Goal: Answer question/provide support: Share knowledge or assist other users

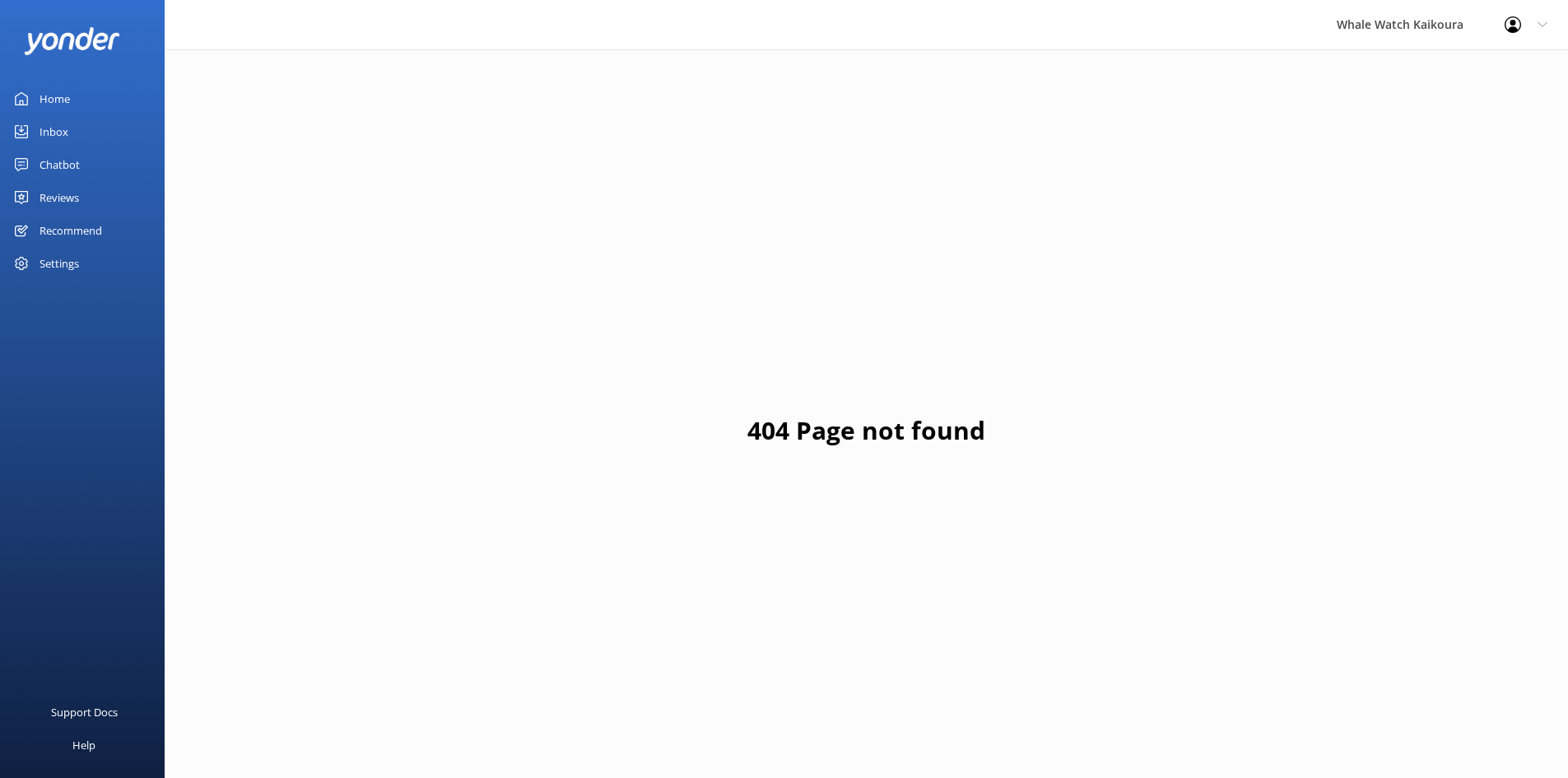
click at [70, 130] on link "Inbox" at bounding box center [82, 131] width 165 height 33
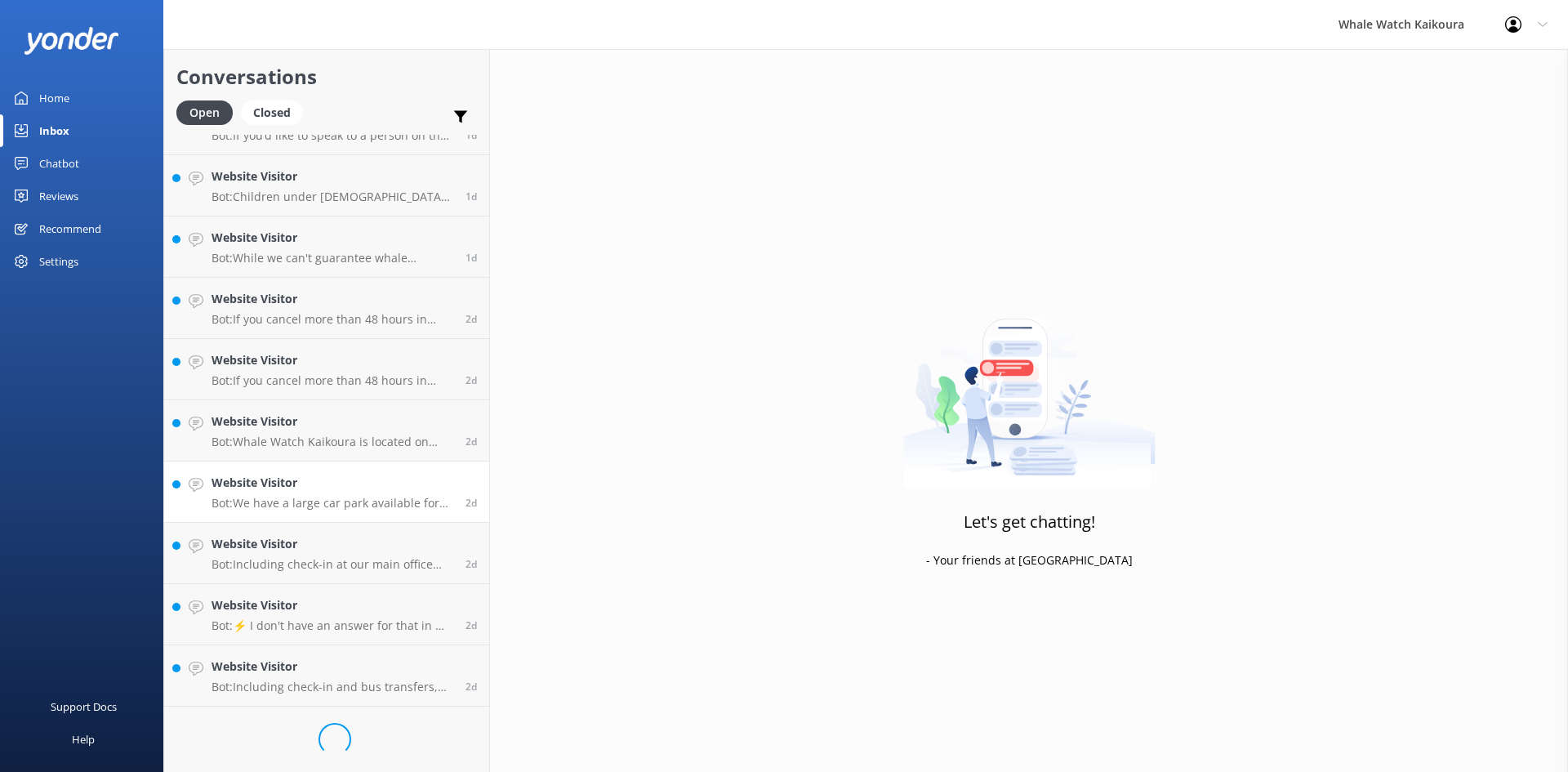
scroll to position [1874, 0]
click at [321, 740] on h4 "Website Visitor" at bounding box center [332, 732] width 241 height 18
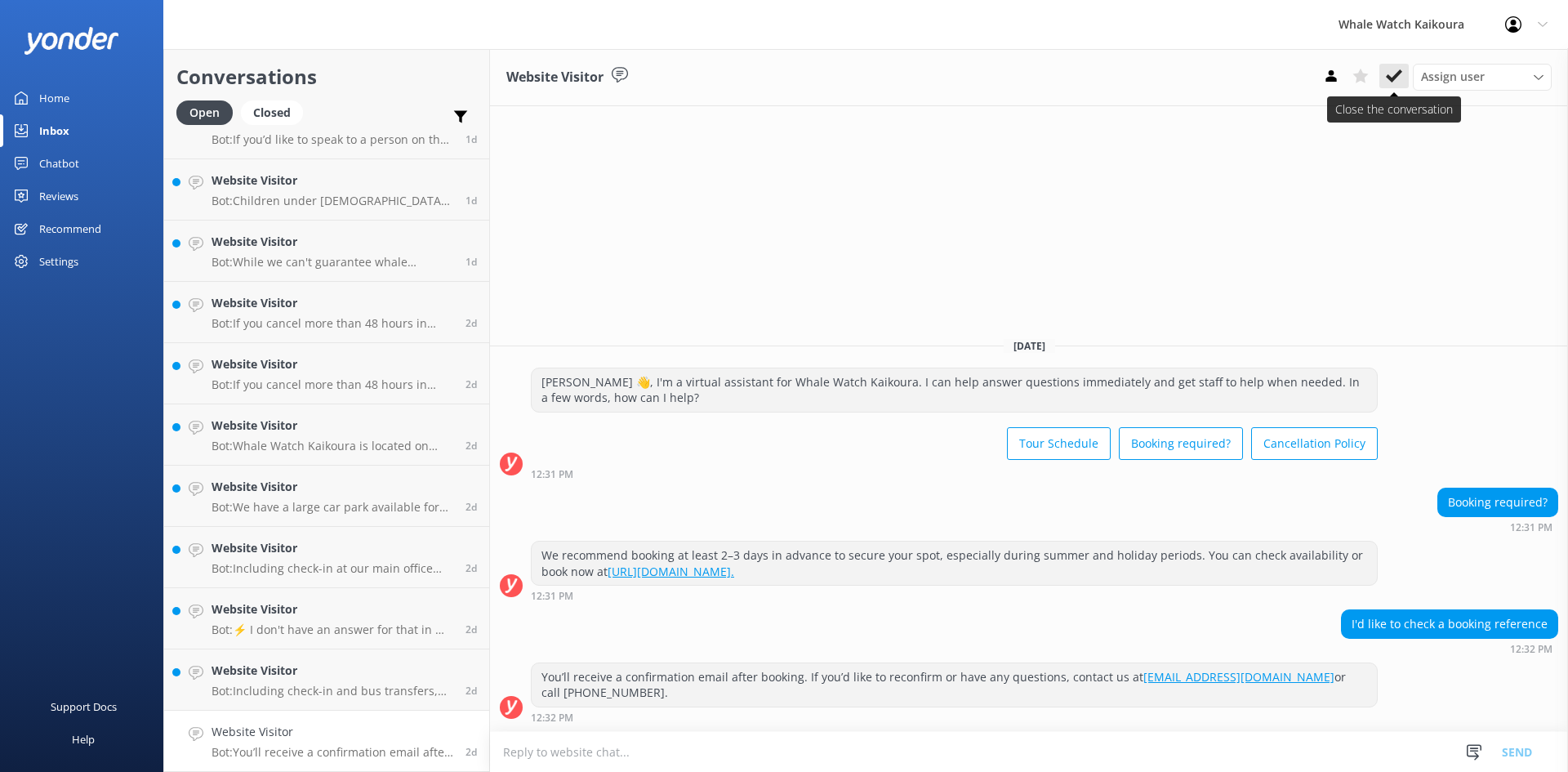
click at [1396, 70] on icon at bounding box center [1394, 76] width 17 height 17
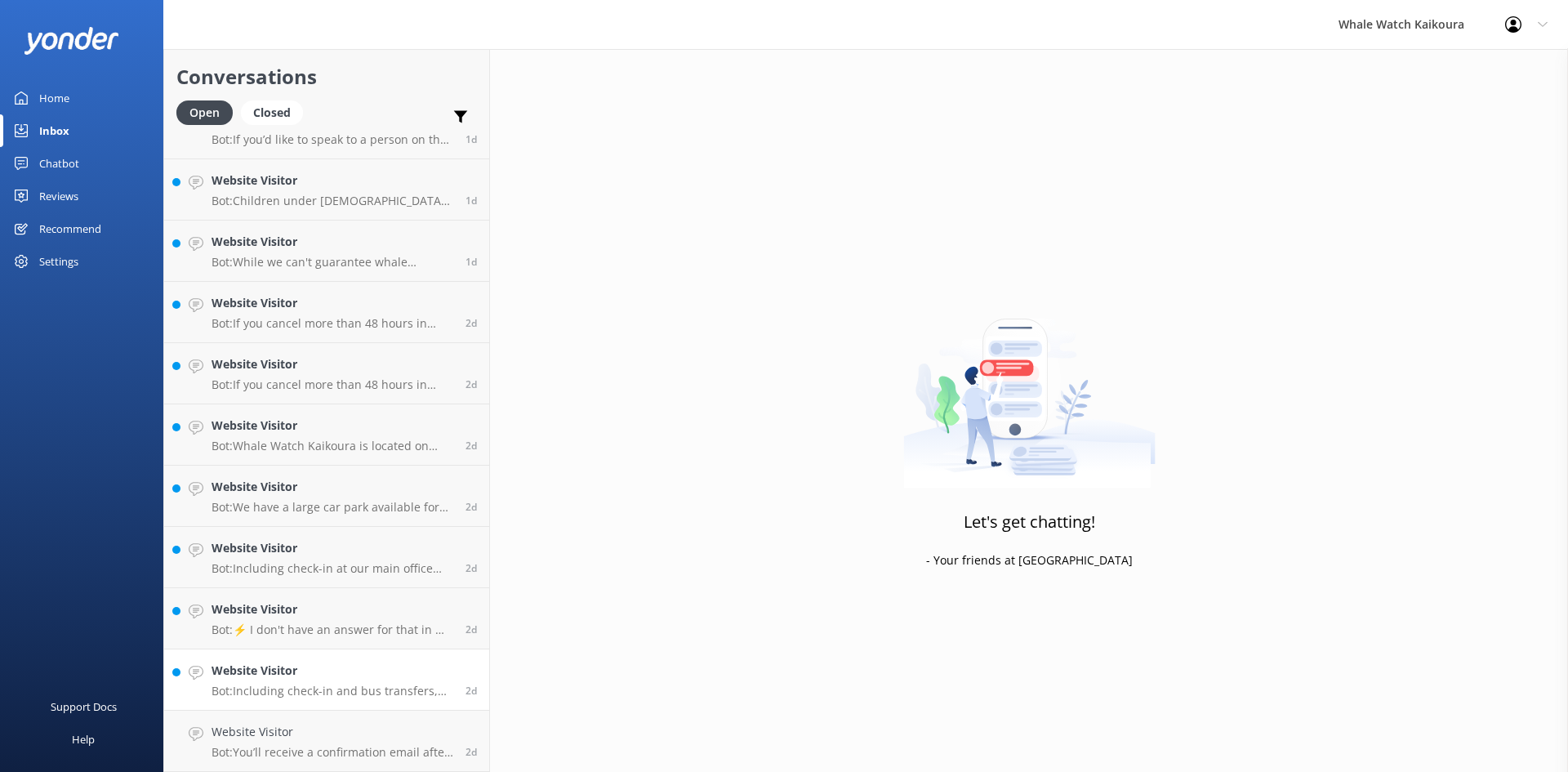
scroll to position [1813, 0]
click at [303, 712] on link "Website Visitor Bot: Including check-in and bus transfers, the whale watch tour…" at bounding box center [327, 741] width 325 height 61
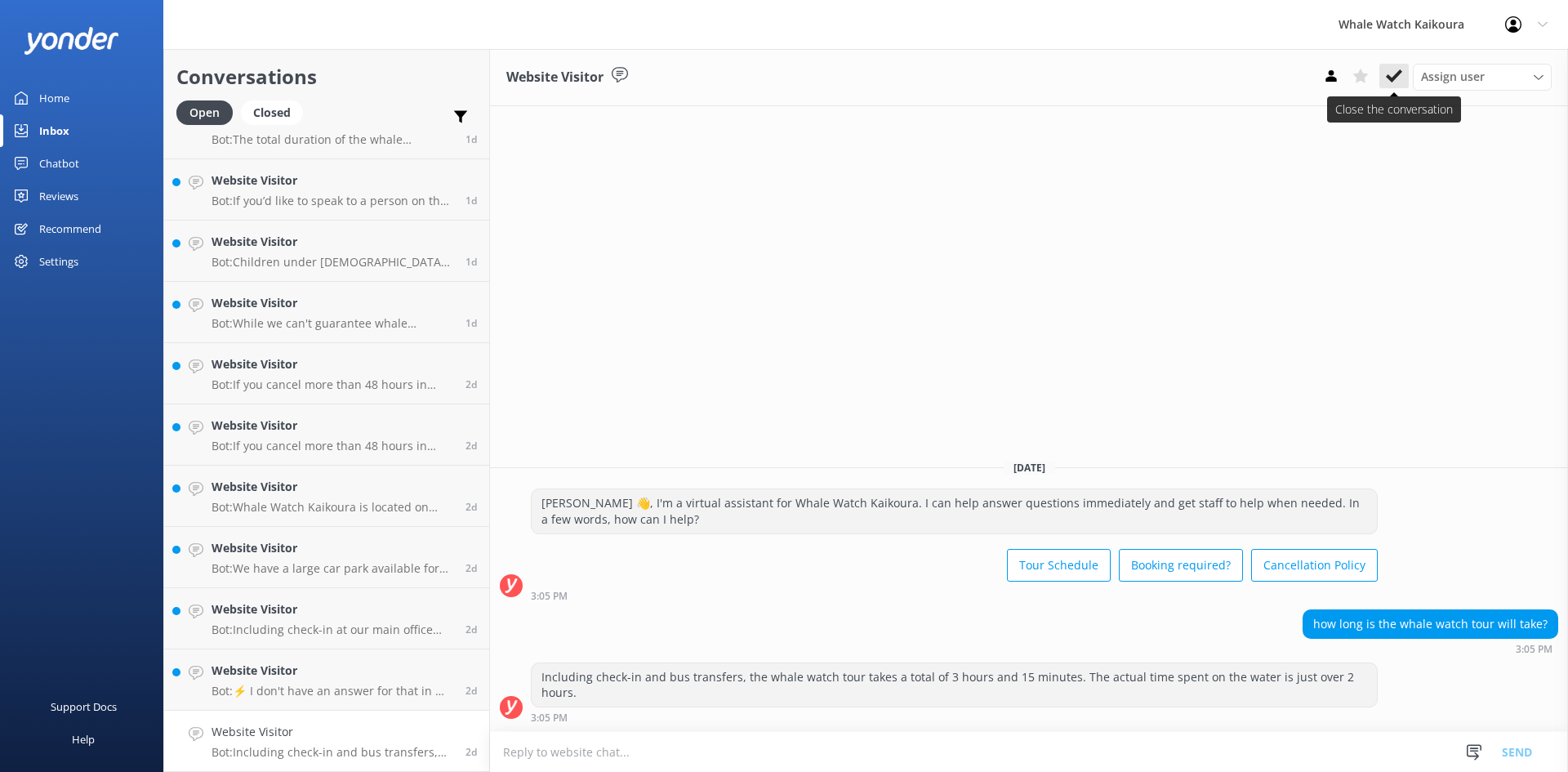
click at [1397, 73] on icon at bounding box center [1394, 76] width 17 height 17
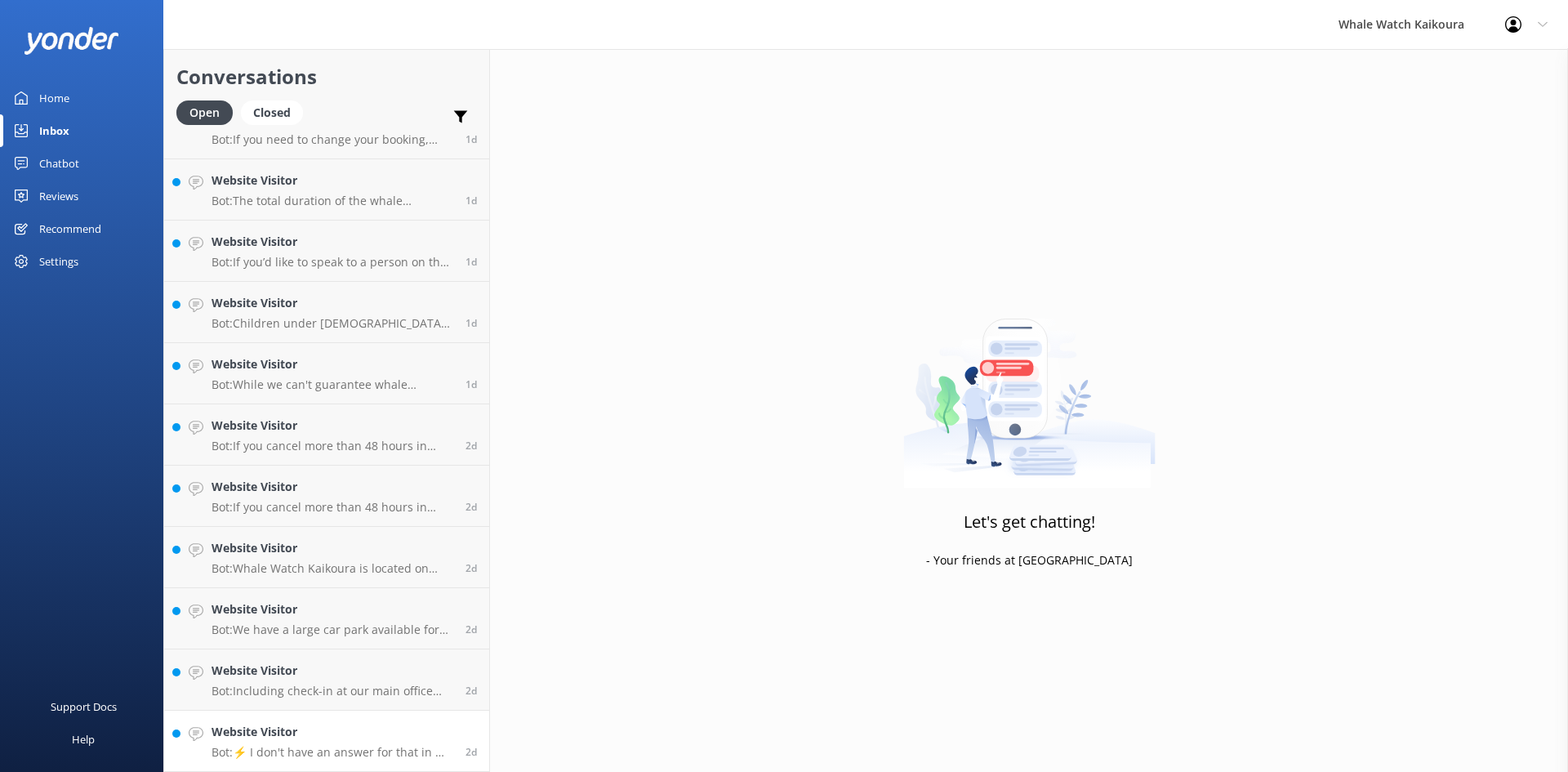
scroll to position [1752, 0]
click at [378, 768] on link "Website Visitor Bot: ⚡ I don't have an answer for that in my knowledge base. Pl…" at bounding box center [327, 741] width 325 height 61
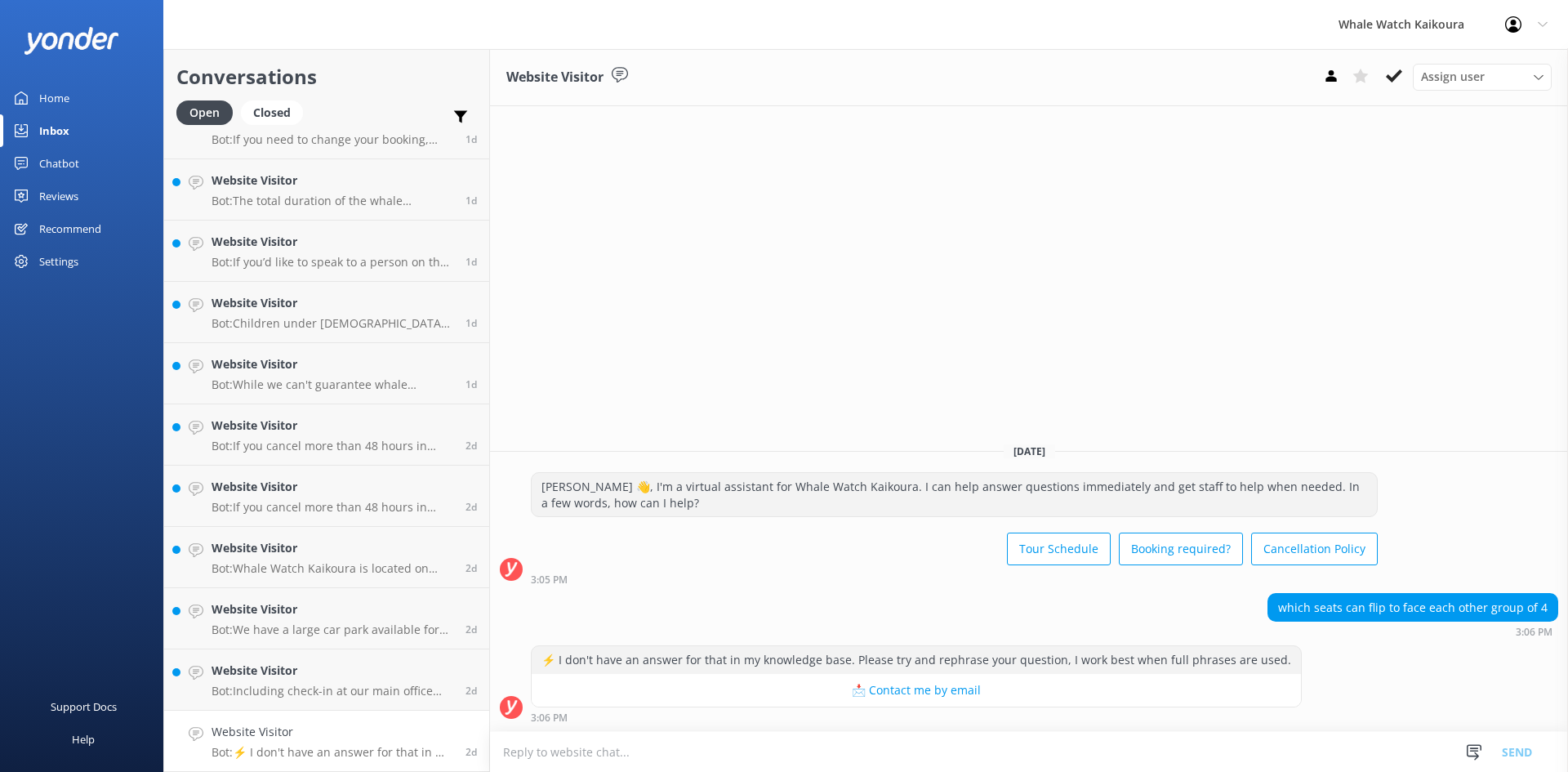
click at [1005, 748] on textarea at bounding box center [1028, 752] width 1078 height 40
paste textarea "ora, No seats are set up like that on our boat. We have three different rows of…"
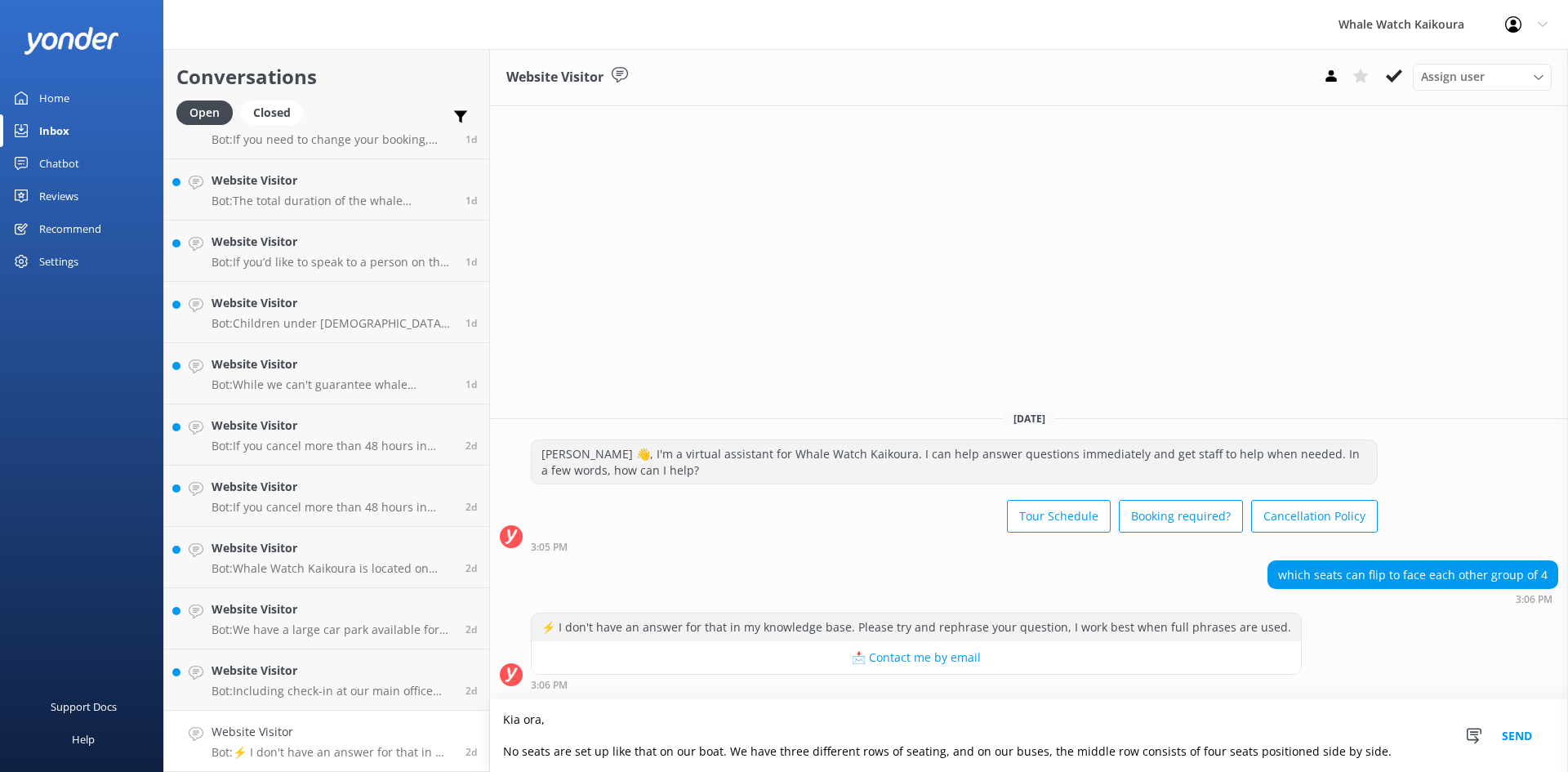
click at [1008, 750] on textarea "Kia ora, No seats are set up like that on our boat. We have three different row…" at bounding box center [1028, 735] width 1078 height 73
drag, startPoint x: 1133, startPoint y: 739, endPoint x: 1248, endPoint y: 753, distance: 115.8
click at [1136, 739] on textarea "Kia ora, No seats are set up like that on our boat. We have three different row…" at bounding box center [1028, 735] width 1078 height 73
type textarea "Kia ora, No seats are set up like that on our boat. We have three different row…"
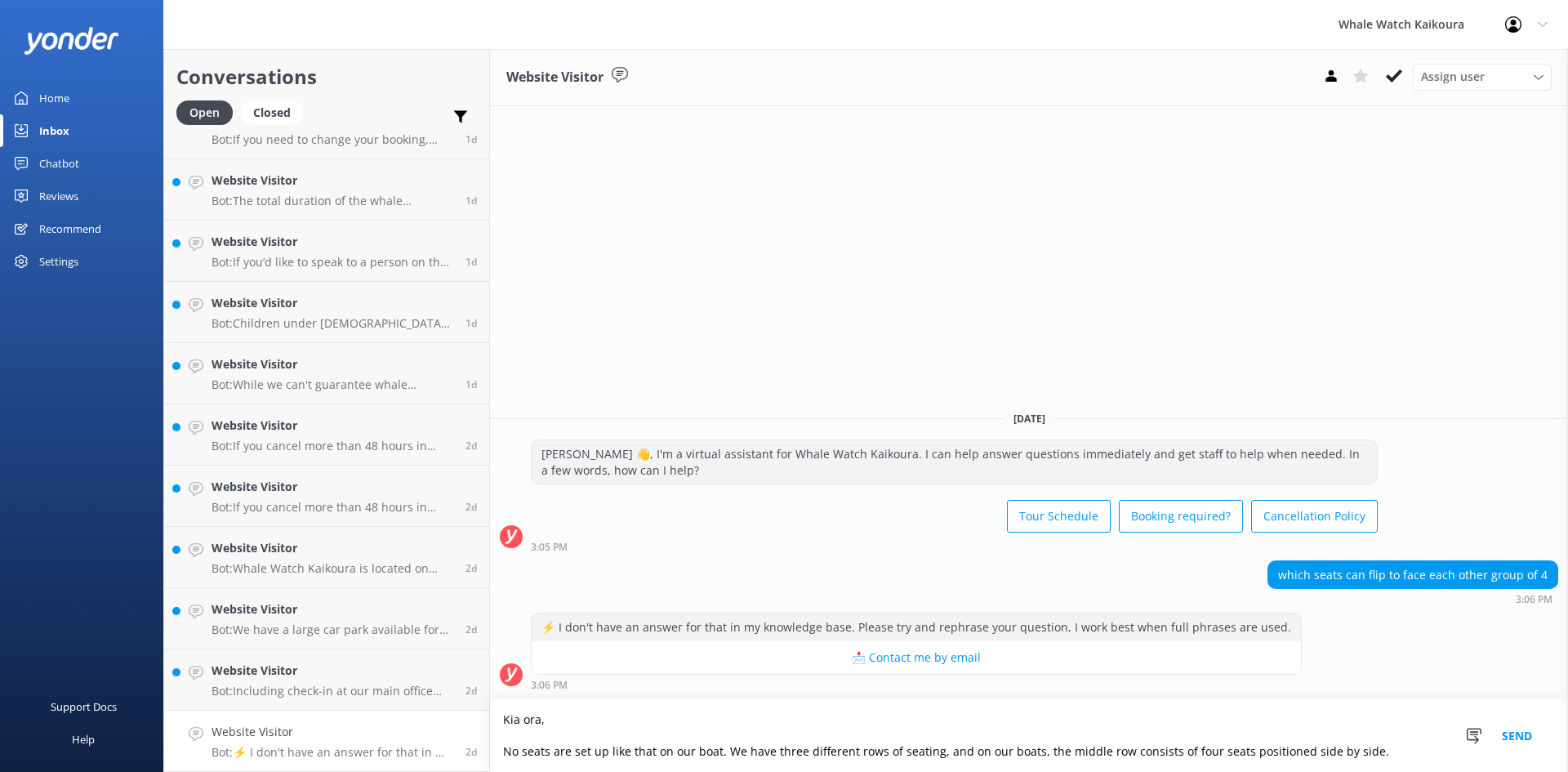
click at [1516, 734] on button "Send" at bounding box center [1517, 735] width 61 height 73
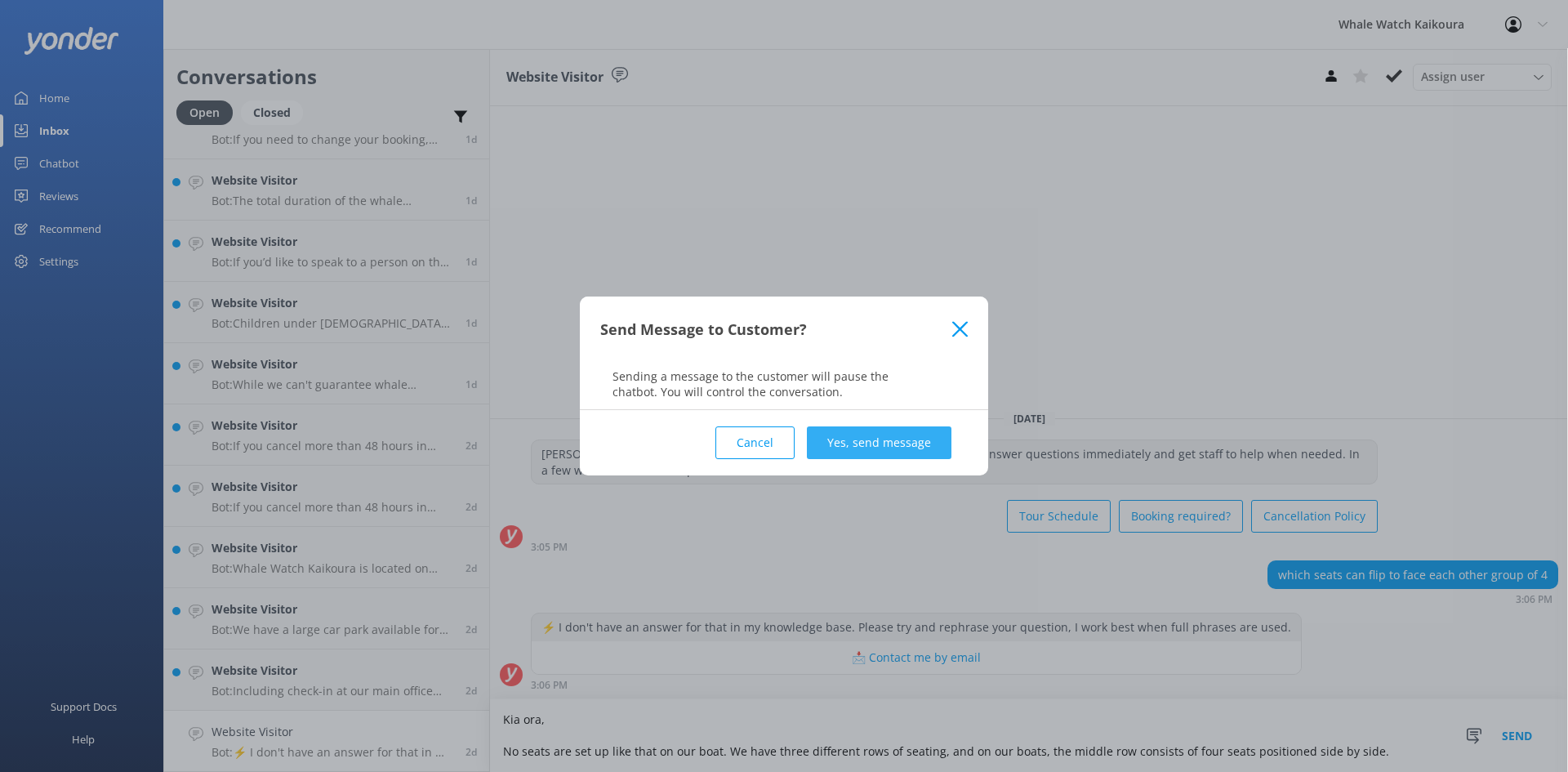
click at [833, 443] on button "Yes, send message" at bounding box center [879, 442] width 144 height 32
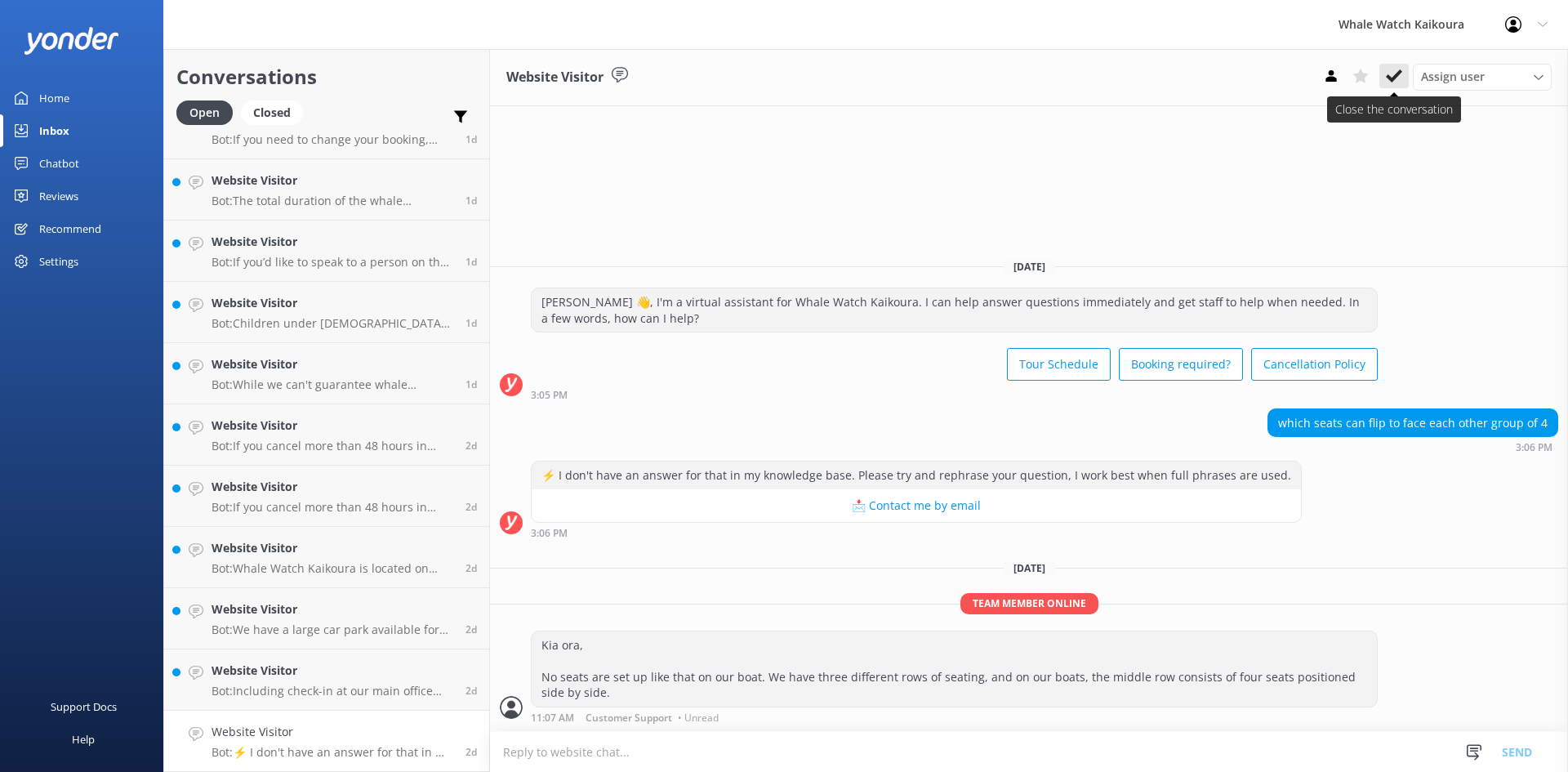
click at [1393, 68] on icon at bounding box center [1394, 76] width 17 height 17
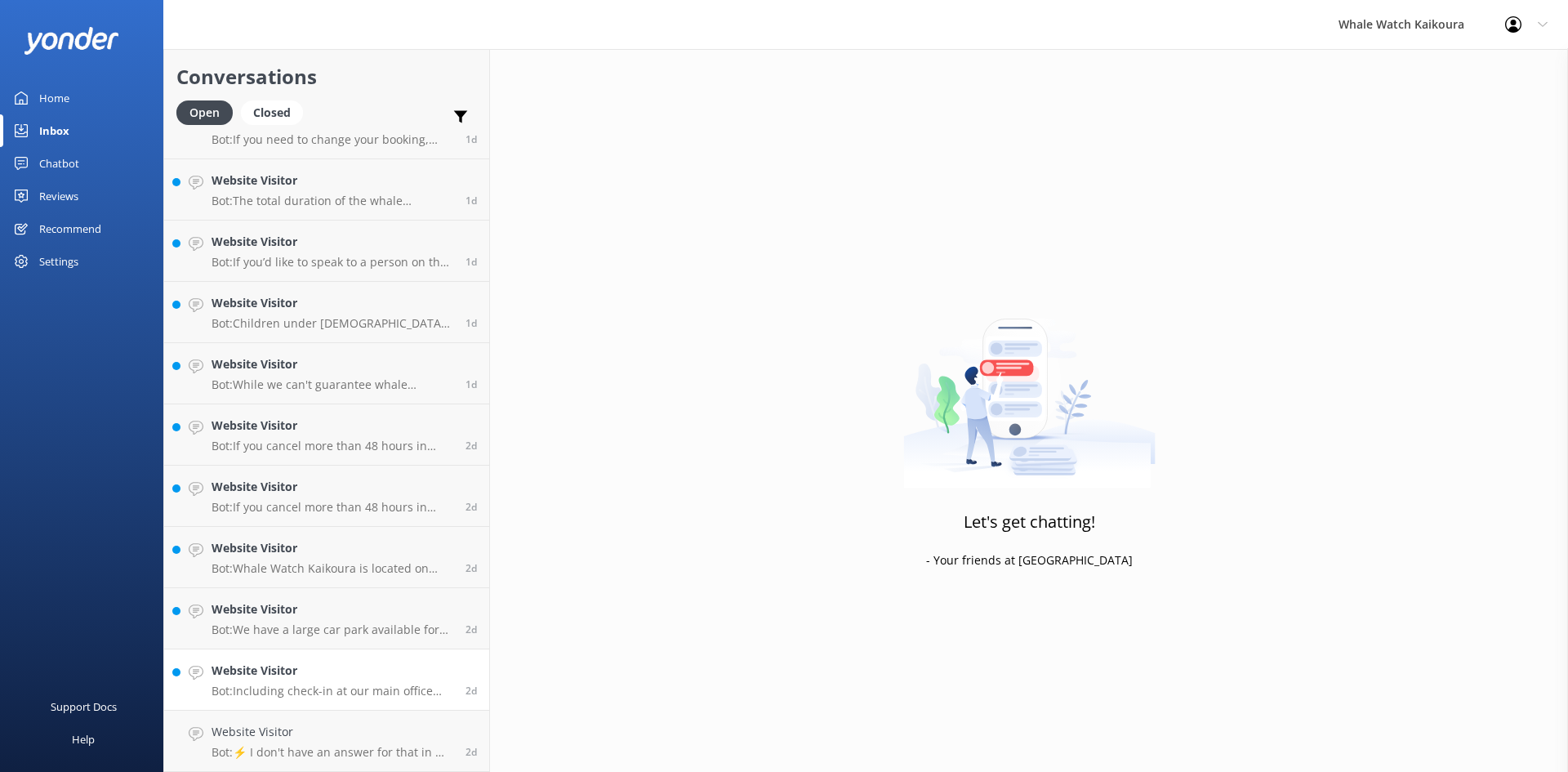
scroll to position [1691, 0]
click at [251, 742] on div "Website Visitor Bot: Including check-in at our main office and bus transfers to…" at bounding box center [332, 741] width 241 height 36
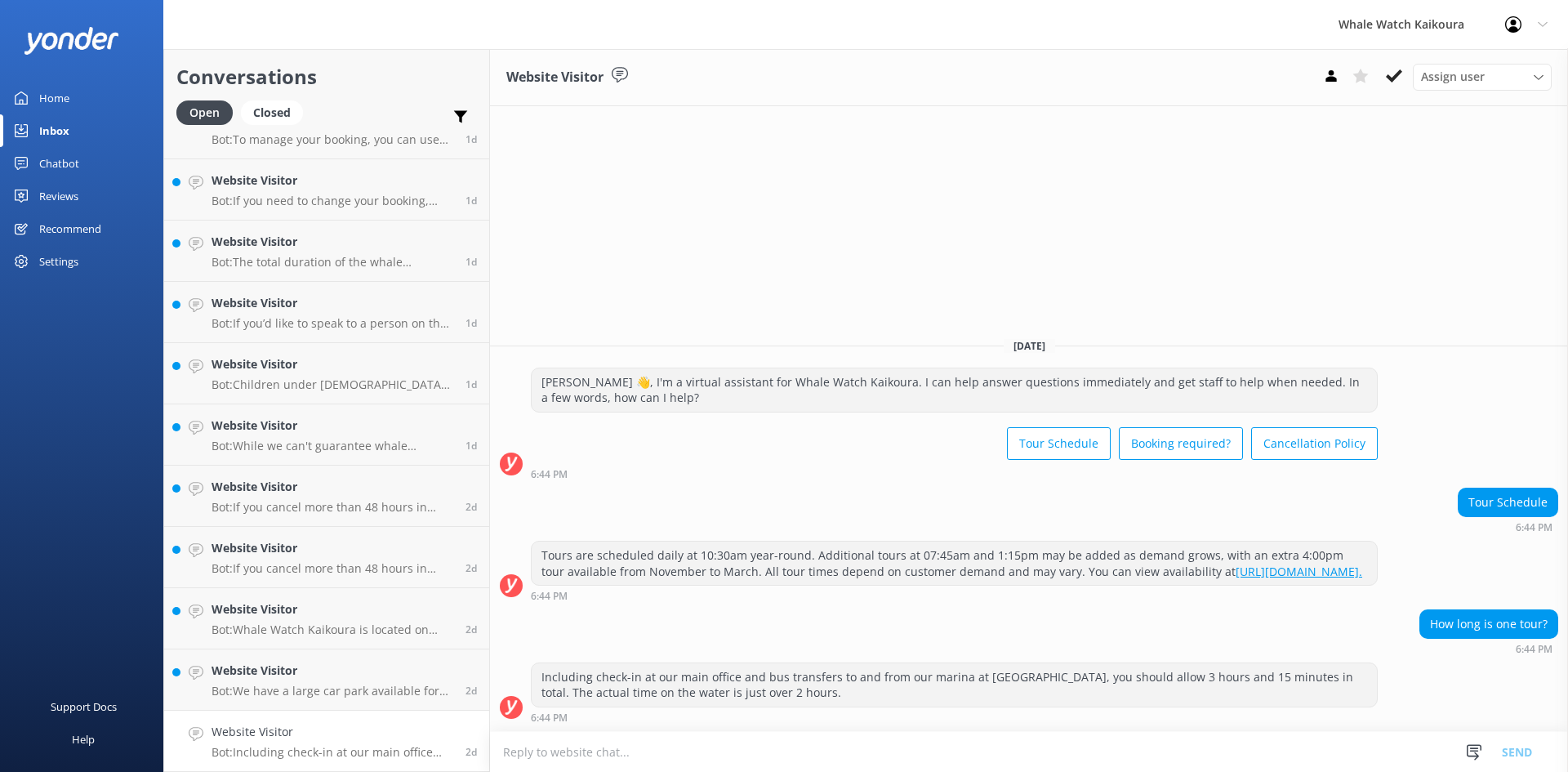
click at [1391, 56] on div "Website Visitor Assign user Customer Support Wiremu Stone Abba kahu [PERSON_NAM…" at bounding box center [1028, 77] width 1078 height 57
click at [1391, 66] on button at bounding box center [1395, 76] width 30 height 24
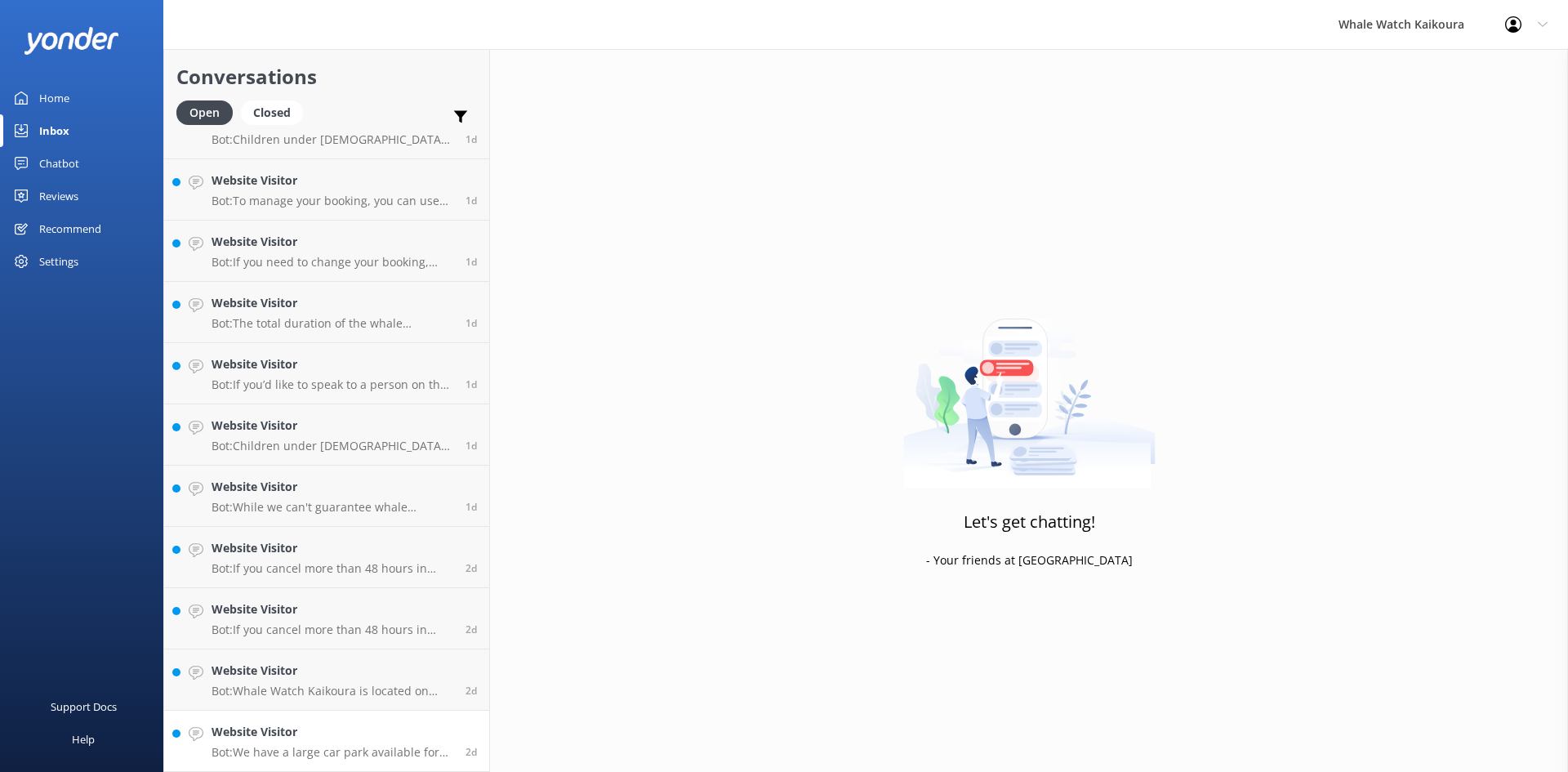
scroll to position [1630, 0]
click at [298, 743] on div "Website Visitor Bot: We have a large car park available for customers during da…" at bounding box center [332, 741] width 241 height 36
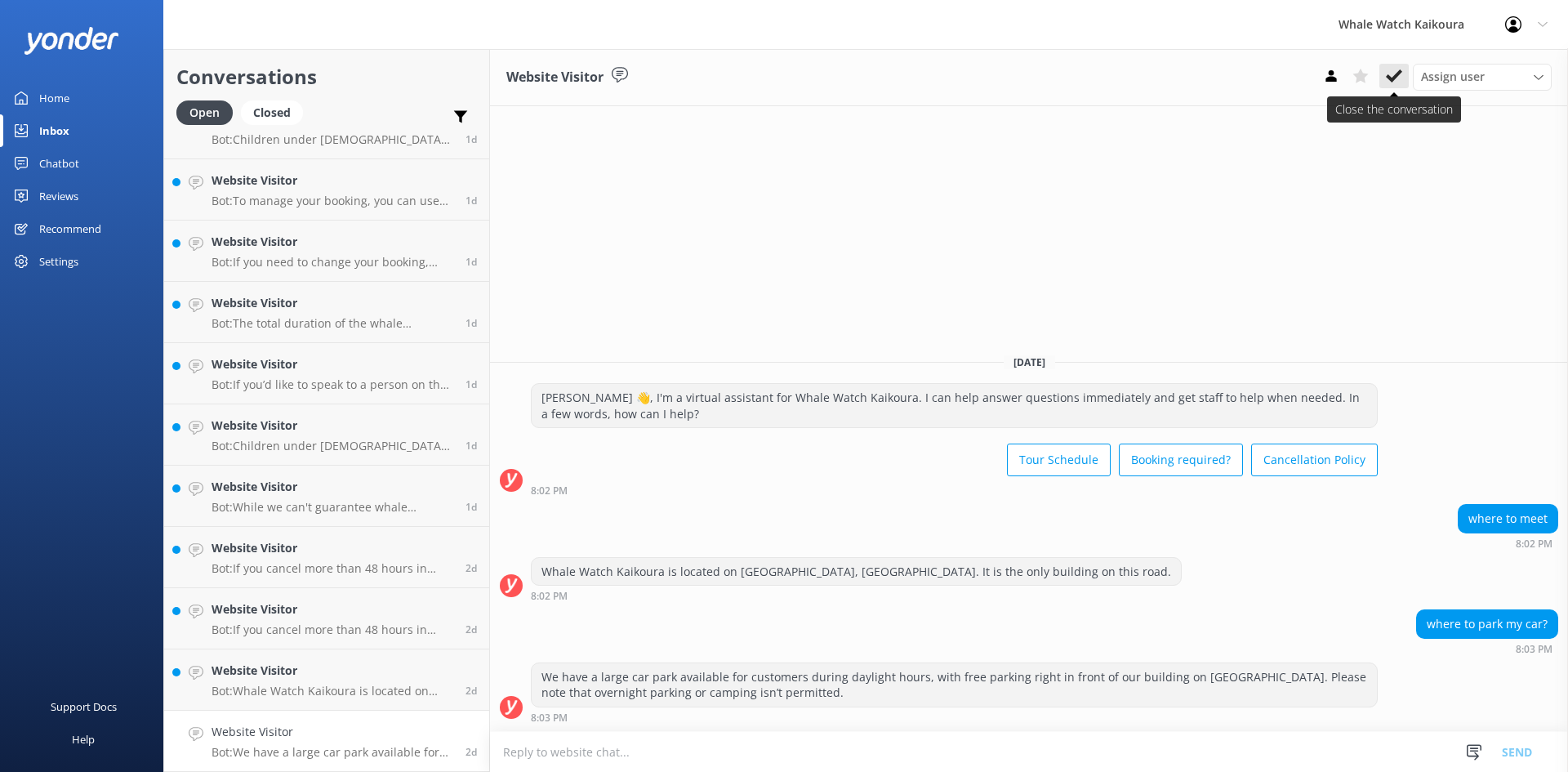
click at [1400, 73] on use at bounding box center [1394, 75] width 17 height 13
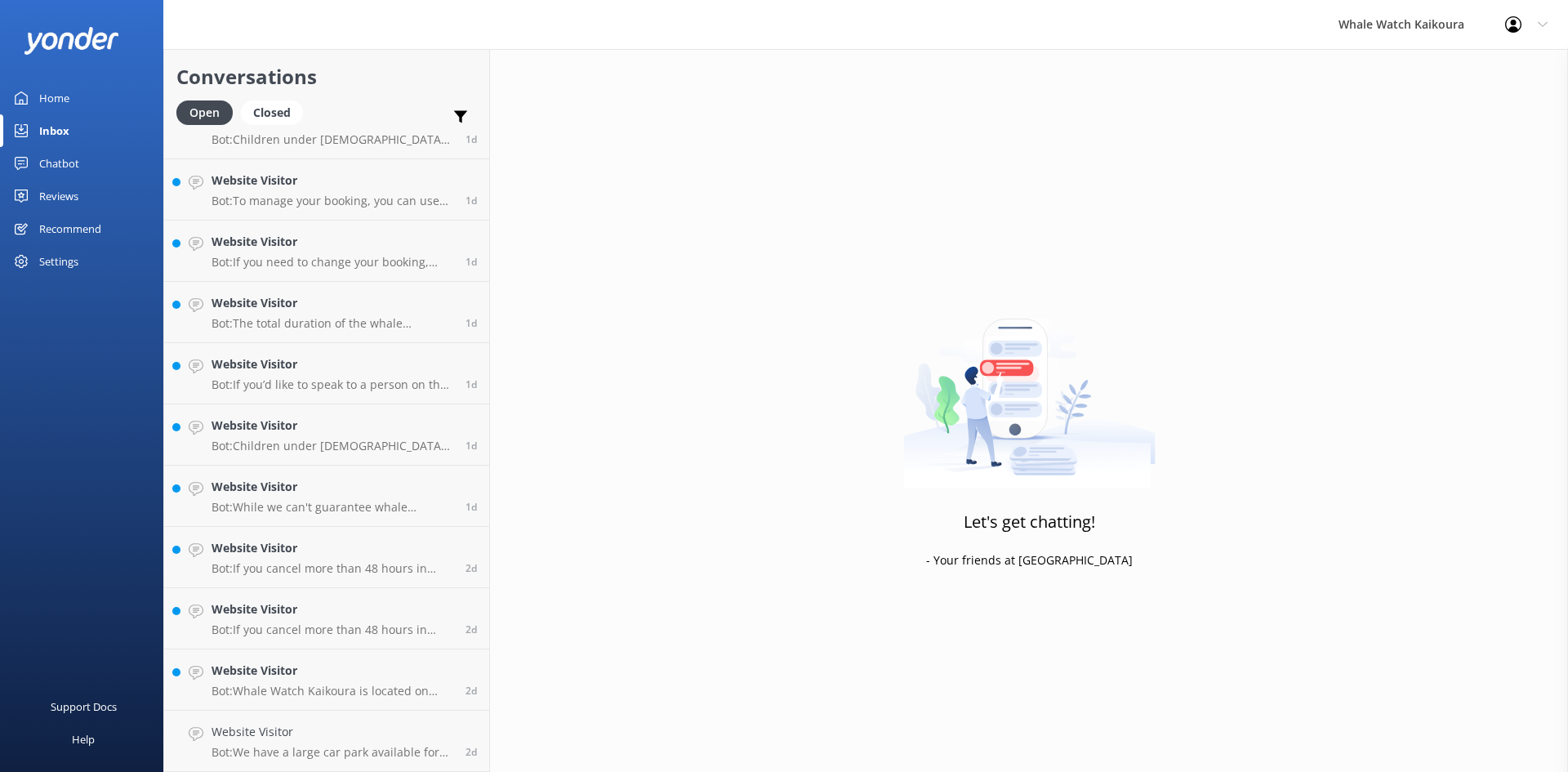
scroll to position [1568, 0]
click at [322, 756] on p "Bot: Whale Watch Kaikoura is located on [GEOGRAPHIC_DATA], [STREET_ADDRESS]. We…" at bounding box center [332, 752] width 241 height 15
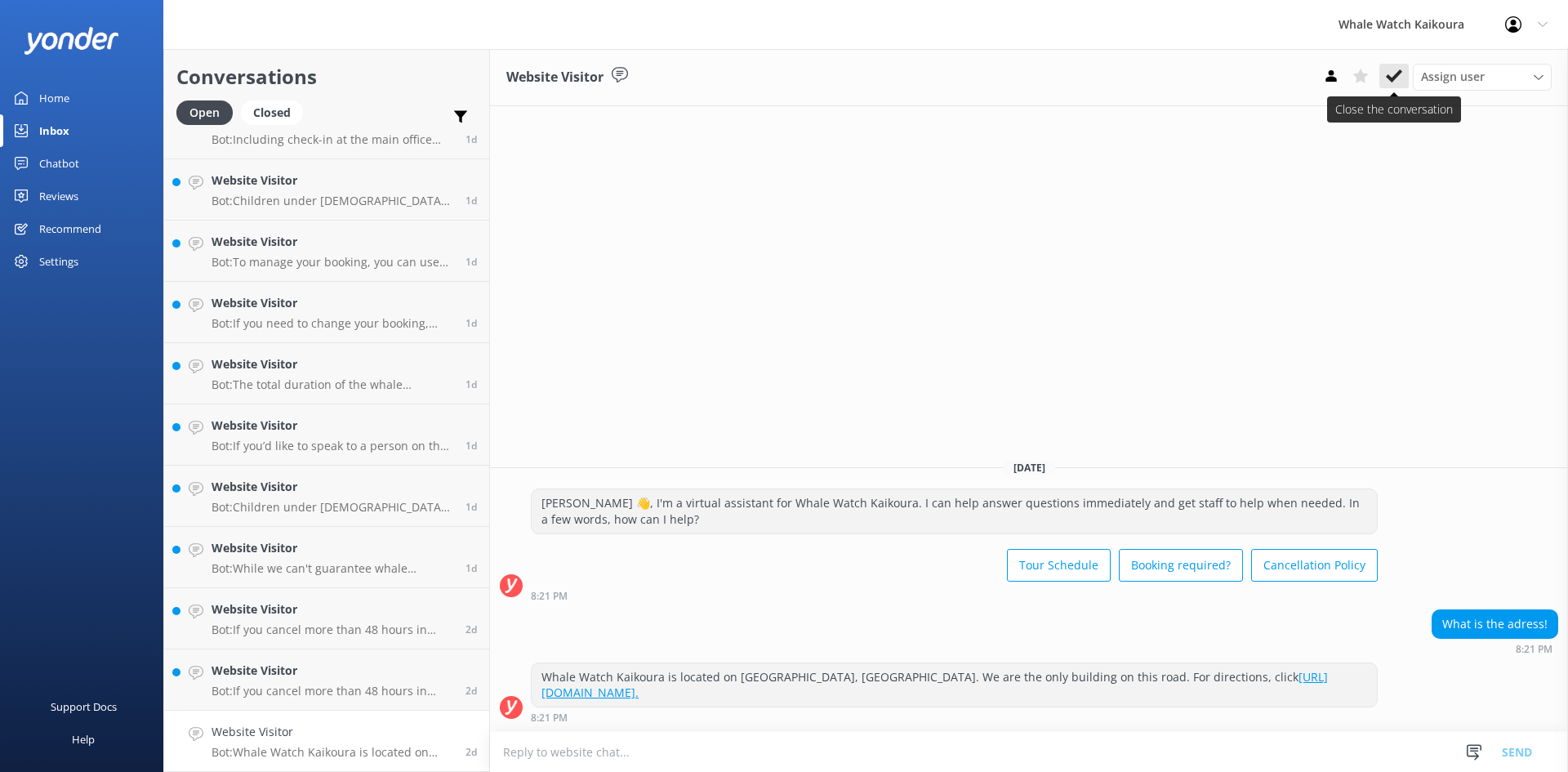
click at [1394, 67] on button at bounding box center [1395, 76] width 30 height 24
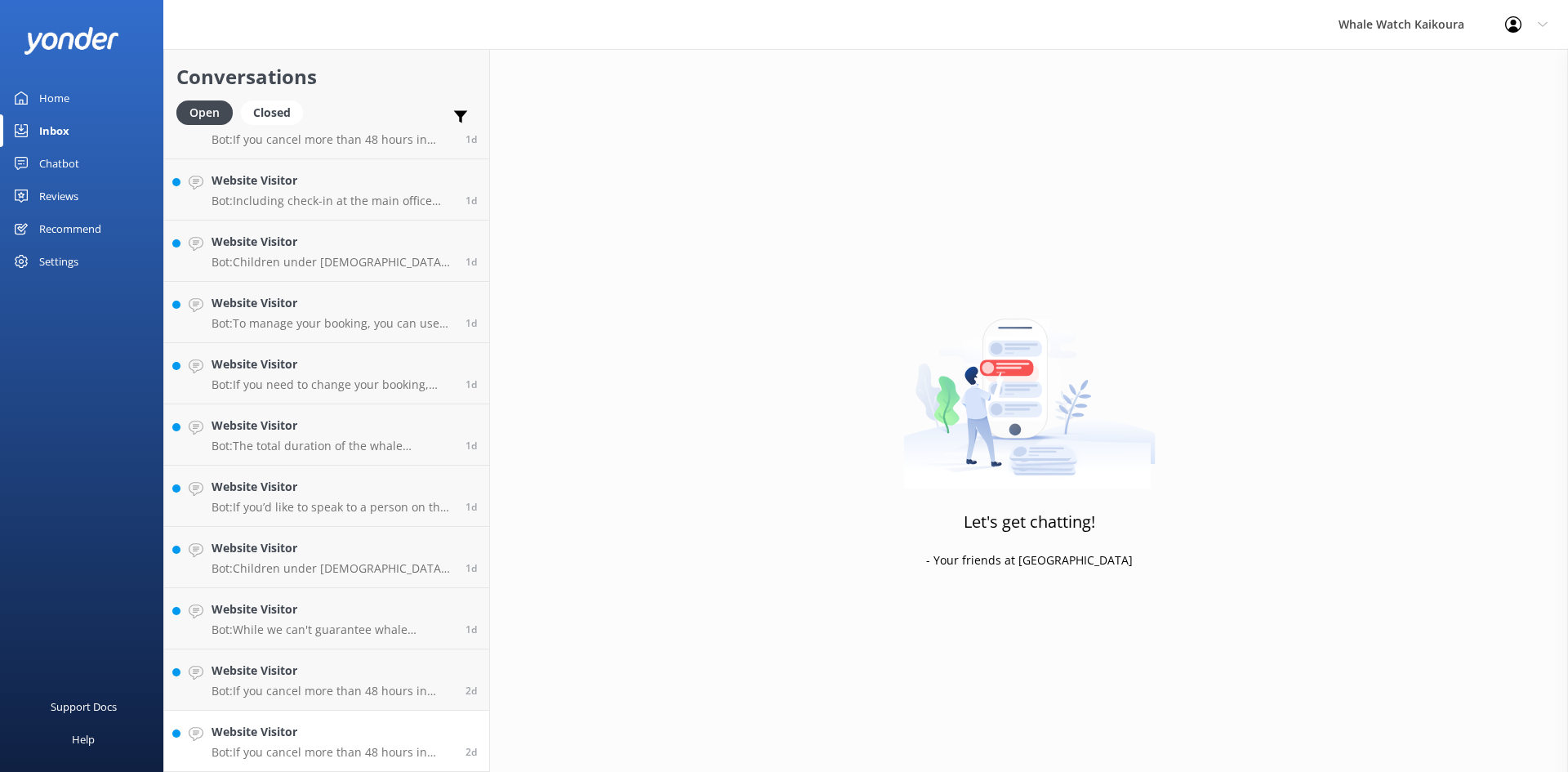
scroll to position [1506, 0]
click at [259, 748] on p "Bot: If you cancel more than 48 hours in advance of your tour departure, you ge…" at bounding box center [332, 752] width 241 height 15
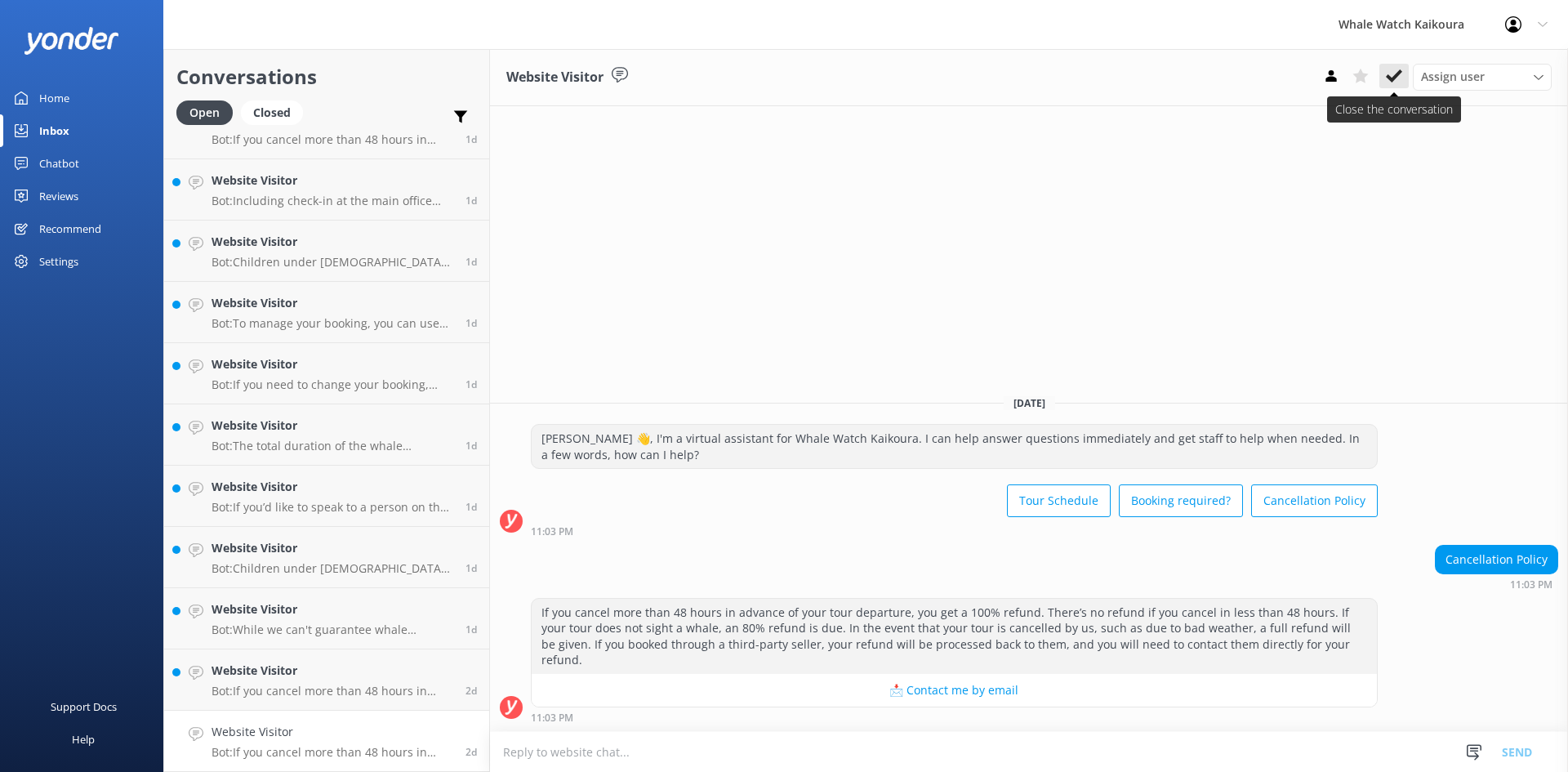
click at [1393, 76] on icon at bounding box center [1394, 76] width 17 height 17
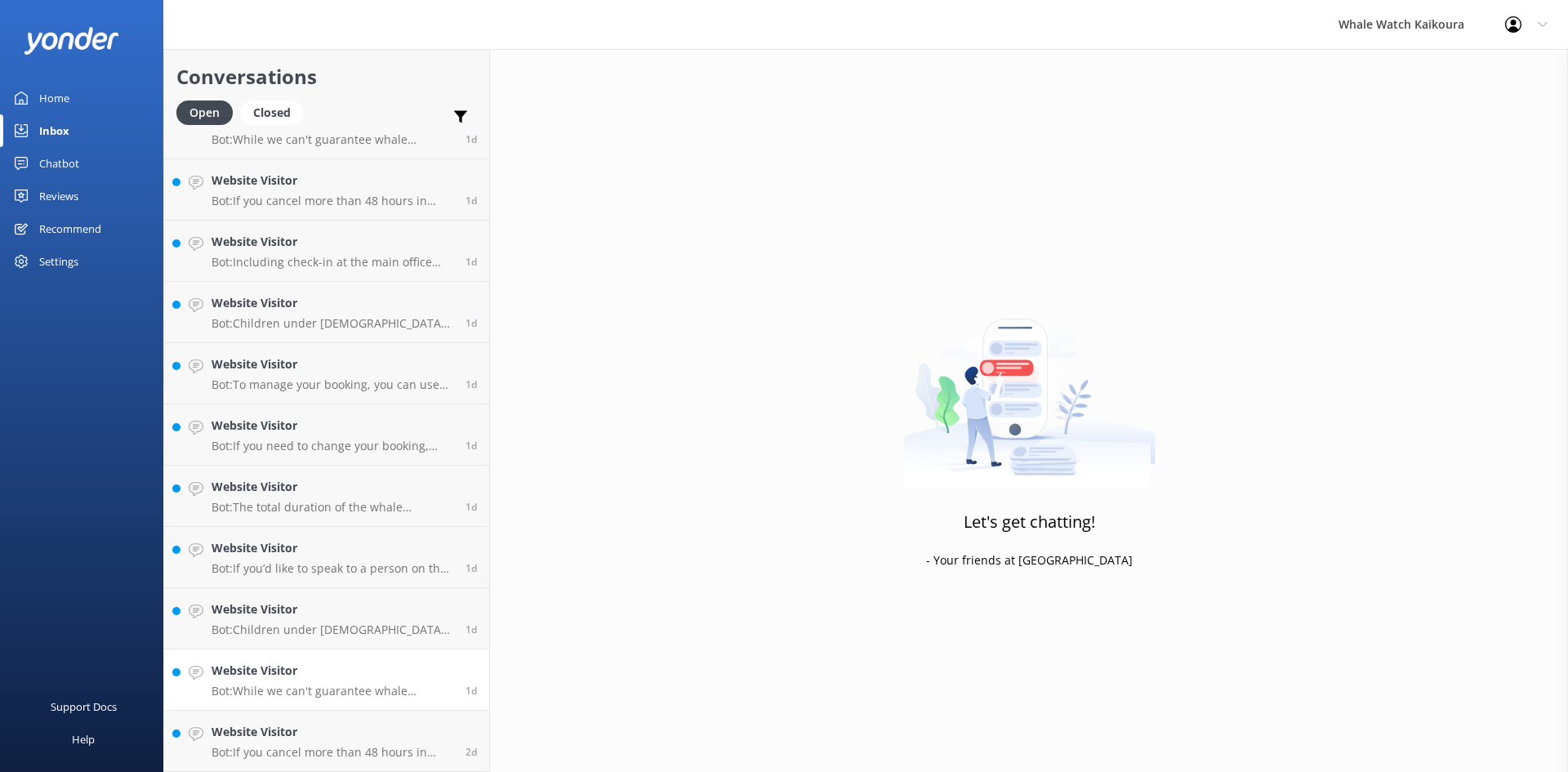
scroll to position [1445, 0]
click at [310, 758] on p "Bot: If you cancel more than 48 hours in advance of your tour departure, you wi…" at bounding box center [332, 752] width 241 height 15
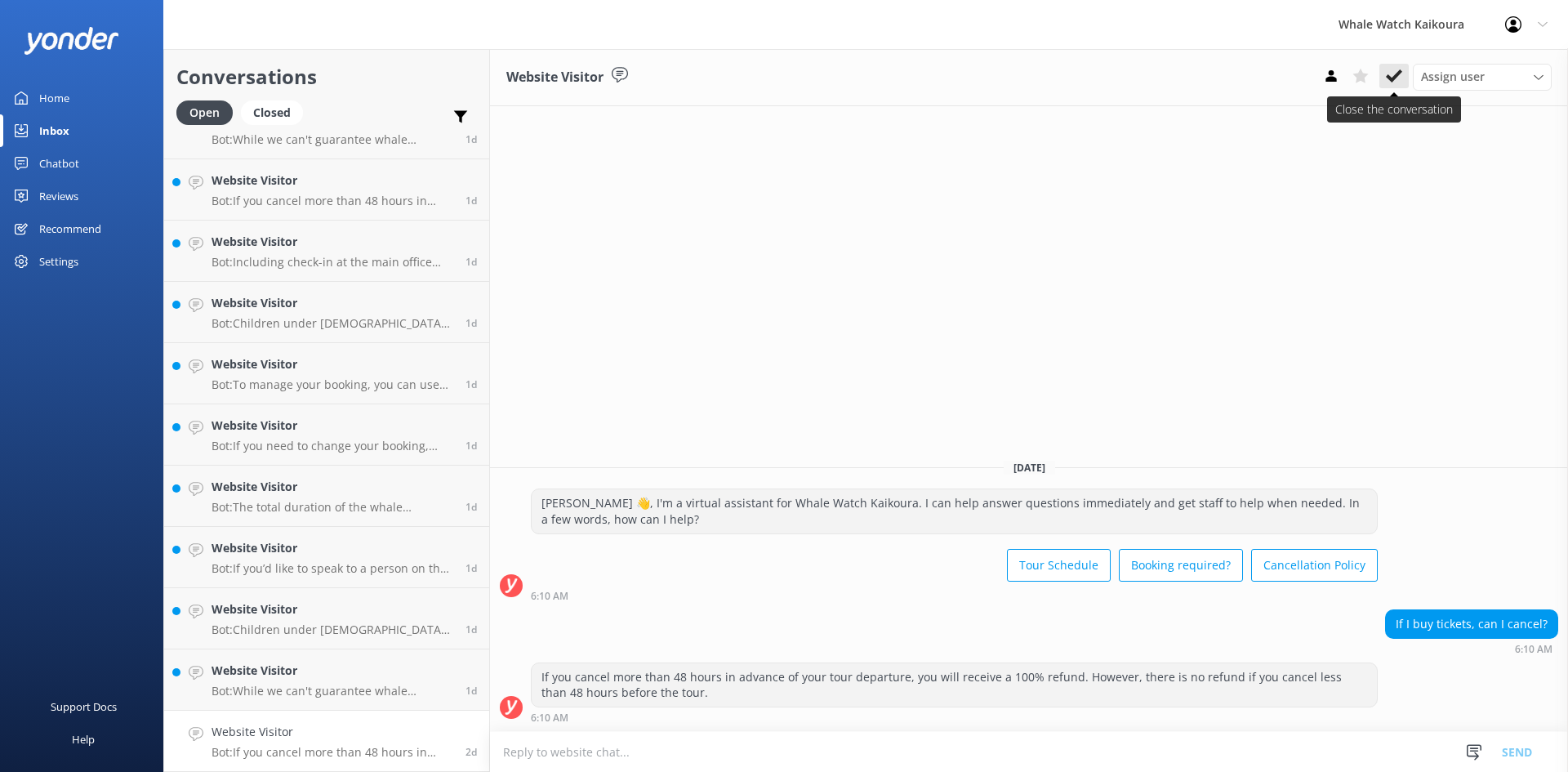
click at [1388, 78] on use at bounding box center [1394, 75] width 17 height 13
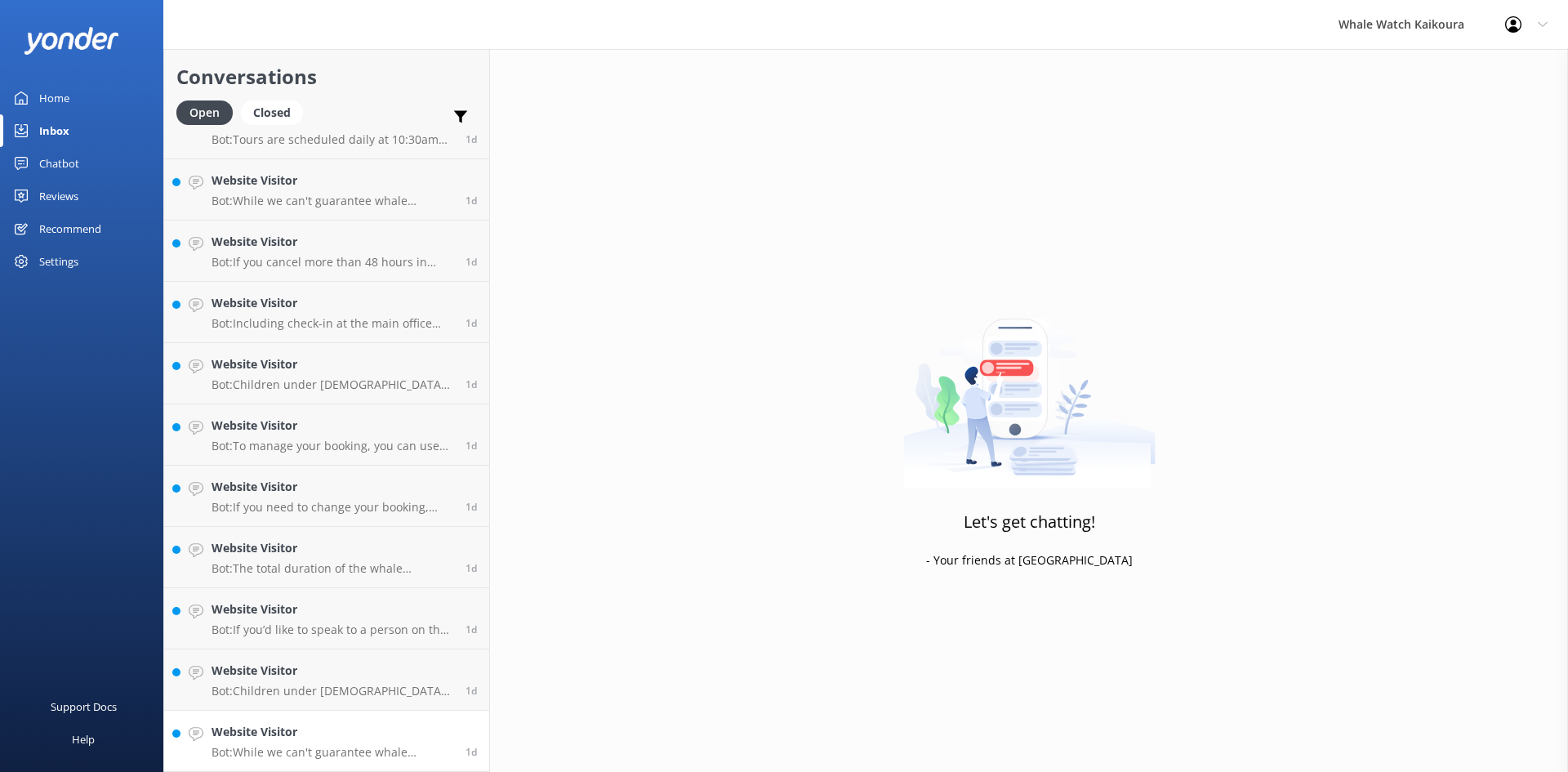
scroll to position [1384, 0]
click at [329, 734] on h4 "Website Visitor" at bounding box center [332, 732] width 241 height 18
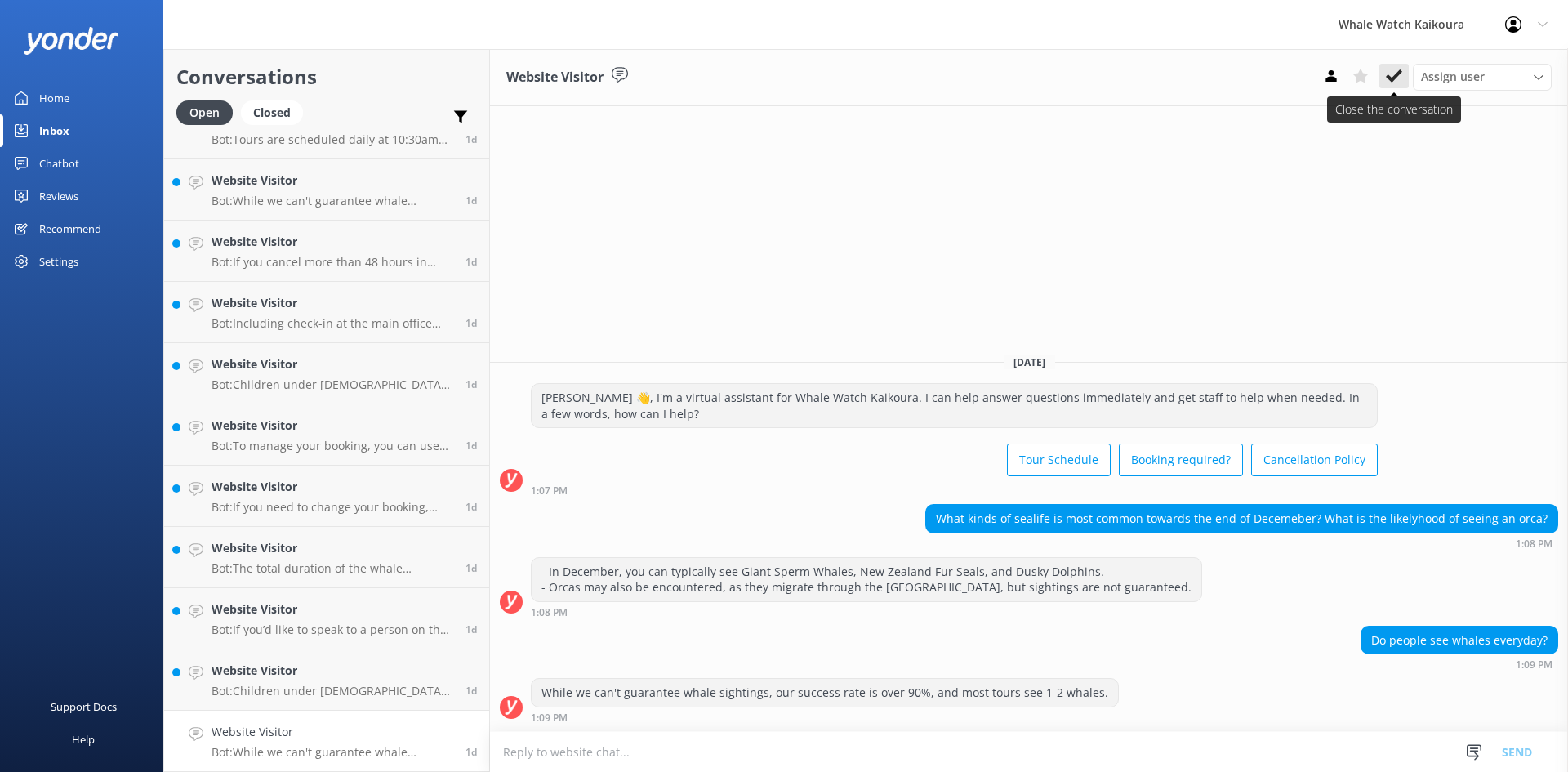
click at [1391, 72] on icon at bounding box center [1394, 76] width 17 height 17
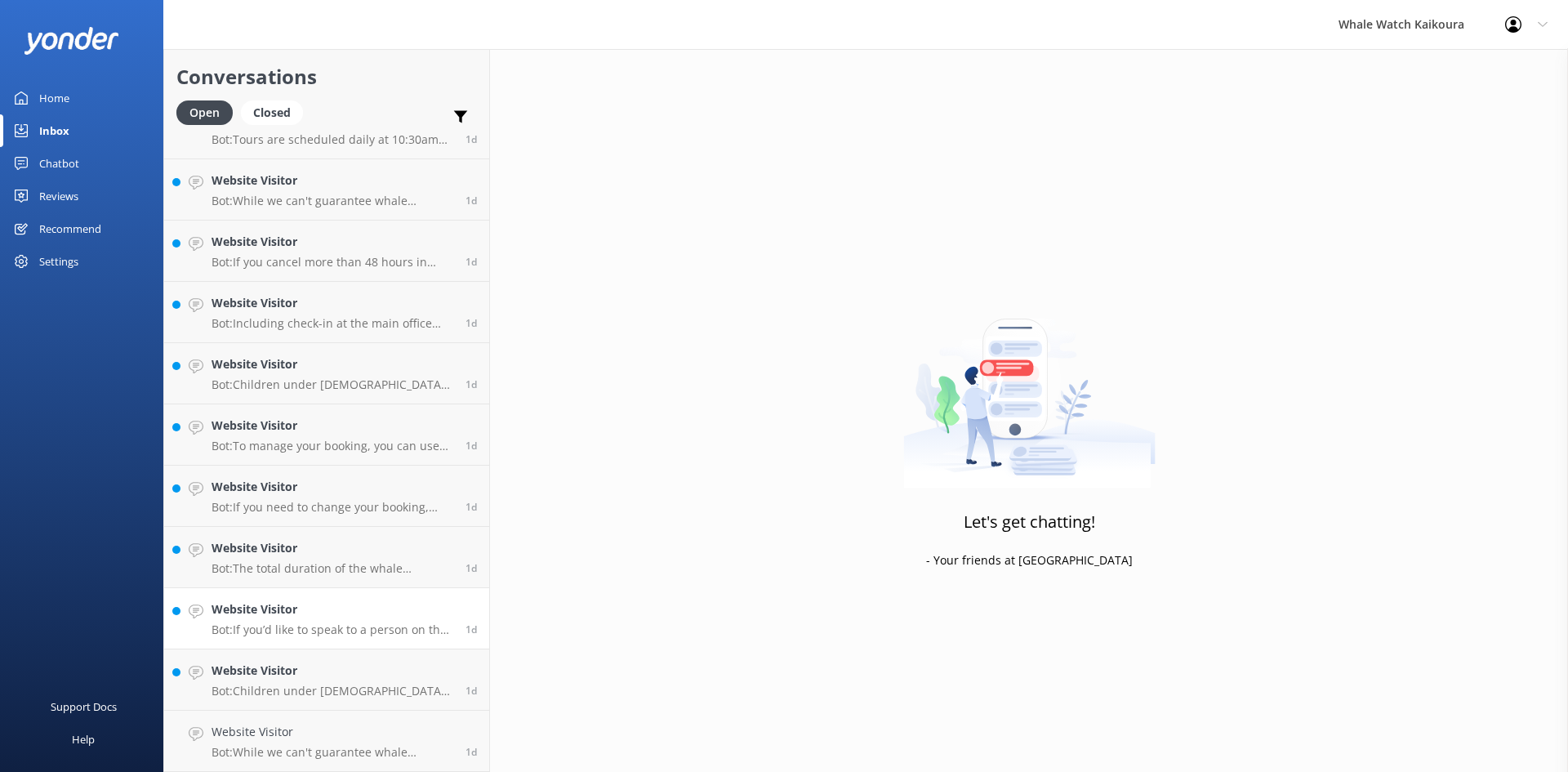
scroll to position [1323, 0]
click at [316, 739] on h4 "Website Visitor" at bounding box center [332, 732] width 241 height 18
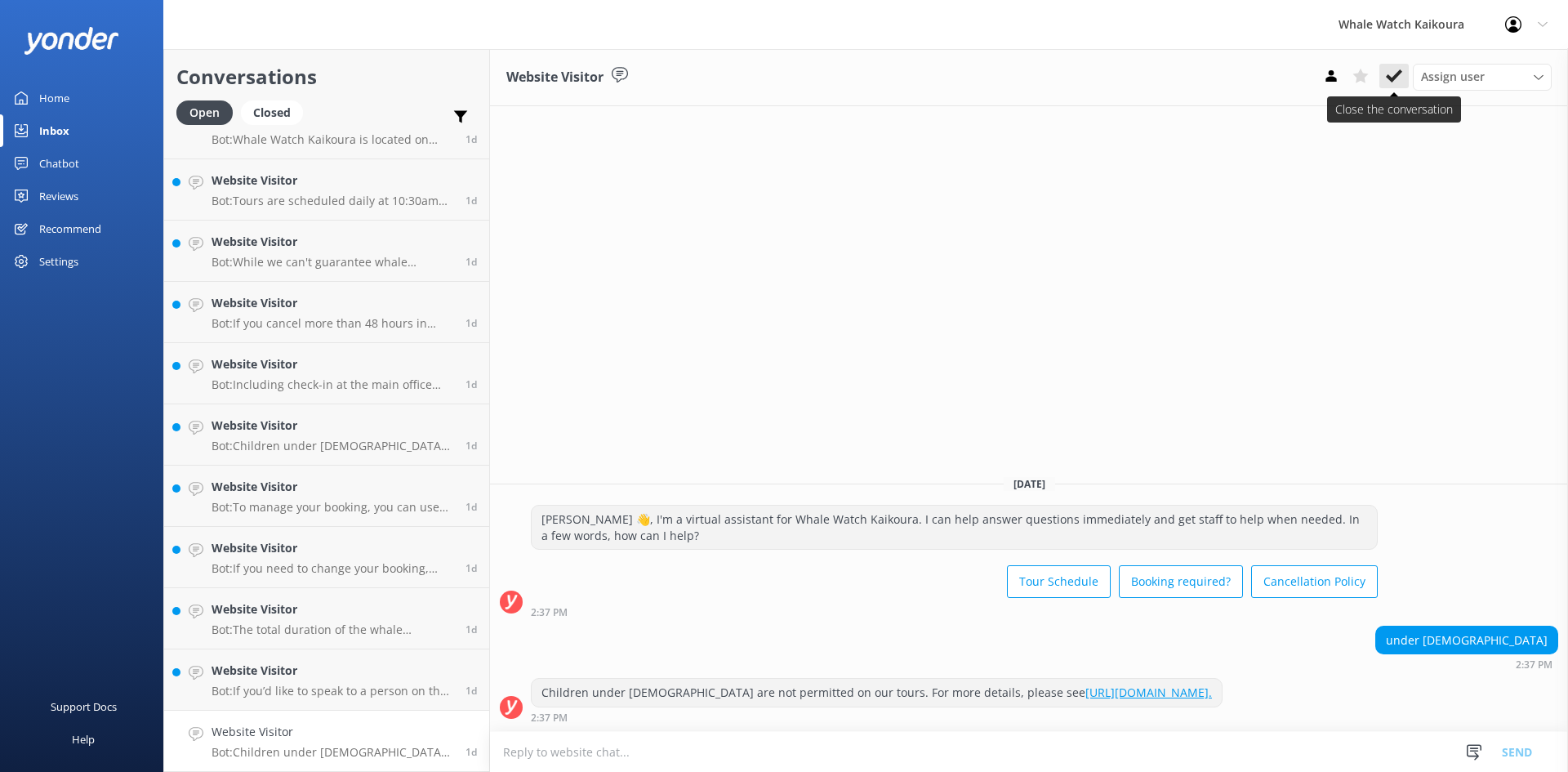
click at [1400, 77] on icon at bounding box center [1394, 76] width 17 height 17
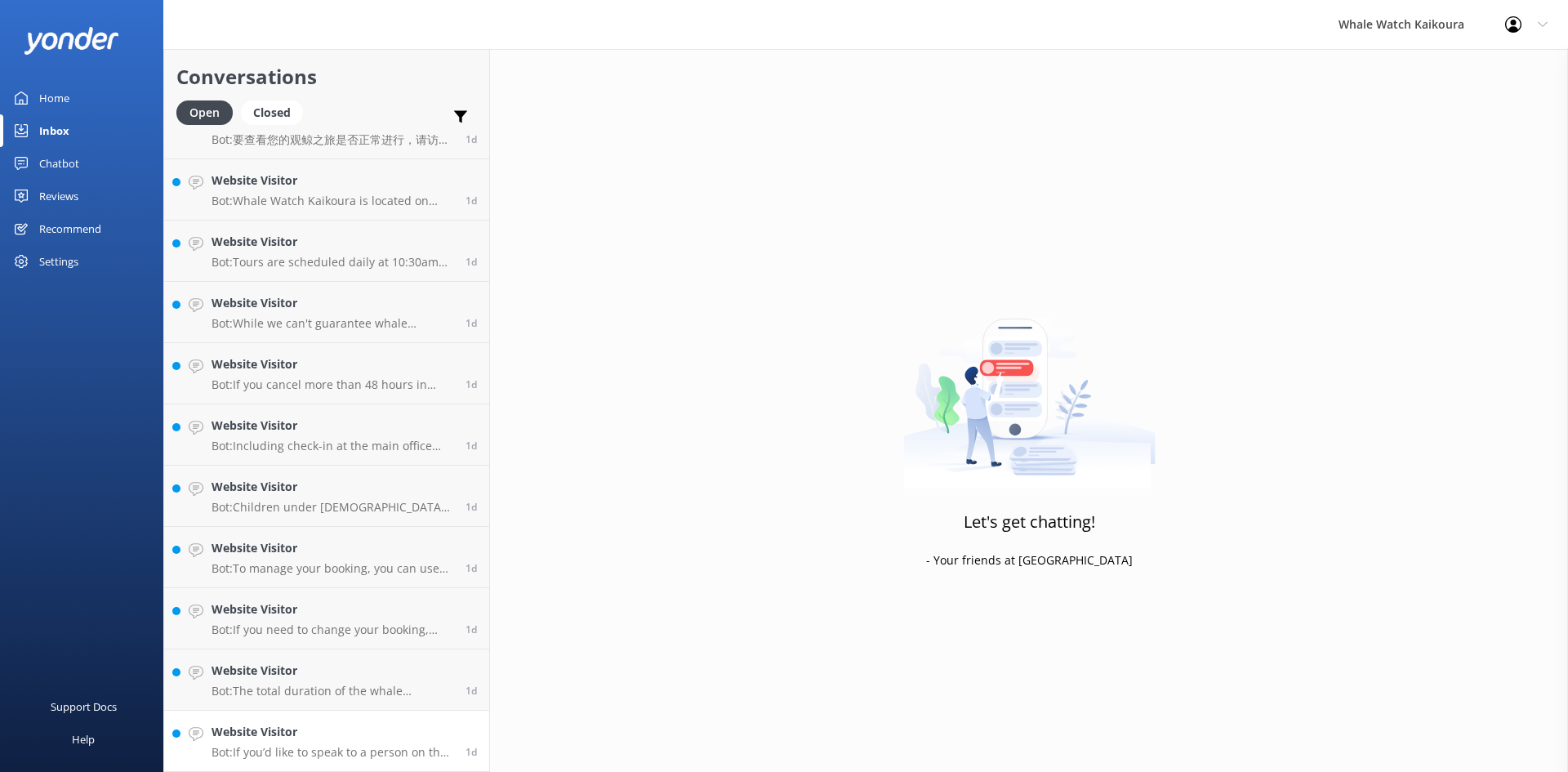
scroll to position [1262, 0]
click at [289, 752] on p "Bot: If you’d like to speak to a person on the Whale Watch Kaikoura team, pleas…" at bounding box center [332, 752] width 241 height 15
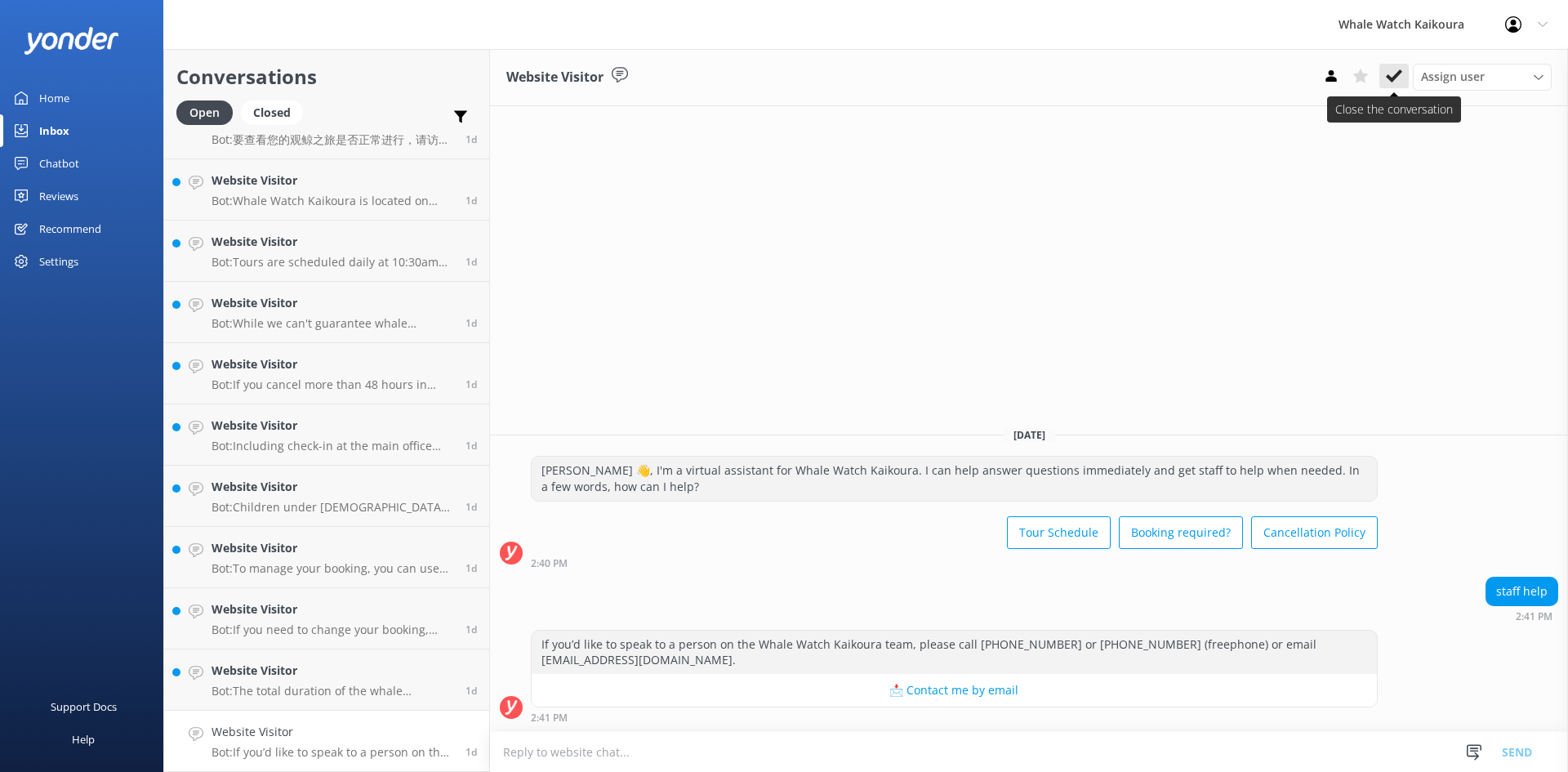
click at [1383, 77] on button at bounding box center [1395, 76] width 30 height 24
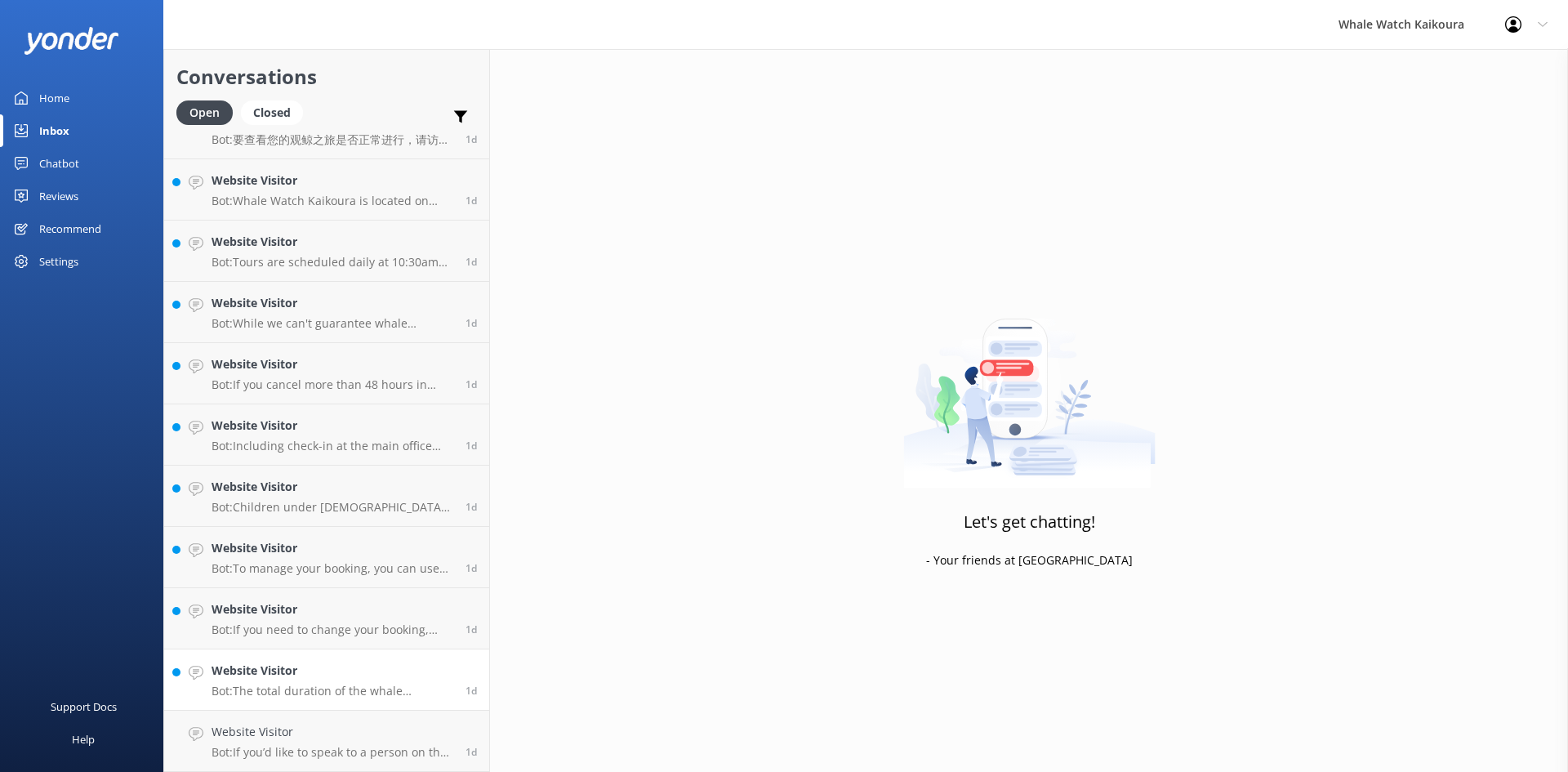
scroll to position [1200, 0]
click at [291, 750] on p "Bot: The total duration of the whale watching tour is approximately 3 hours and…" at bounding box center [332, 752] width 241 height 15
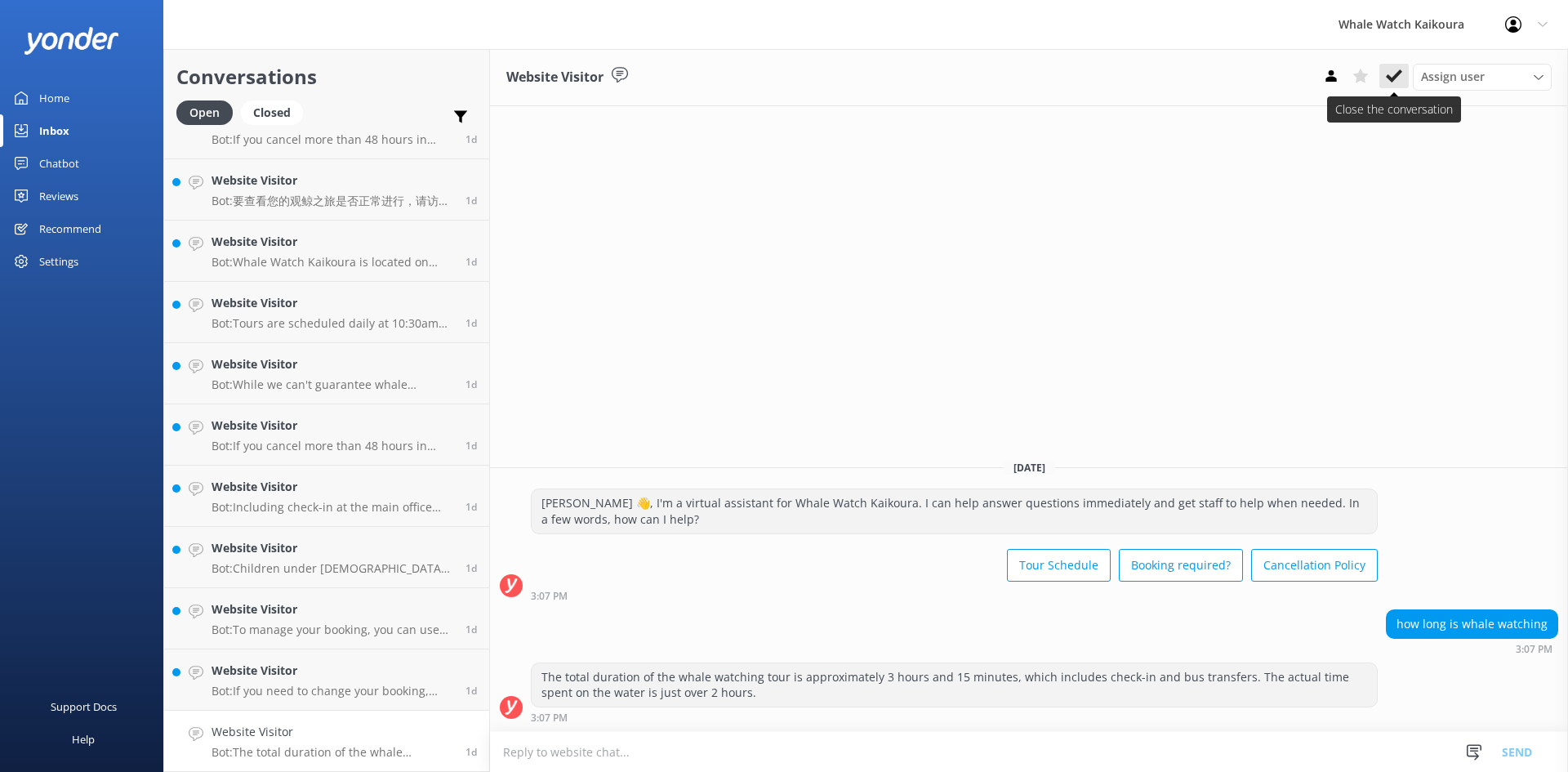
click at [1385, 72] on button at bounding box center [1395, 76] width 30 height 24
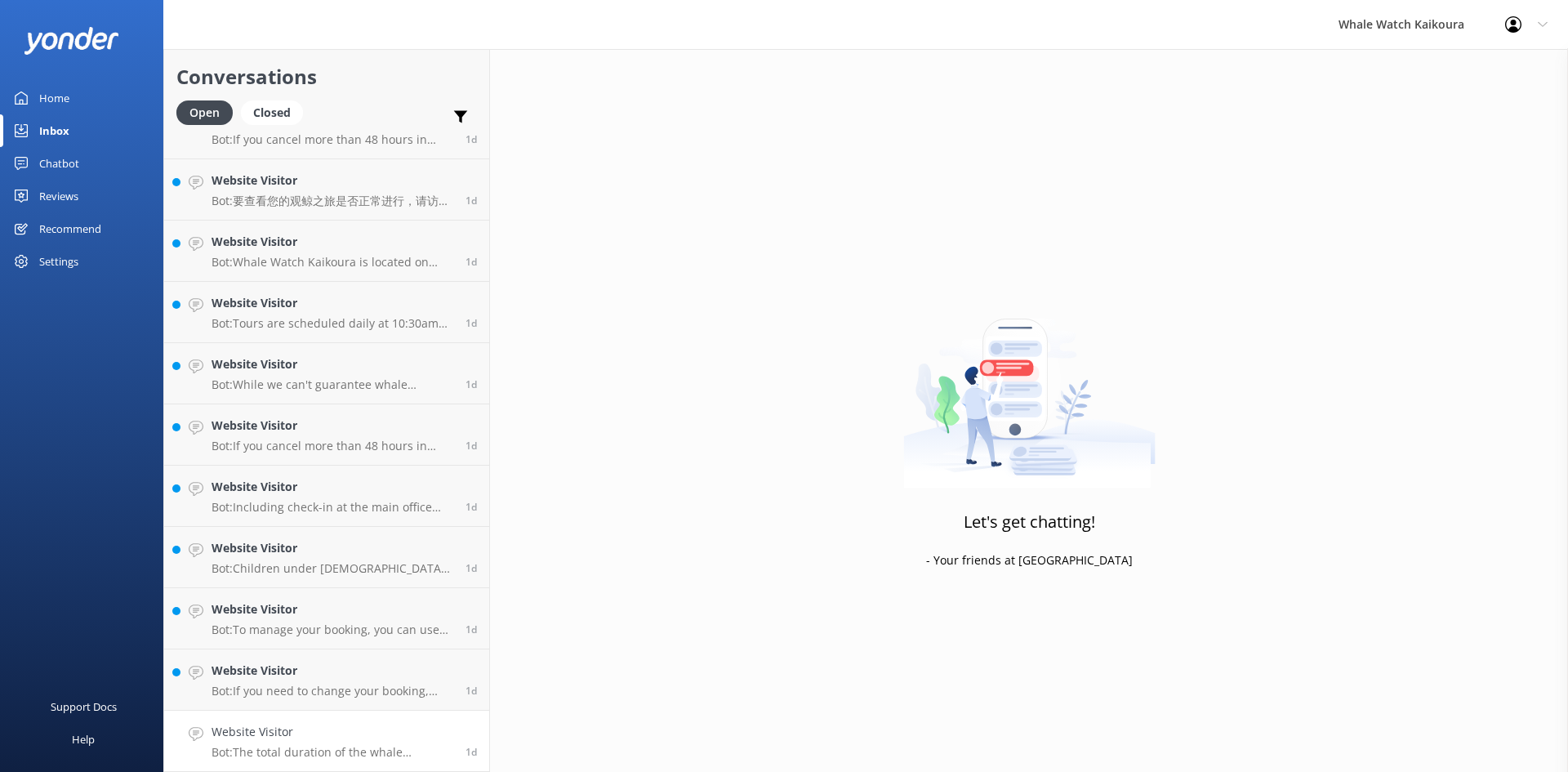
scroll to position [1139, 0]
click at [261, 743] on div "Website Visitor Bot: If you need to change your booking, please contact us dire…" at bounding box center [332, 741] width 241 height 36
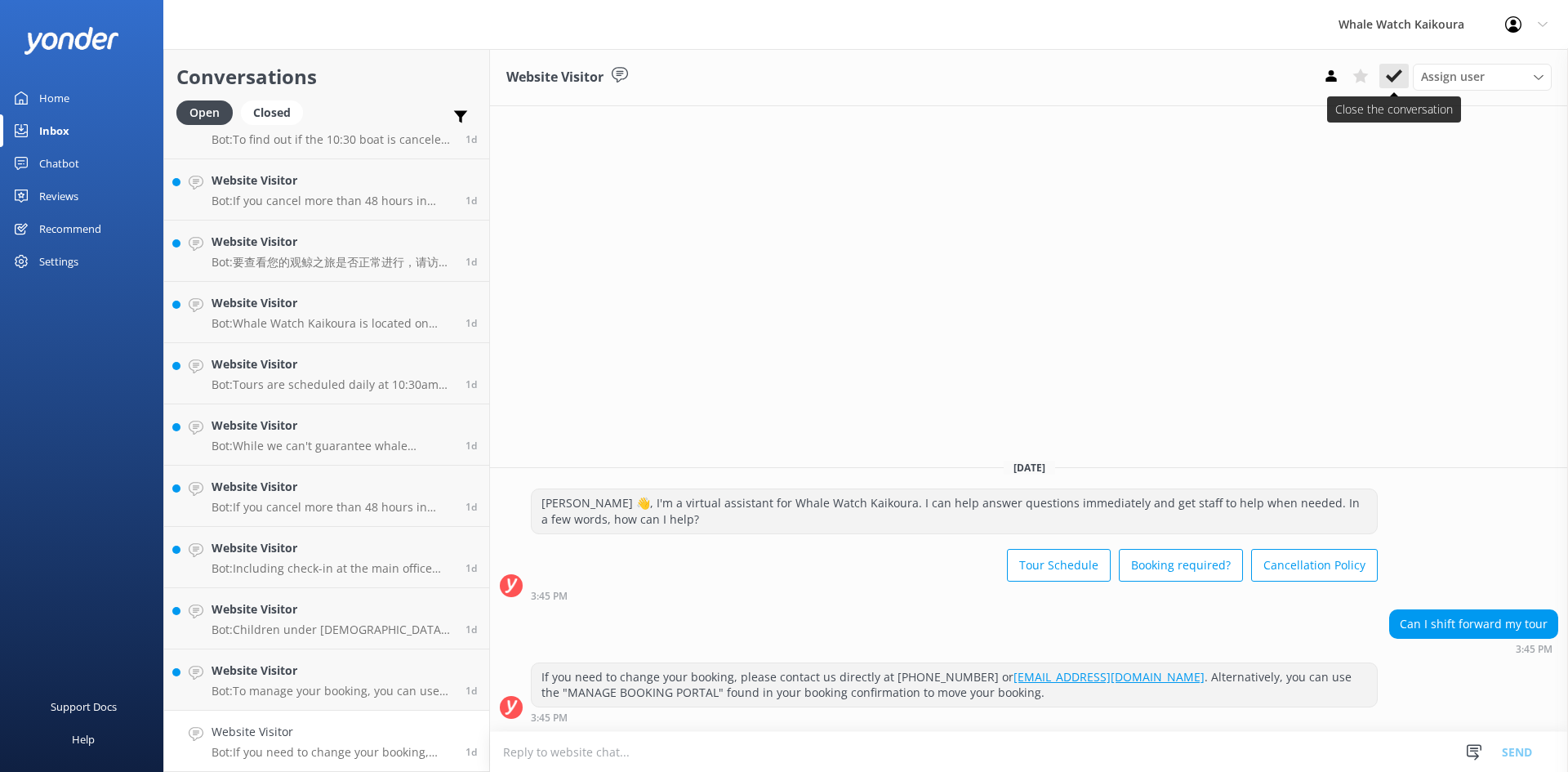
click at [1397, 75] on use at bounding box center [1394, 75] width 17 height 13
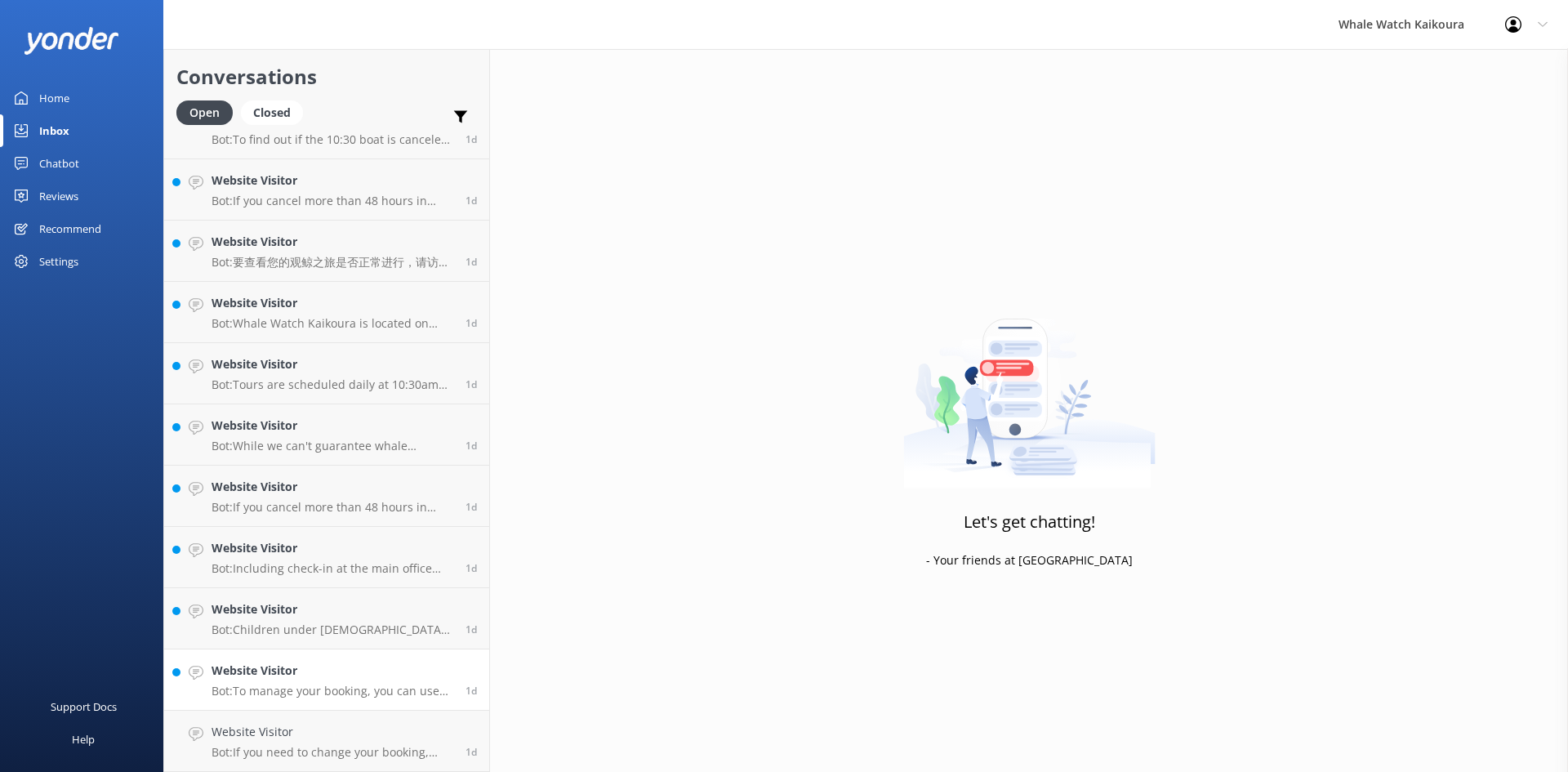
scroll to position [1078, 0]
click at [285, 737] on h4 "Website Visitor" at bounding box center [332, 732] width 241 height 18
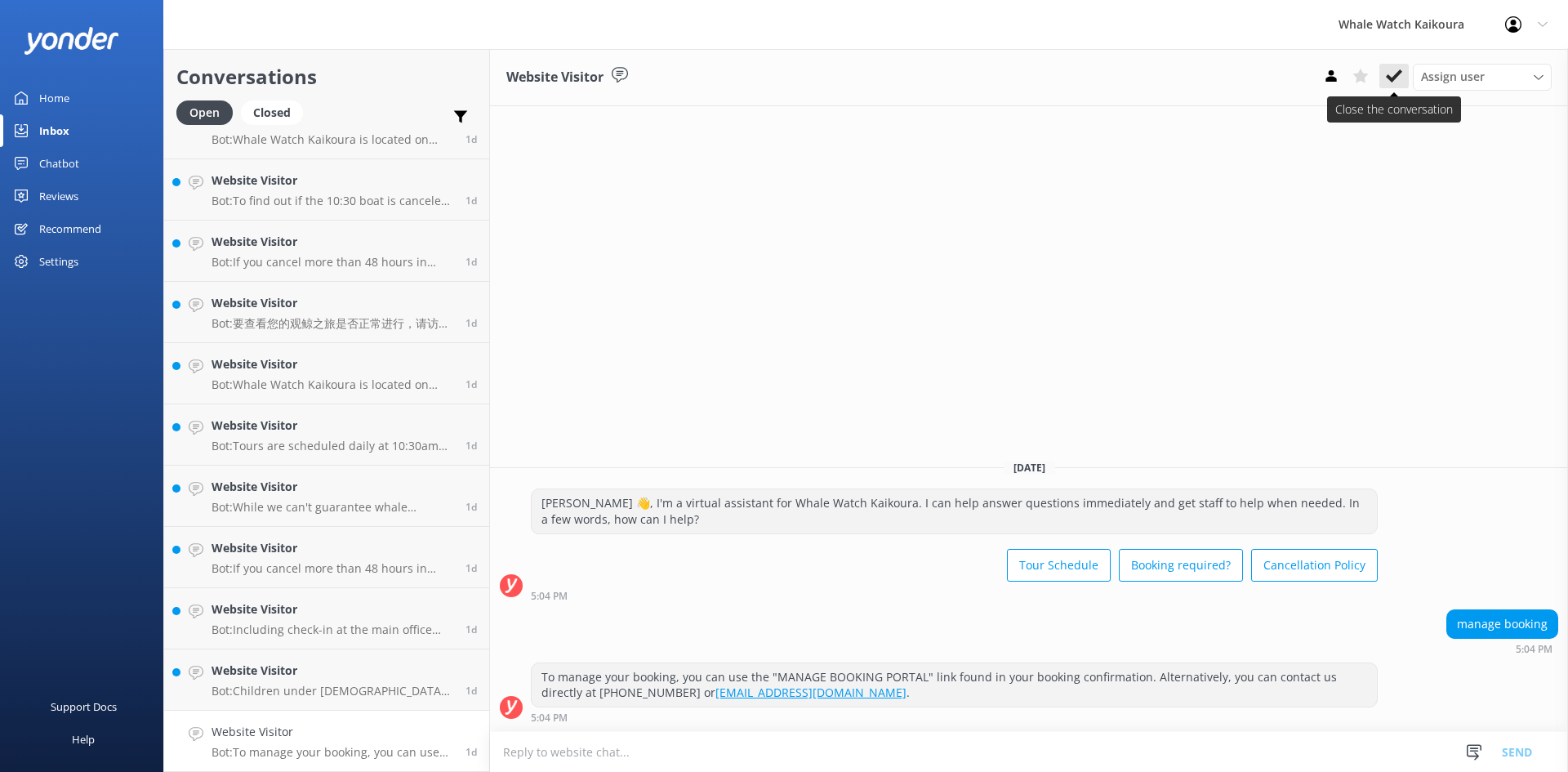
click at [1404, 69] on button at bounding box center [1395, 76] width 30 height 24
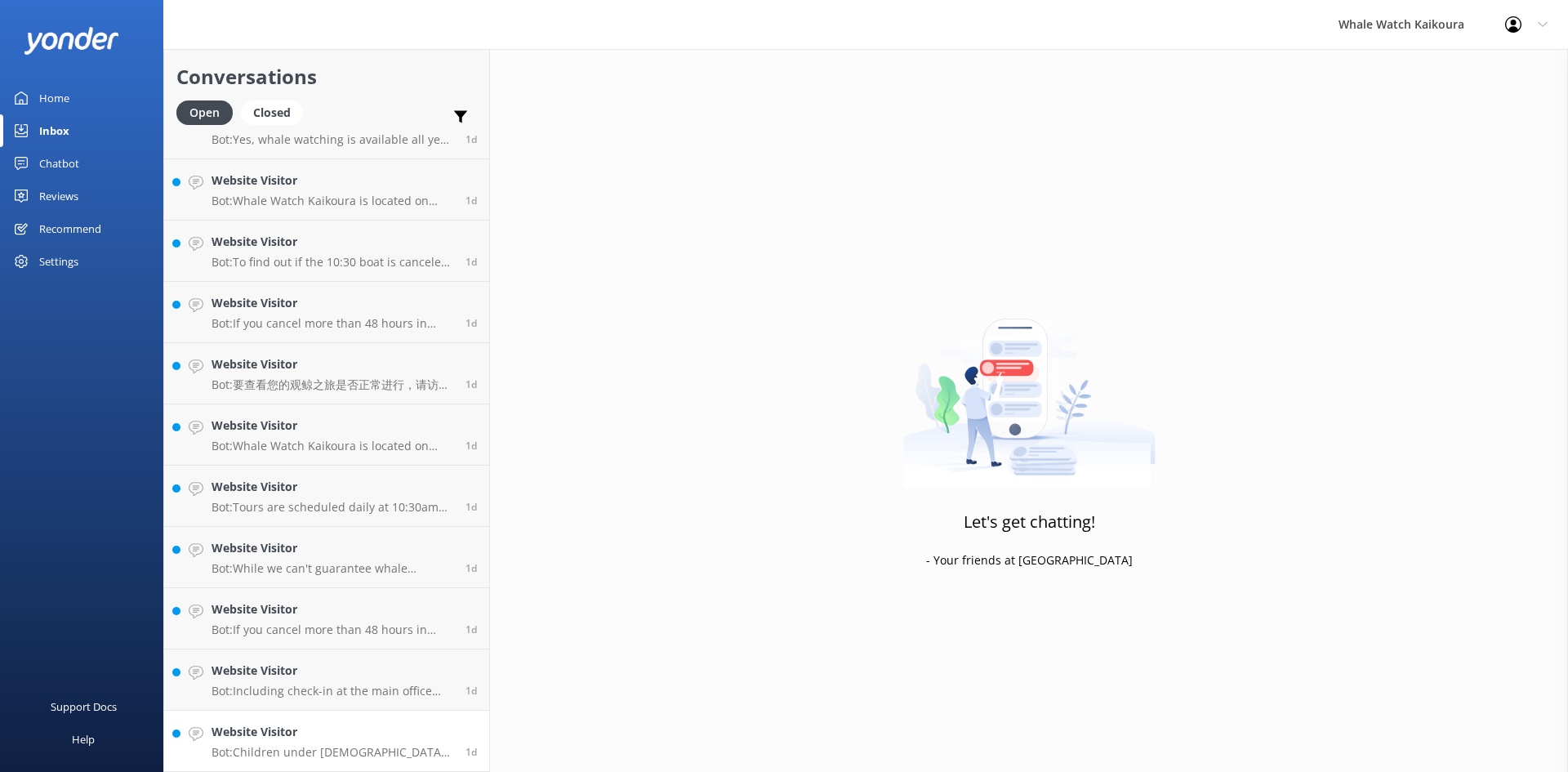
scroll to position [1017, 0]
click at [289, 738] on h4 "Website Visitor" at bounding box center [332, 732] width 241 height 18
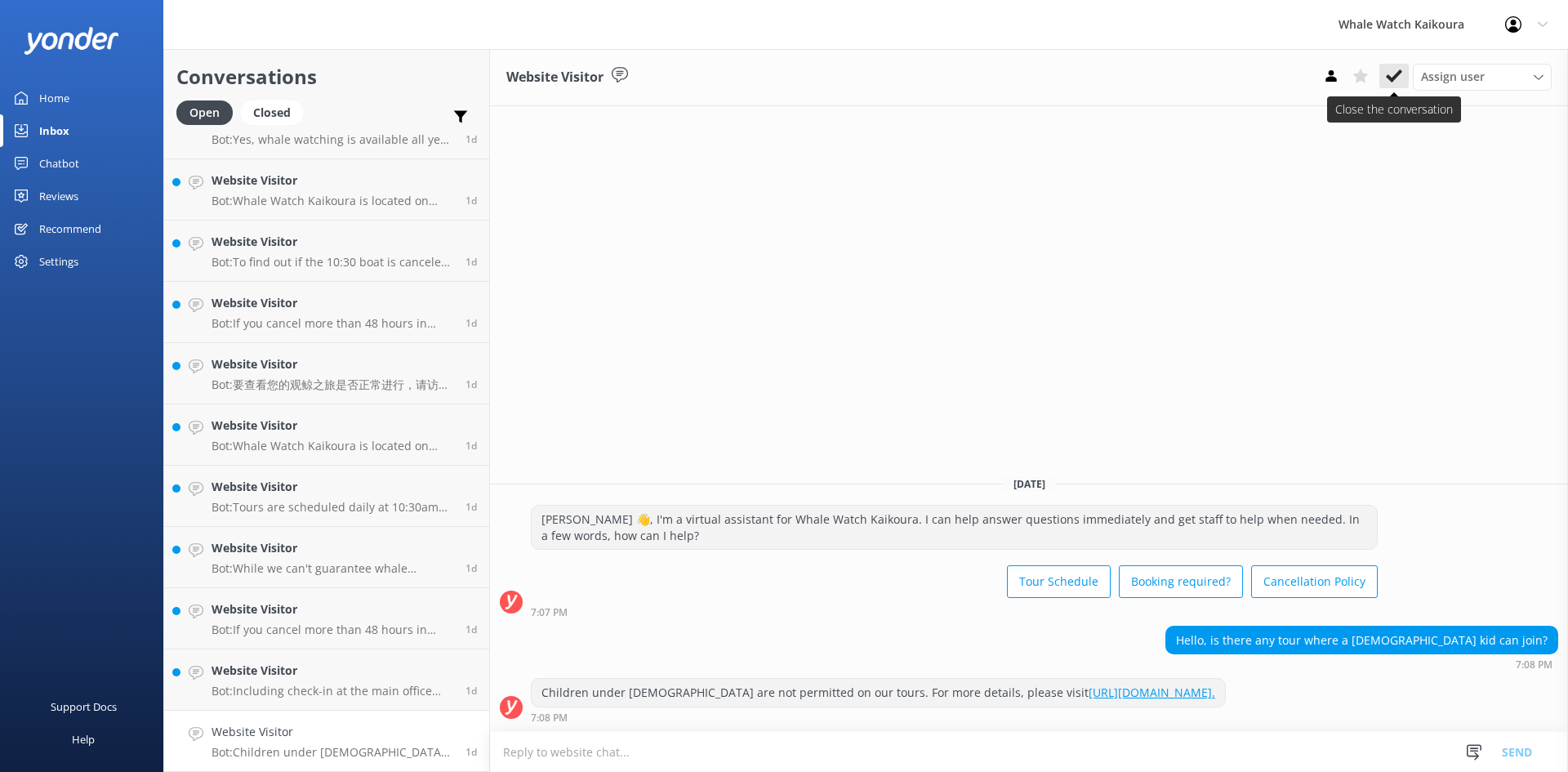
click at [1387, 74] on icon at bounding box center [1394, 76] width 17 height 17
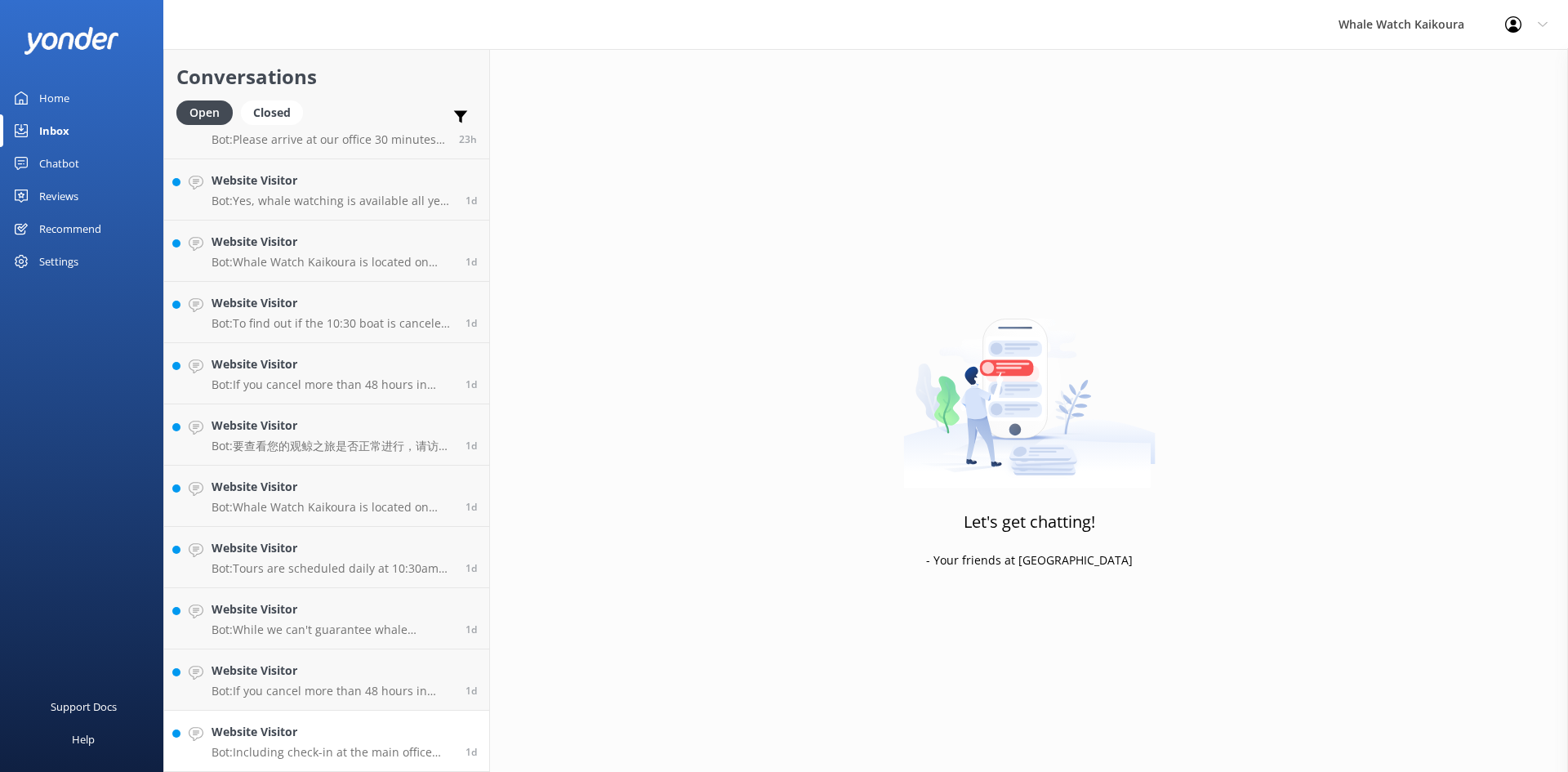
scroll to position [956, 0]
click at [366, 717] on link "Website Visitor Bot: Including check-in at the main office and bus transfers to…" at bounding box center [327, 741] width 325 height 61
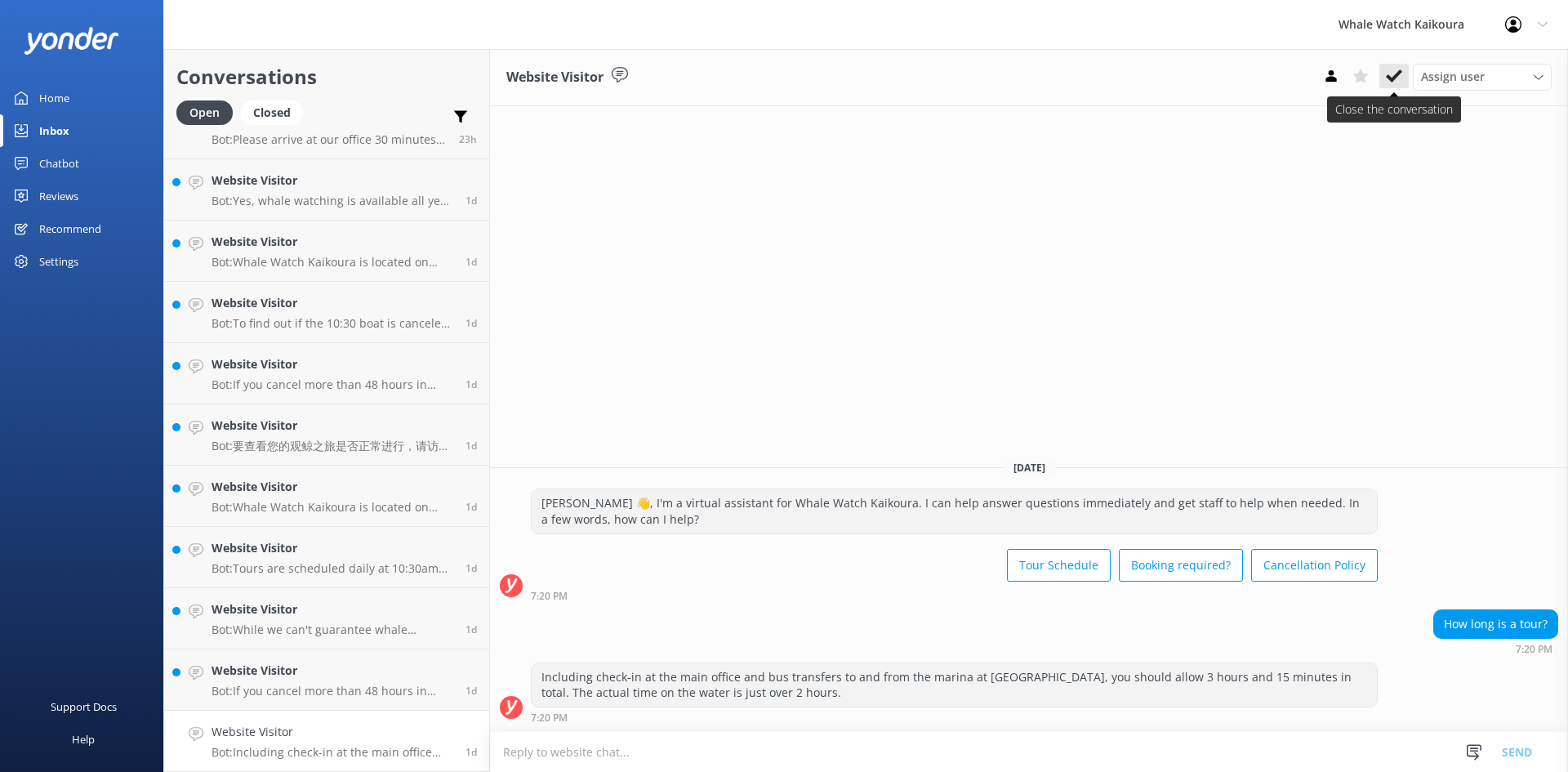
click at [1390, 76] on icon at bounding box center [1394, 76] width 17 height 17
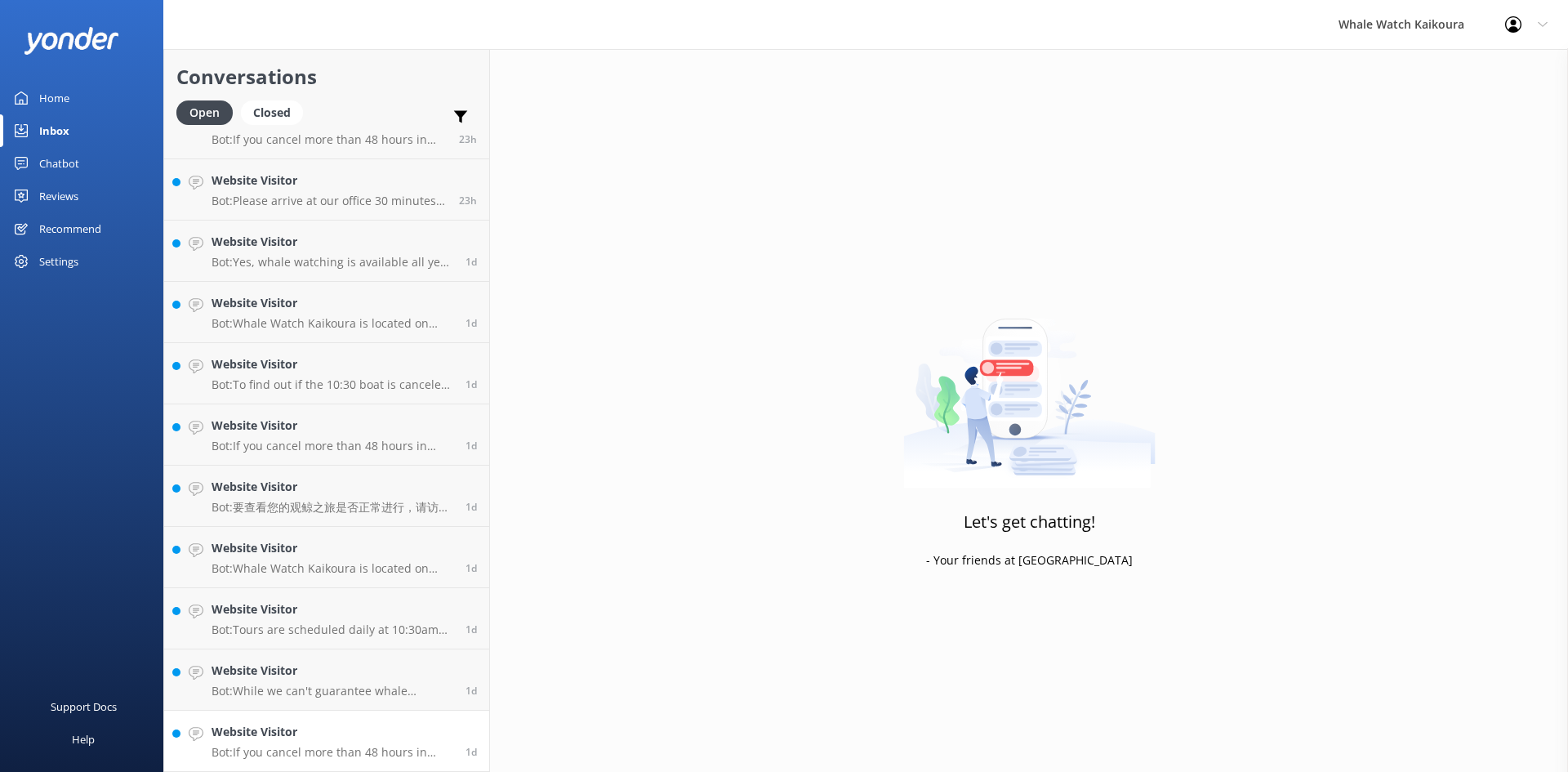
scroll to position [894, 0]
click at [328, 739] on h4 "Website Visitor" at bounding box center [332, 732] width 241 height 18
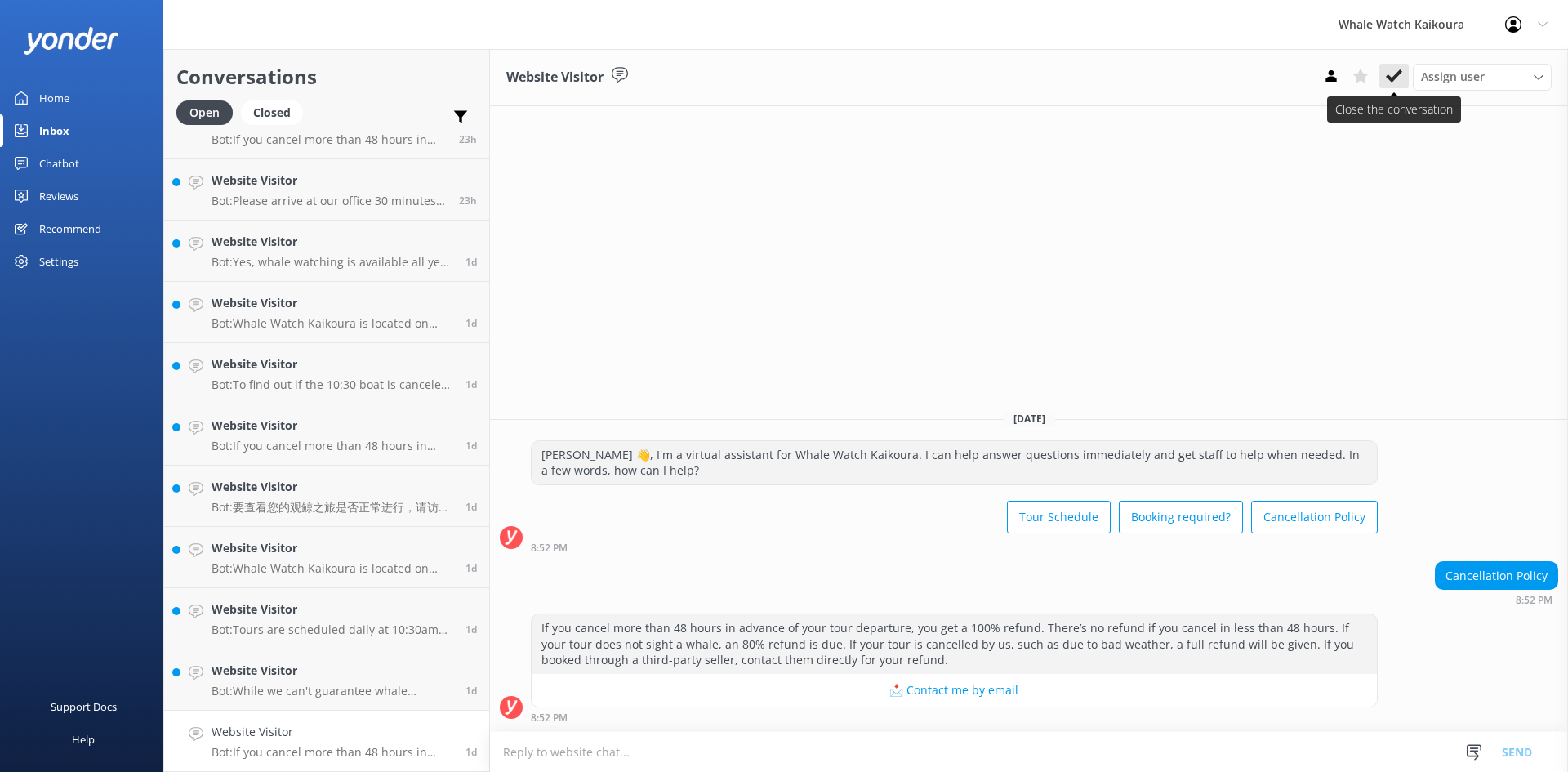
click at [1391, 77] on icon at bounding box center [1394, 76] width 17 height 17
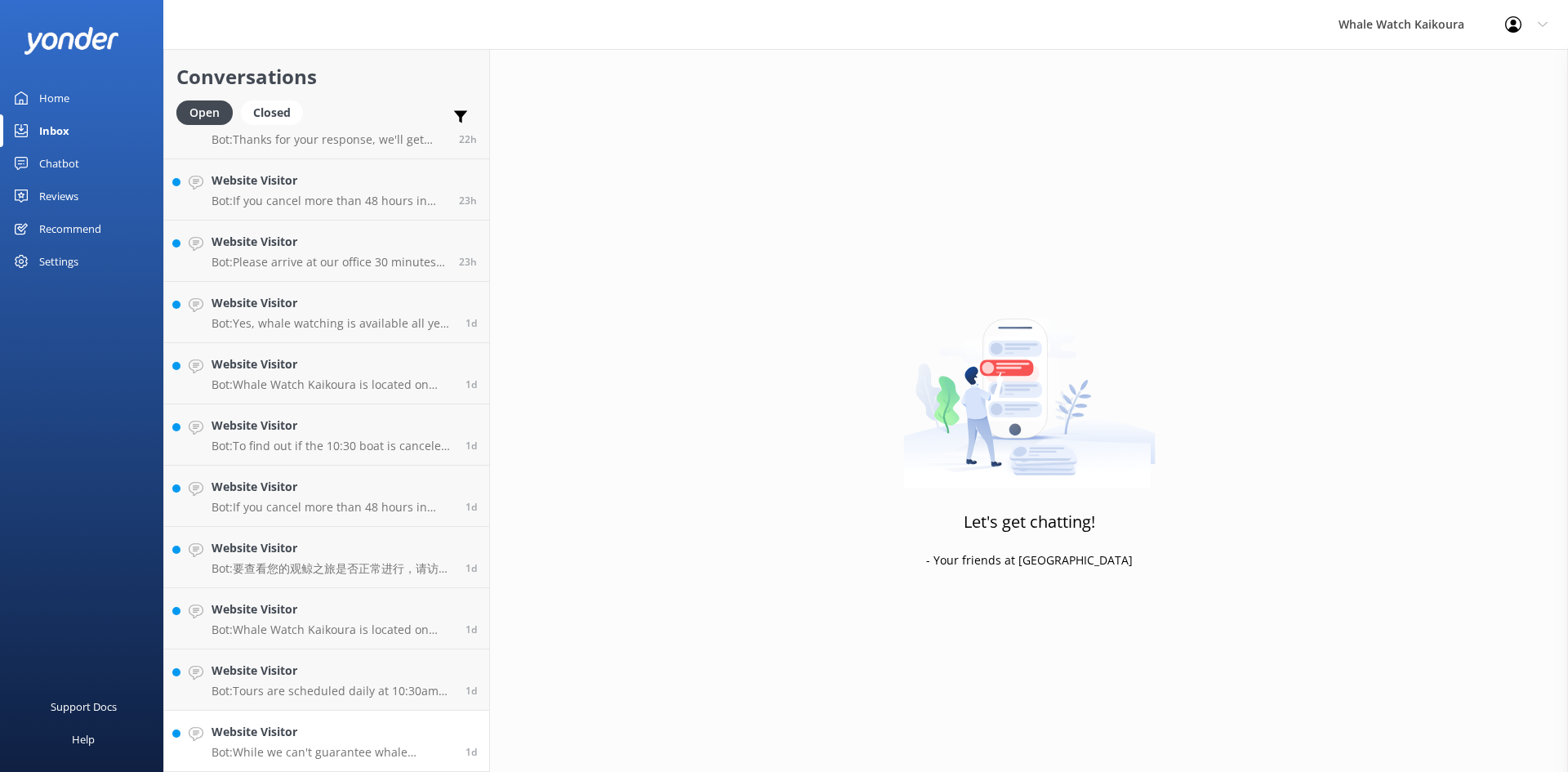
scroll to position [833, 0]
drag, startPoint x: 275, startPoint y: 729, endPoint x: 294, endPoint y: 730, distance: 19.0
click at [275, 730] on h4 "Website Visitor" at bounding box center [332, 732] width 241 height 18
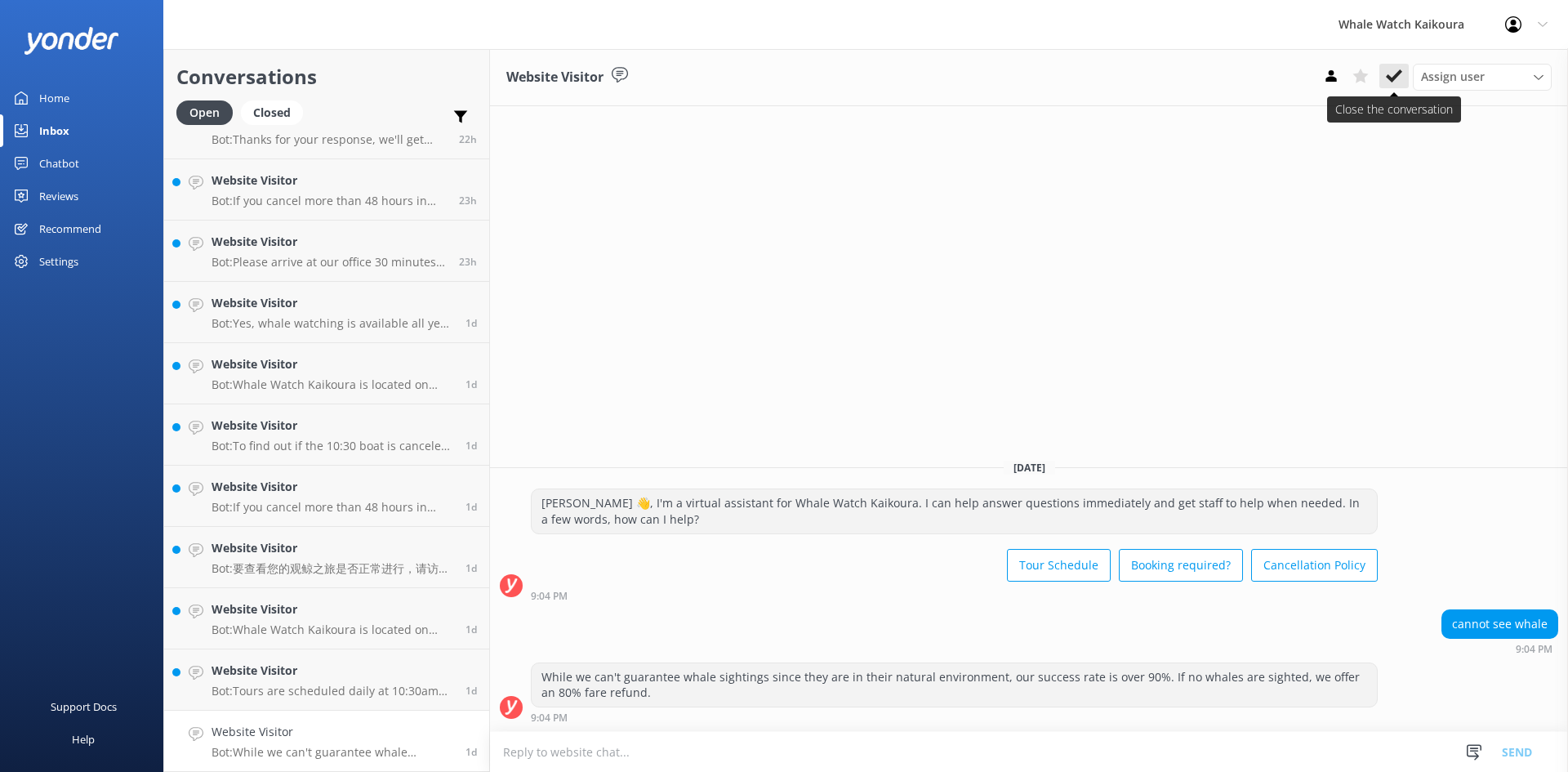
click at [1391, 71] on icon at bounding box center [1394, 76] width 17 height 17
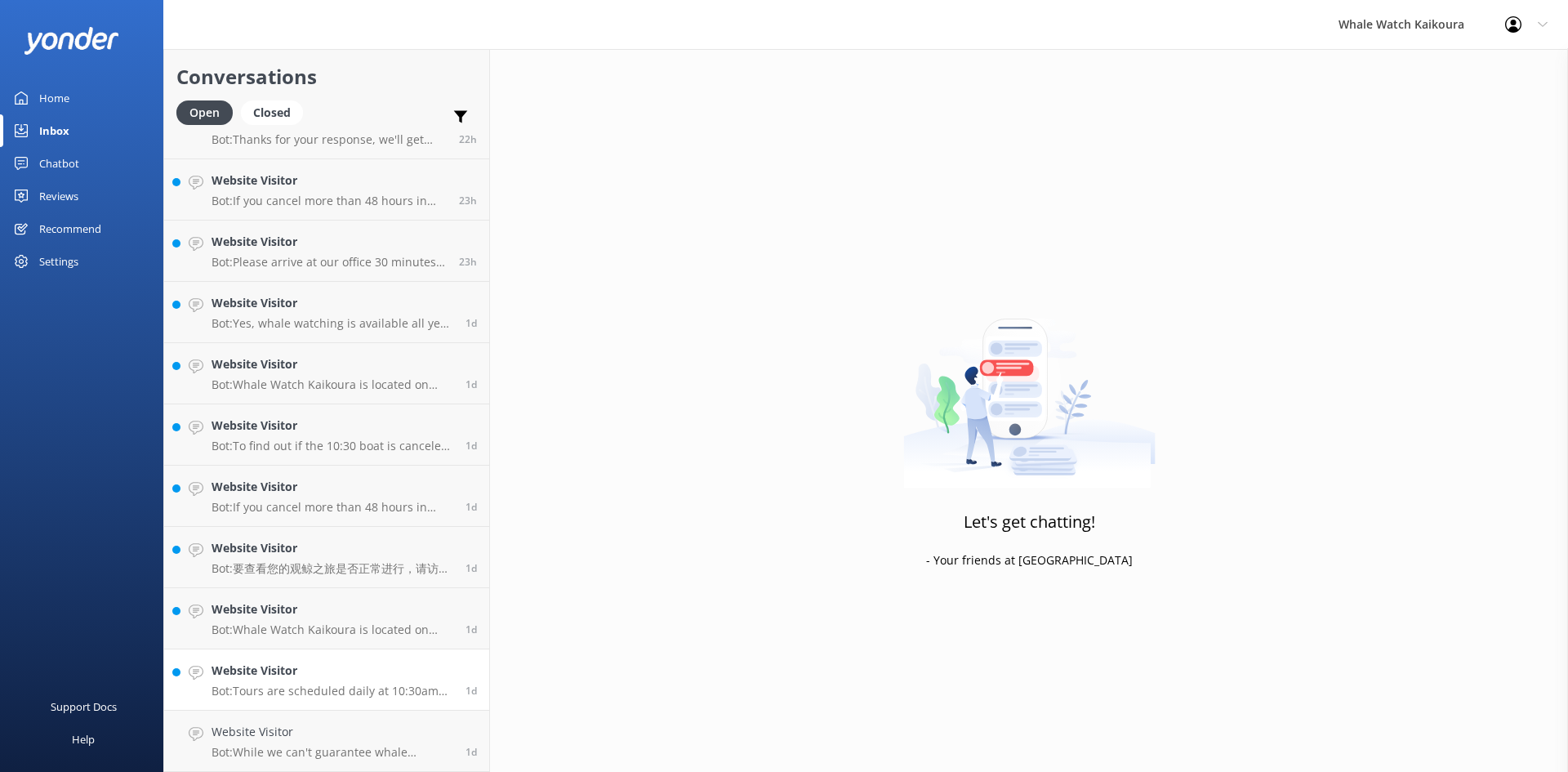
scroll to position [772, 0]
click at [362, 753] on p "Bot: Tours are scheduled daily at 10:30am year-round. As demand grows, extra to…" at bounding box center [332, 752] width 241 height 15
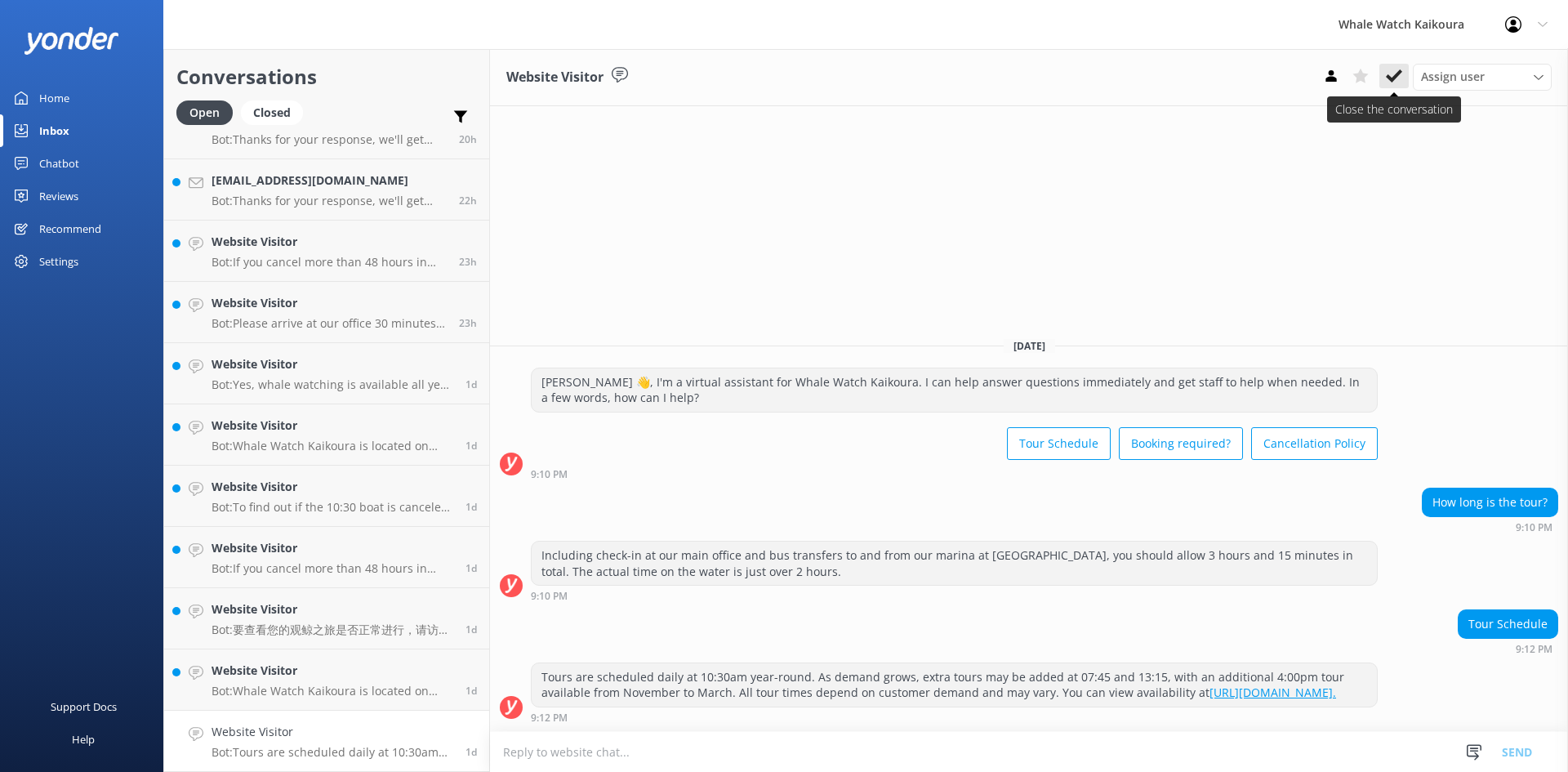
click at [1389, 76] on use at bounding box center [1394, 75] width 17 height 13
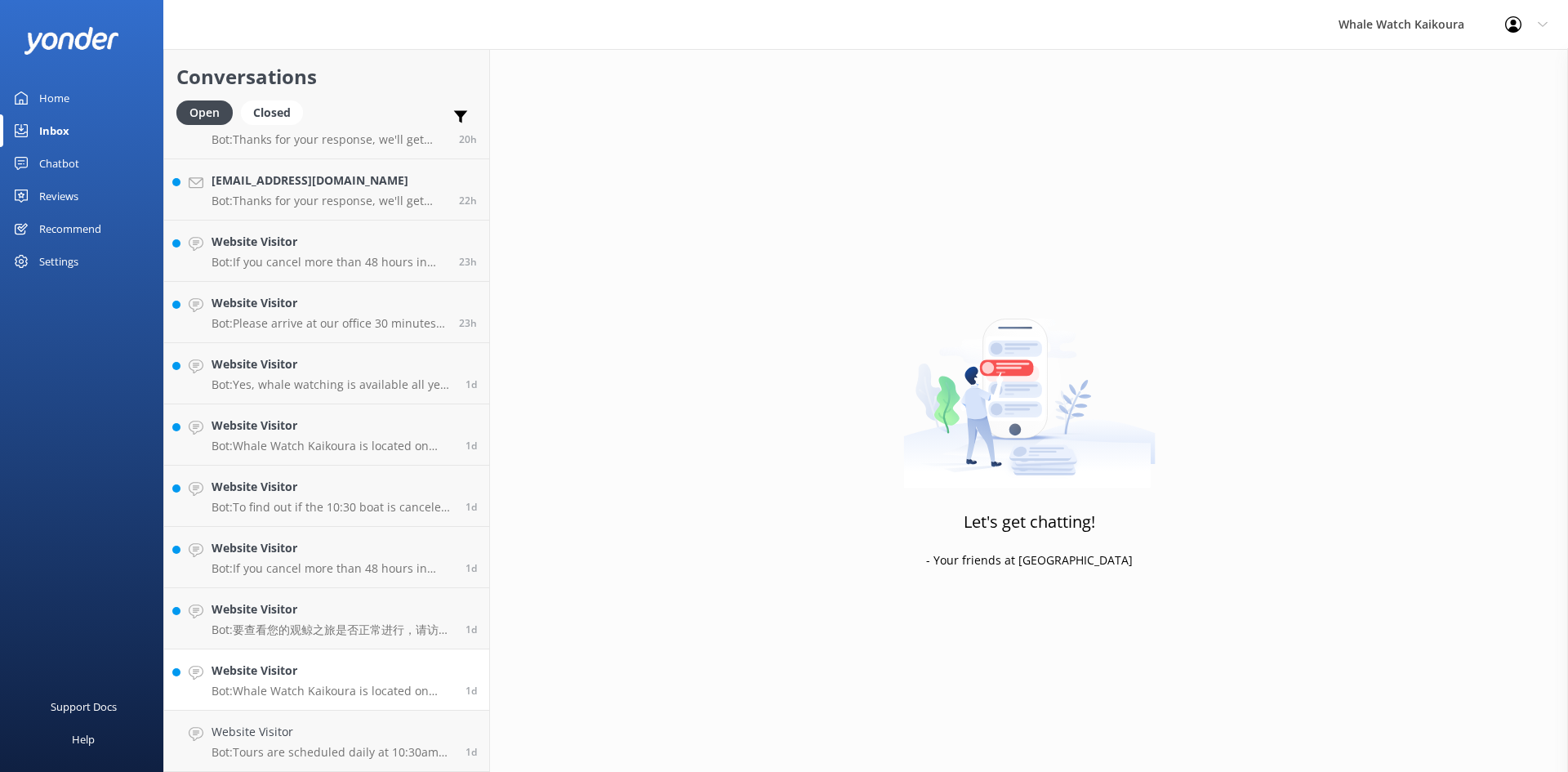
scroll to position [711, 0]
click at [321, 738] on h4 "Website Visitor" at bounding box center [332, 732] width 241 height 18
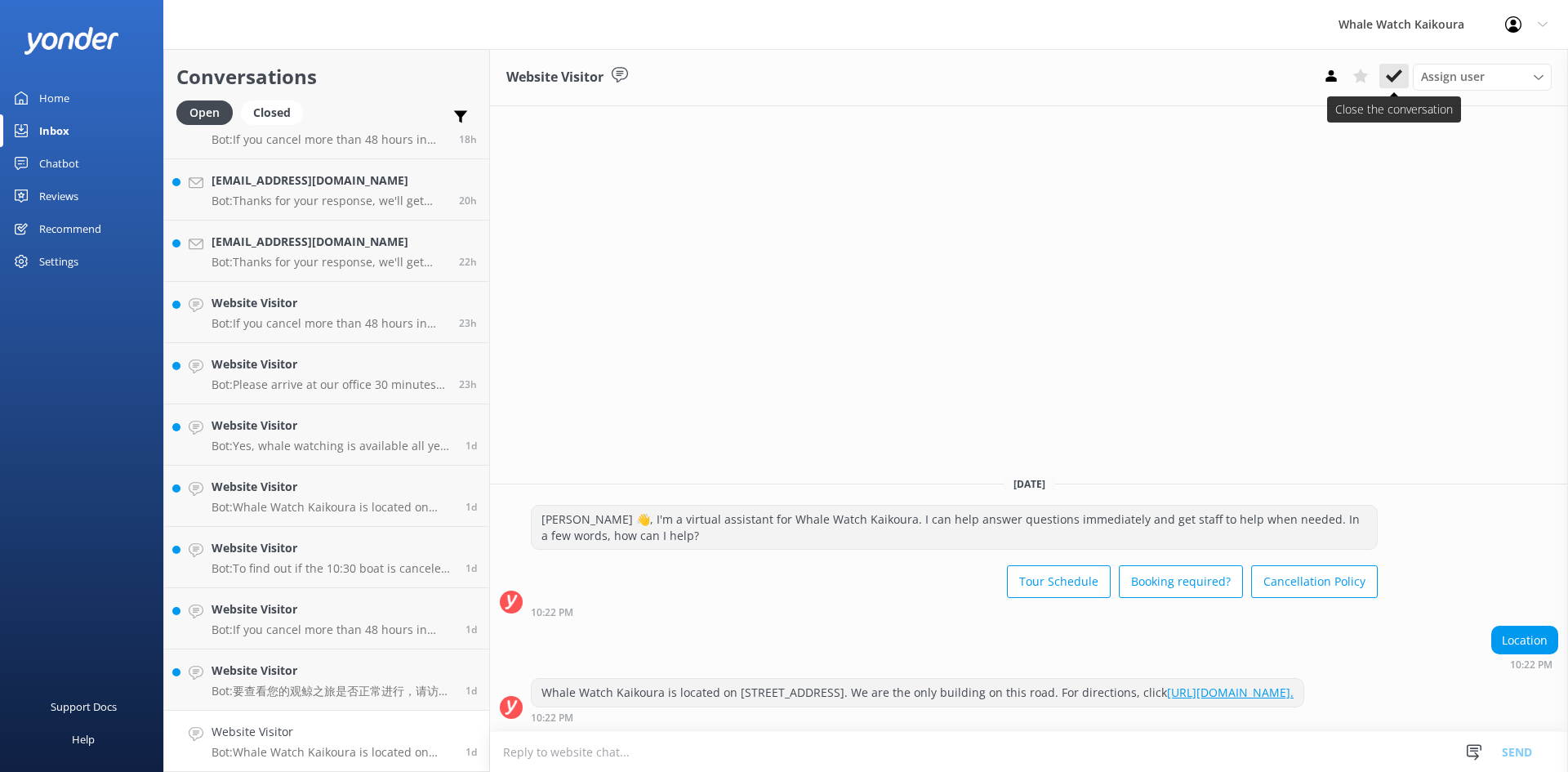
click at [1392, 78] on icon at bounding box center [1394, 76] width 17 height 17
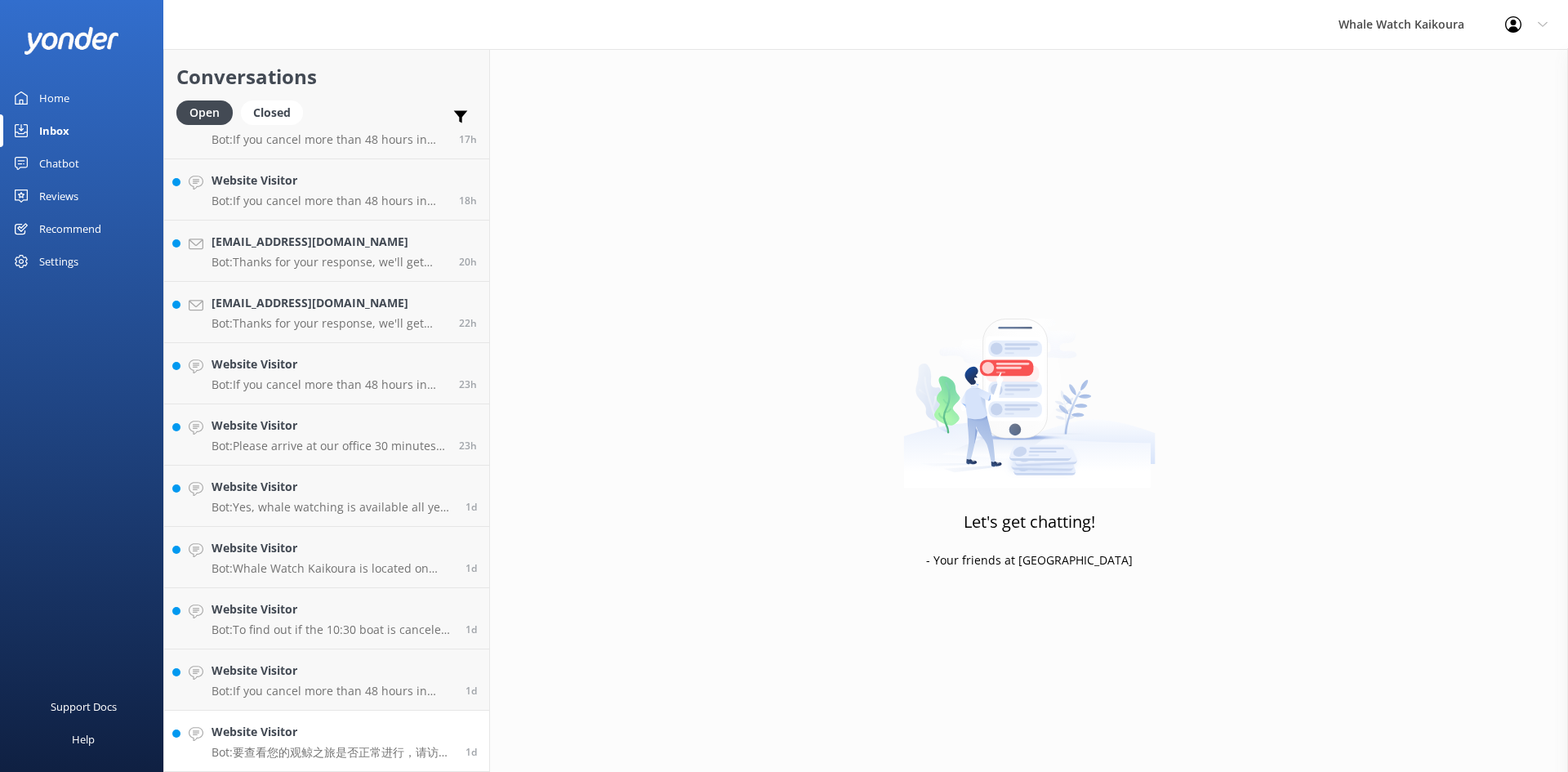
scroll to position [650, 0]
click at [275, 764] on link "Website Visitor Bot: 要查看您的观鲸之旅是否正常进行，请访问我们网站顶部的“Cruise Status”按钮以获取最新的天气和航行更新。 …" at bounding box center [327, 741] width 325 height 61
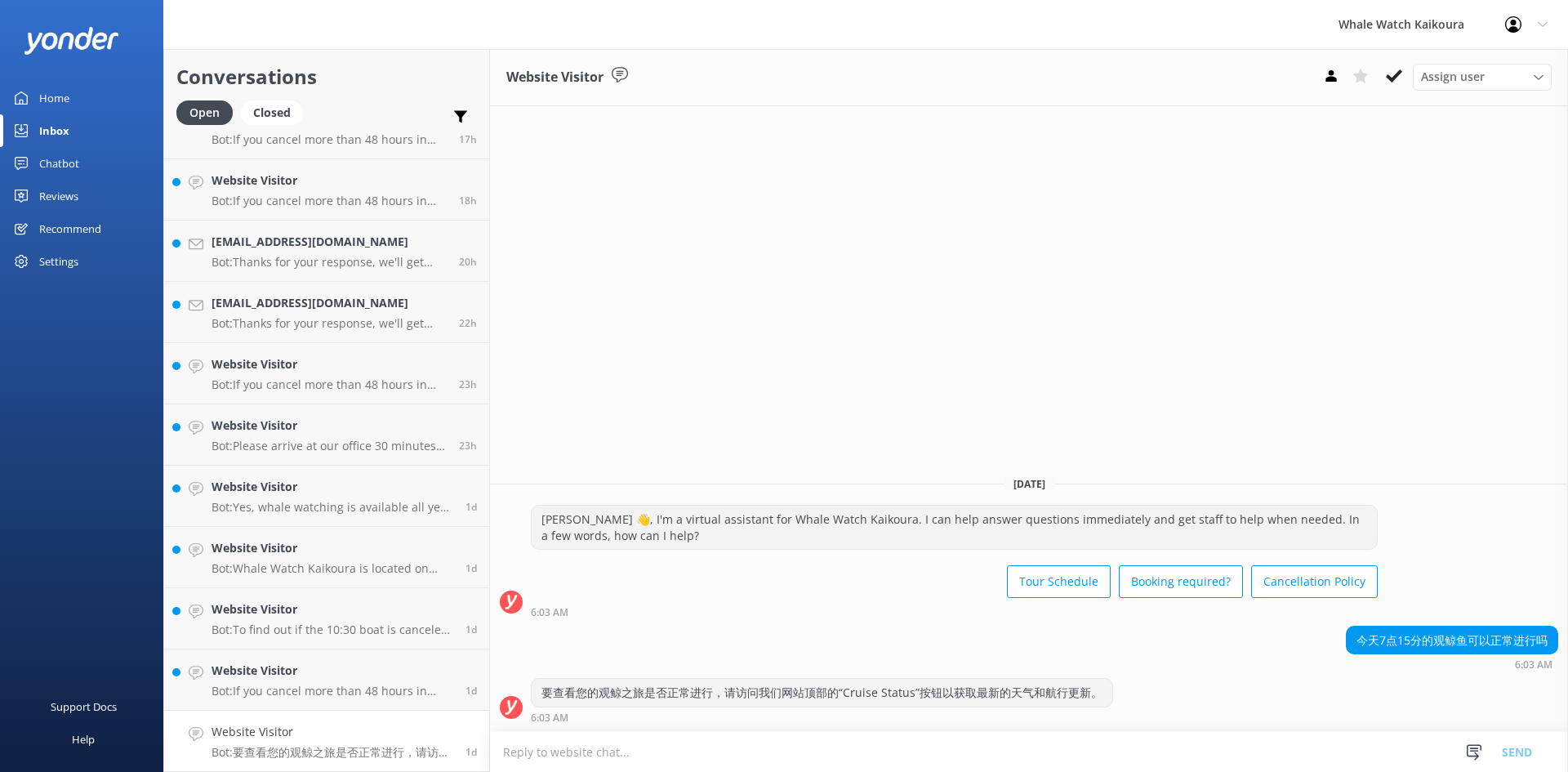
drag, startPoint x: 1356, startPoint y: 638, endPoint x: 1568, endPoint y: 611, distance: 213.7
click at [1568, 611] on div "[DATE] [PERSON_NAME] 👋, I'm a virtual assistant for Whale Watch [PERSON_NAME]. …" at bounding box center [1028, 596] width 1078 height 268
click at [1514, 631] on div "今天7点15分的观鲸鱼可以正常进行吗" at bounding box center [1452, 640] width 211 height 28
drag, startPoint x: 1360, startPoint y: 638, endPoint x: 1552, endPoint y: 631, distance: 192.1
click at [1552, 631] on div "今天7点15分的观鲸鱼可以正常进行吗" at bounding box center [1452, 640] width 211 height 28
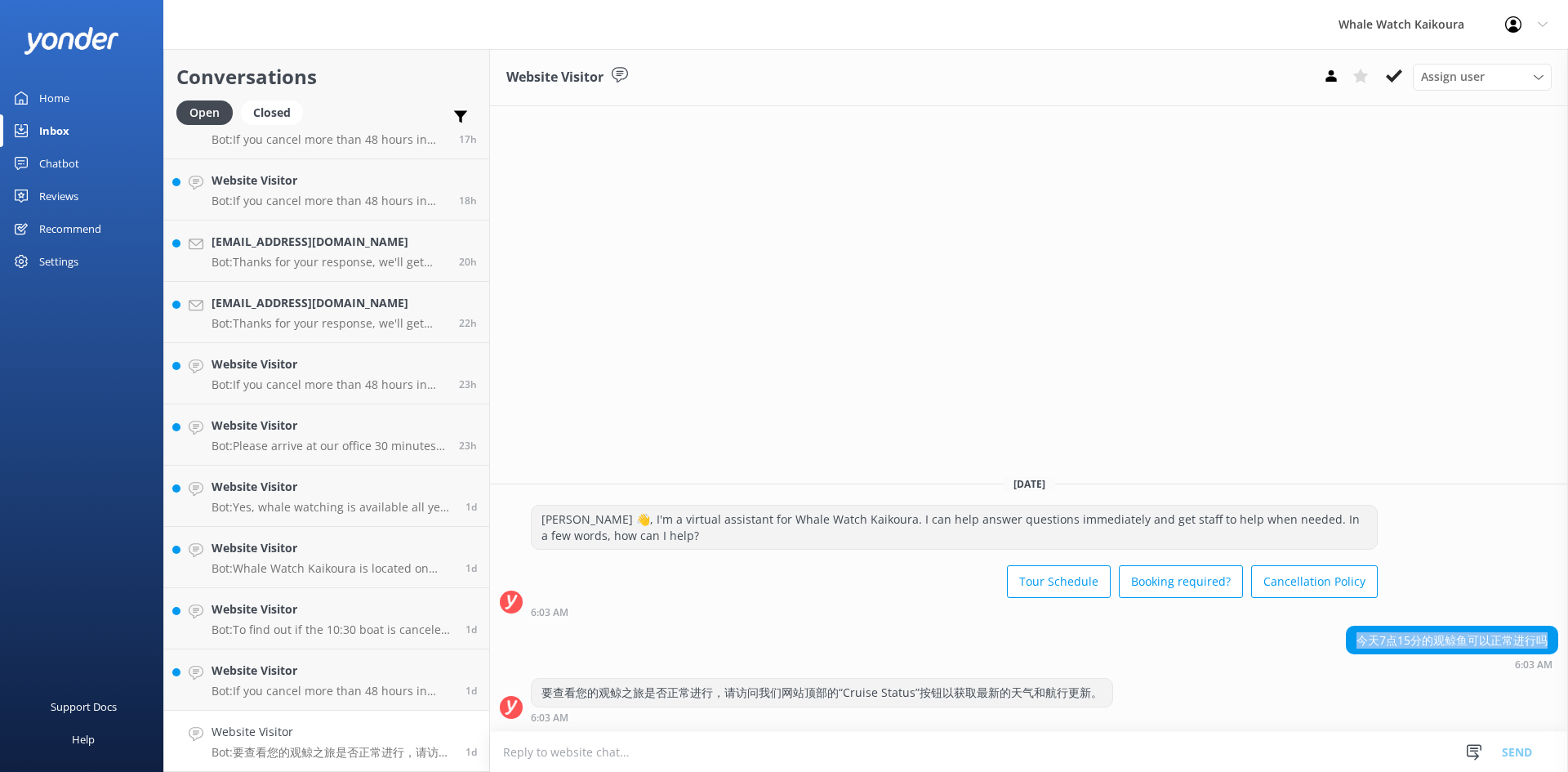
copy div "今天7点15分的观鲸鱼可以正常进行吗"
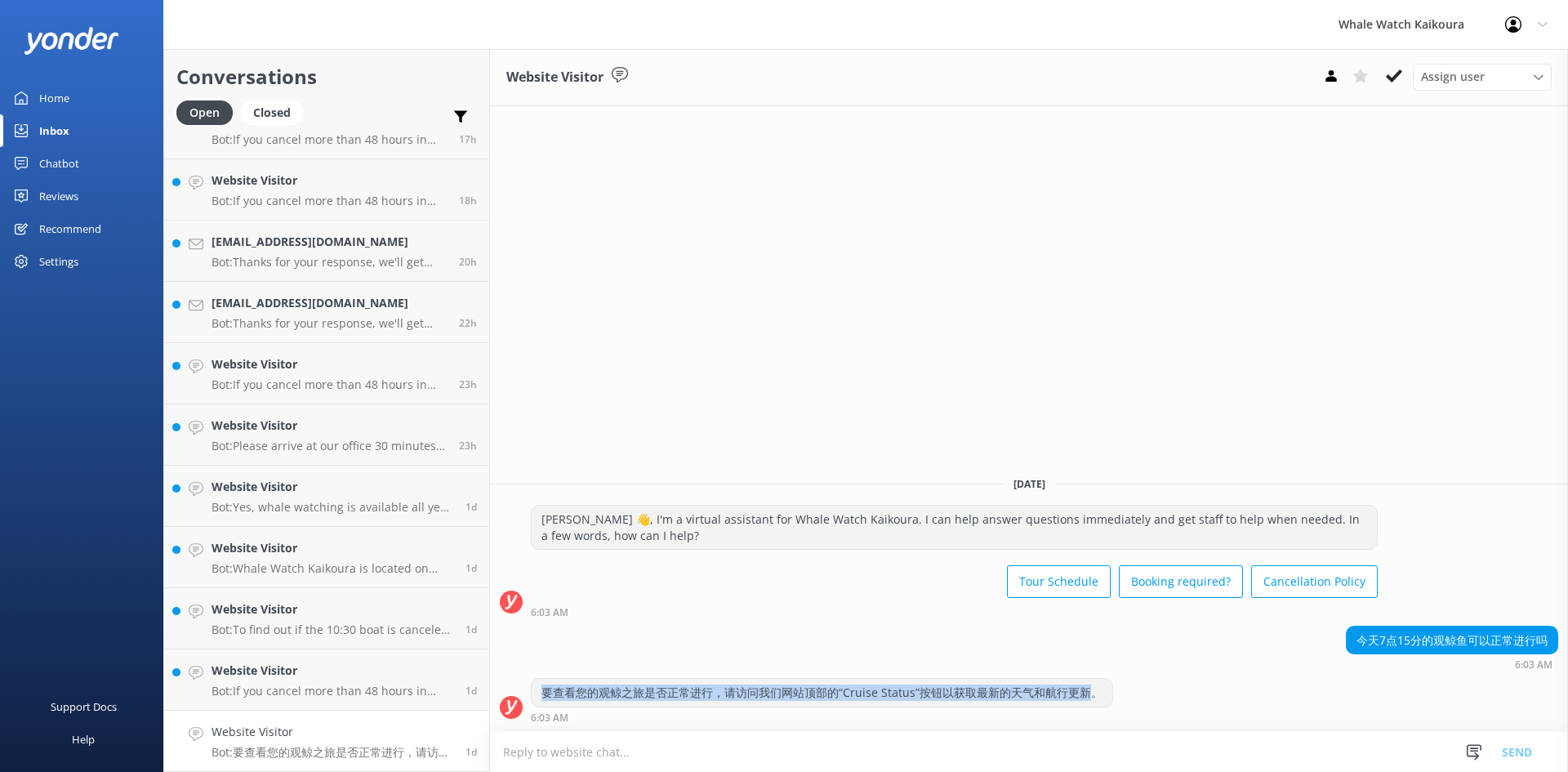
drag, startPoint x: 1093, startPoint y: 689, endPoint x: 542, endPoint y: 700, distance: 551.1
click at [542, 700] on div "要查看您的观鲸之旅是否正常进行，请访问我们网站顶部的“Cruise Status”按钮以获取最新的天气和航行更新。" at bounding box center [822, 692] width 581 height 28
copy div "要查看您的观鲸之旅是否正常进行，请访问我们网站顶部的“Cruise Status”按钮以获取最新的天气和航行更新"
click at [1402, 73] on icon at bounding box center [1394, 76] width 17 height 17
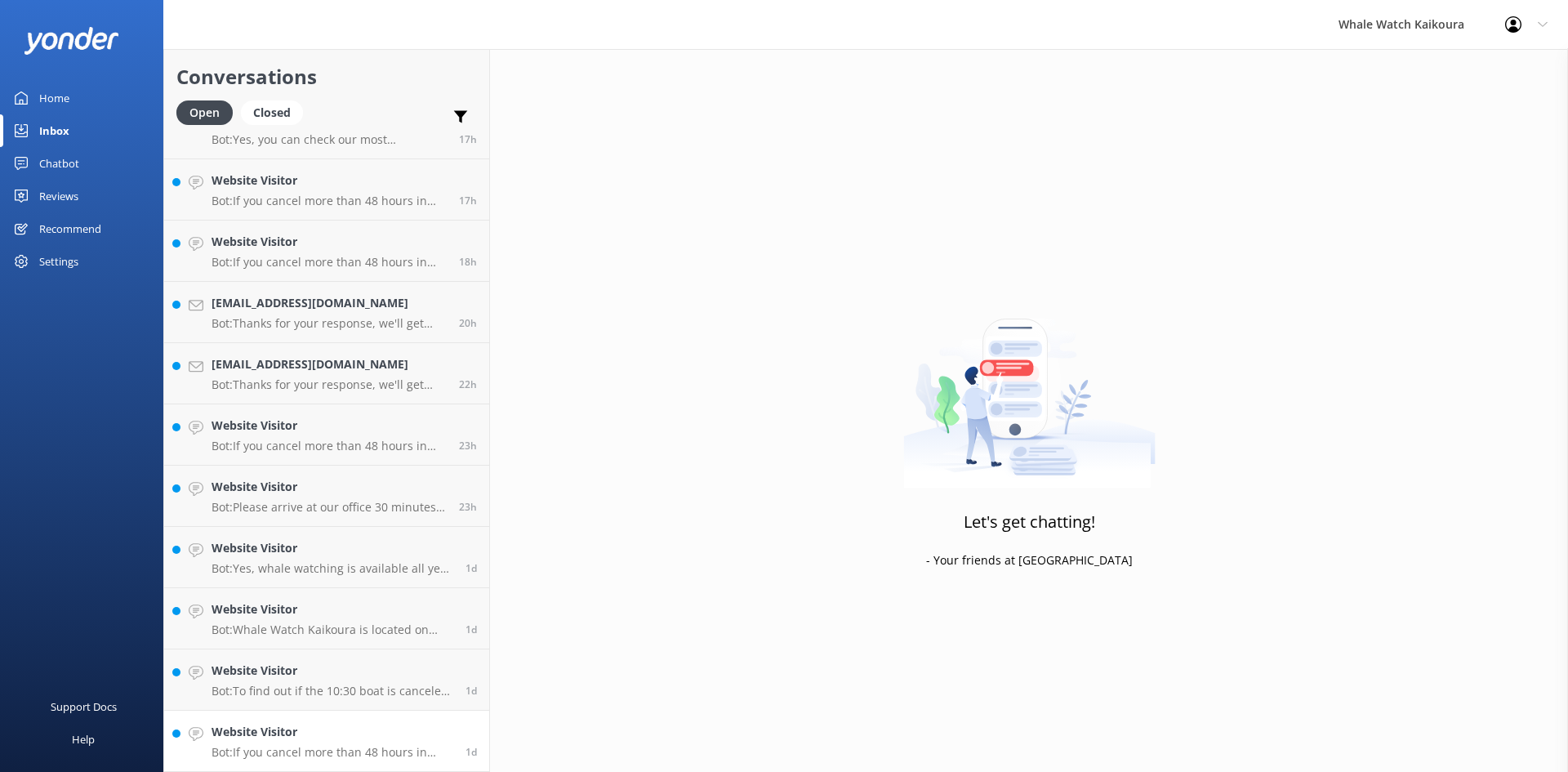
scroll to position [588, 0]
click at [326, 743] on div "Website Visitor Bot: If you cancel more than 48 hours in advance of your tour d…" at bounding box center [332, 741] width 241 height 36
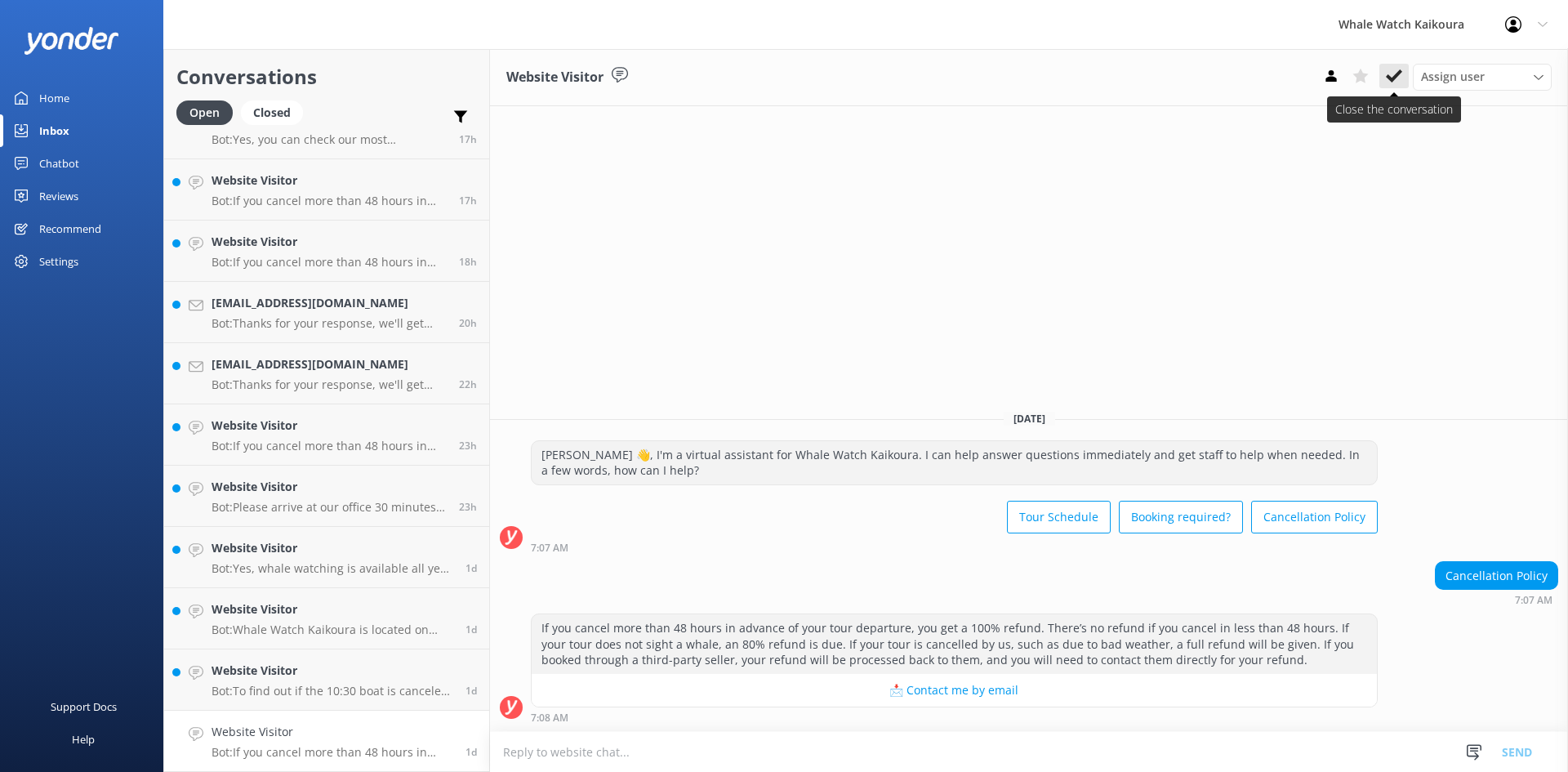
click at [1402, 73] on icon at bounding box center [1394, 76] width 17 height 17
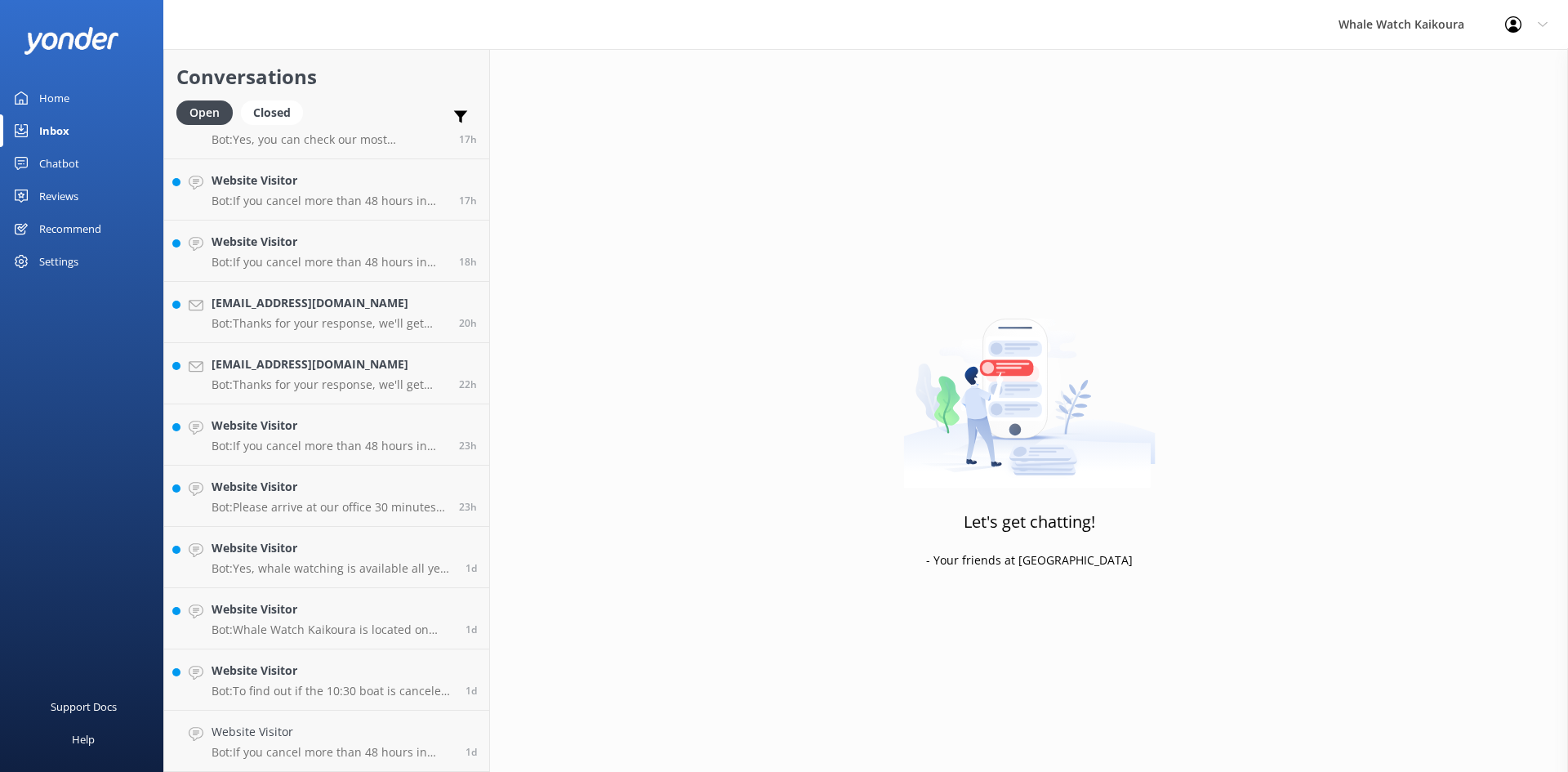
scroll to position [526, 0]
click at [355, 733] on h4 "Website Visitor" at bounding box center [332, 732] width 241 height 18
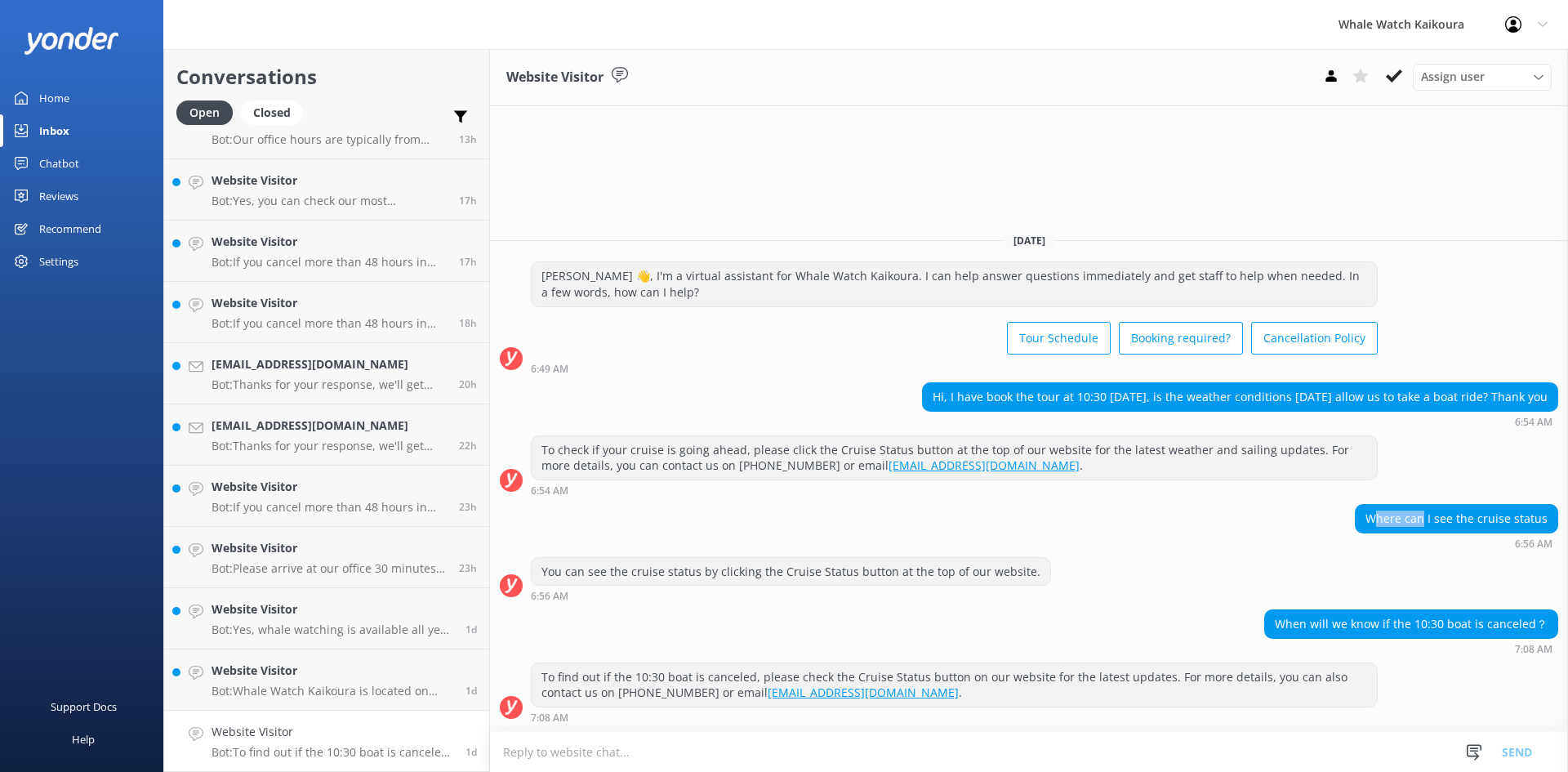
drag, startPoint x: 1379, startPoint y: 518, endPoint x: 1426, endPoint y: 515, distance: 47.1
click at [1426, 515] on div "Where can I see the cruise status" at bounding box center [1457, 518] width 202 height 28
click at [1390, 73] on icon at bounding box center [1394, 76] width 17 height 17
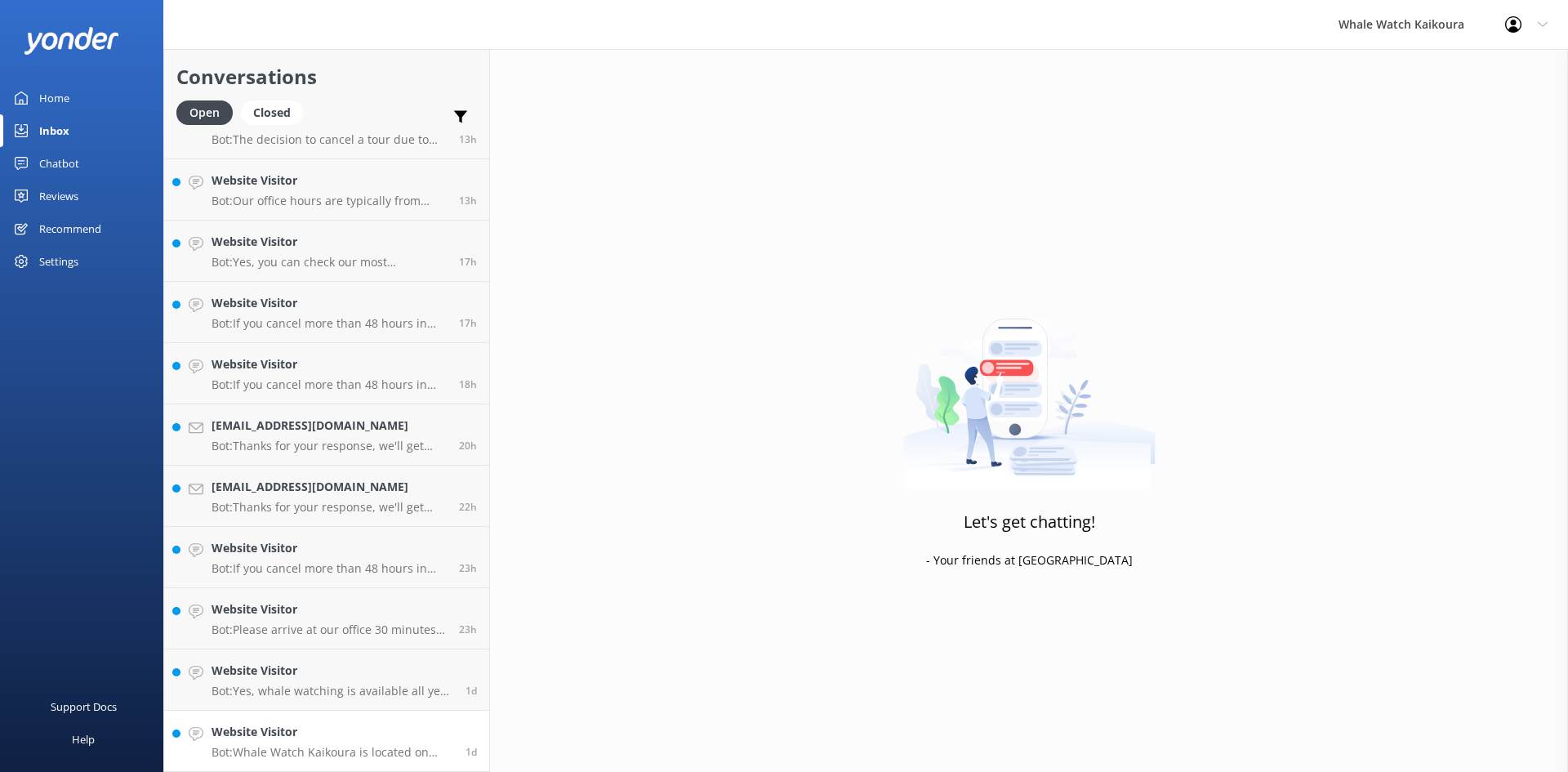
scroll to position [465, 0]
click at [287, 725] on h4 "Website Visitor" at bounding box center [332, 732] width 241 height 18
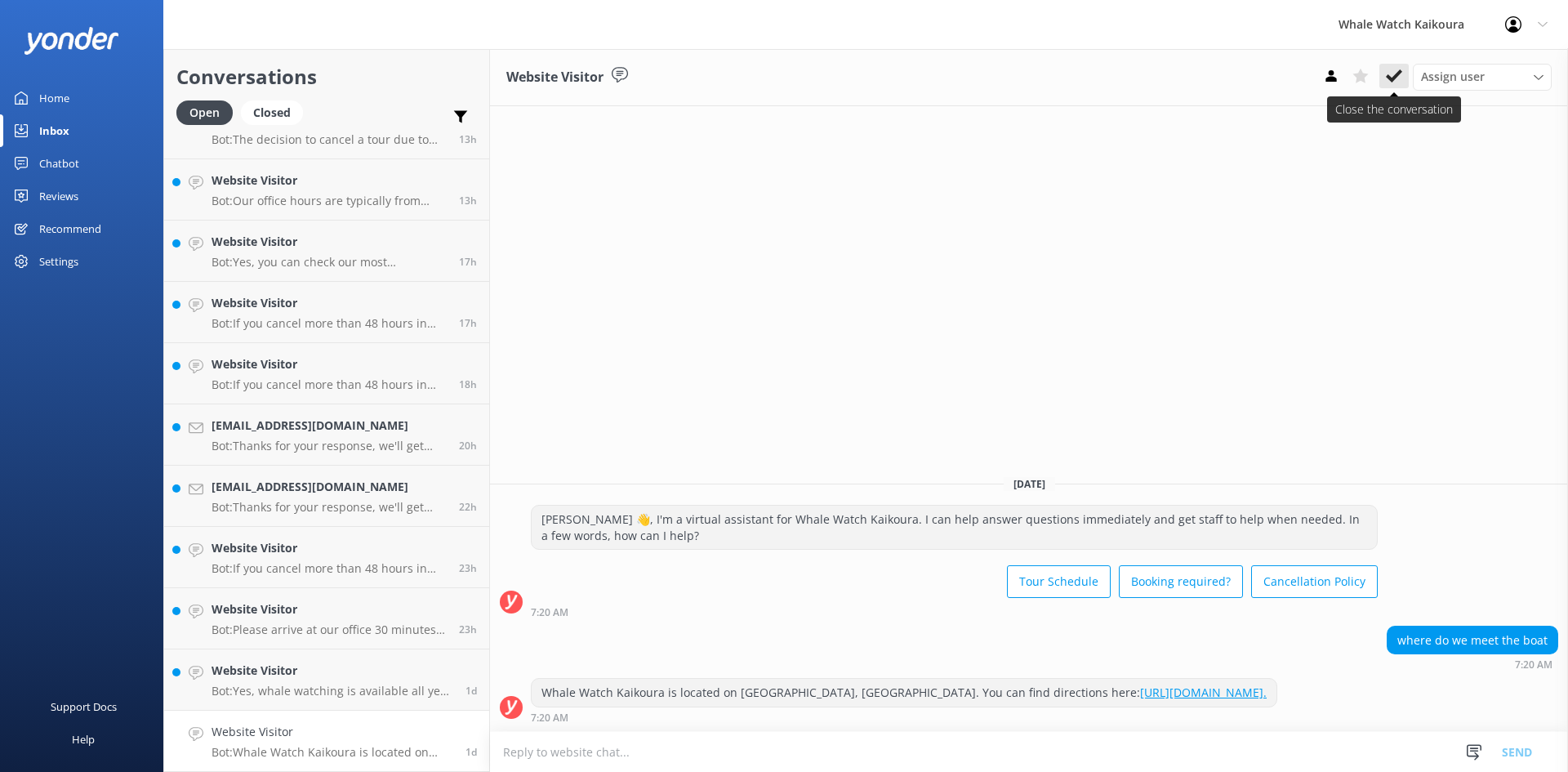
click at [1392, 68] on icon at bounding box center [1394, 76] width 17 height 17
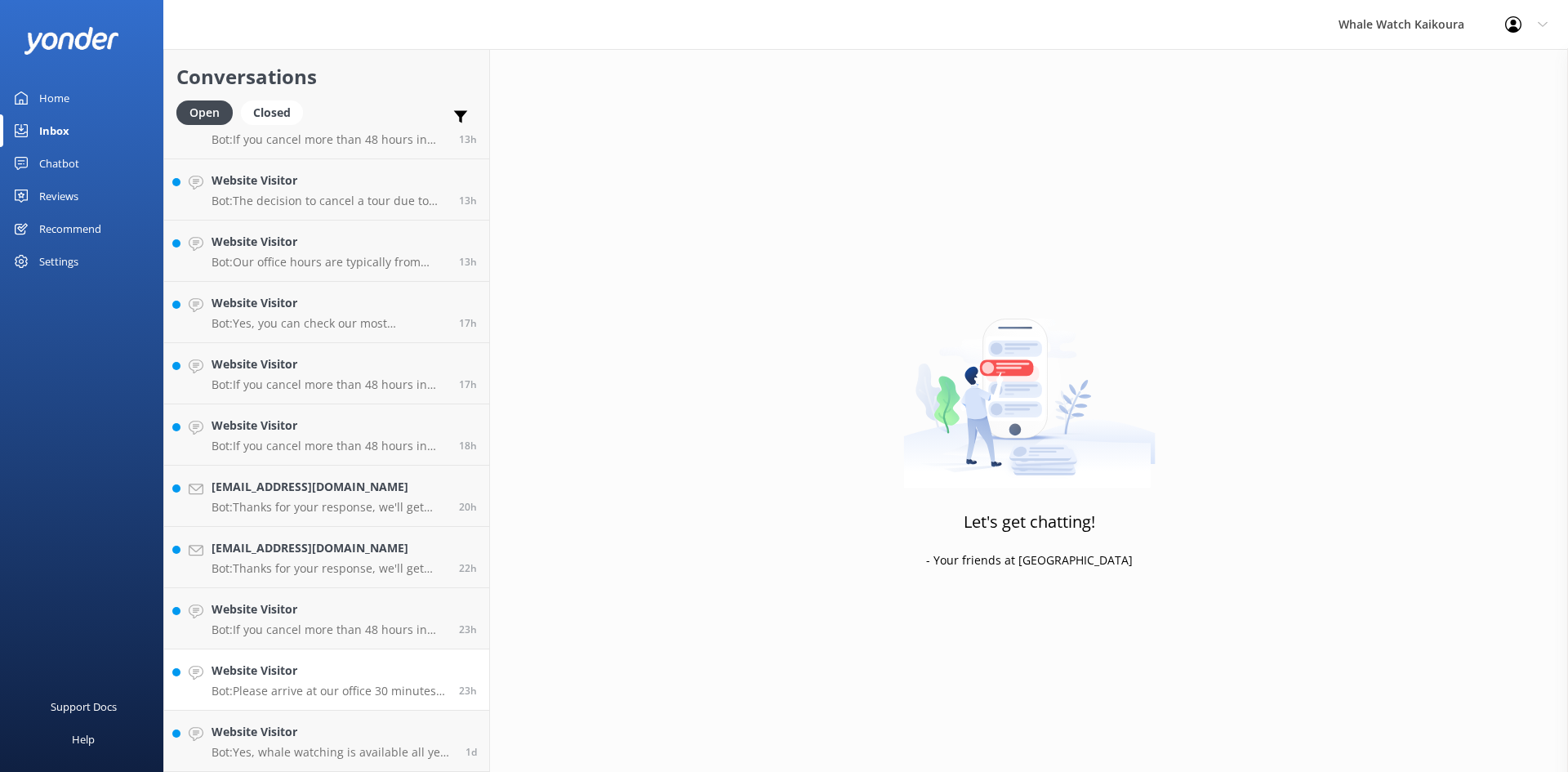
scroll to position [404, 0]
click at [269, 734] on h4 "Website Visitor" at bounding box center [332, 732] width 241 height 18
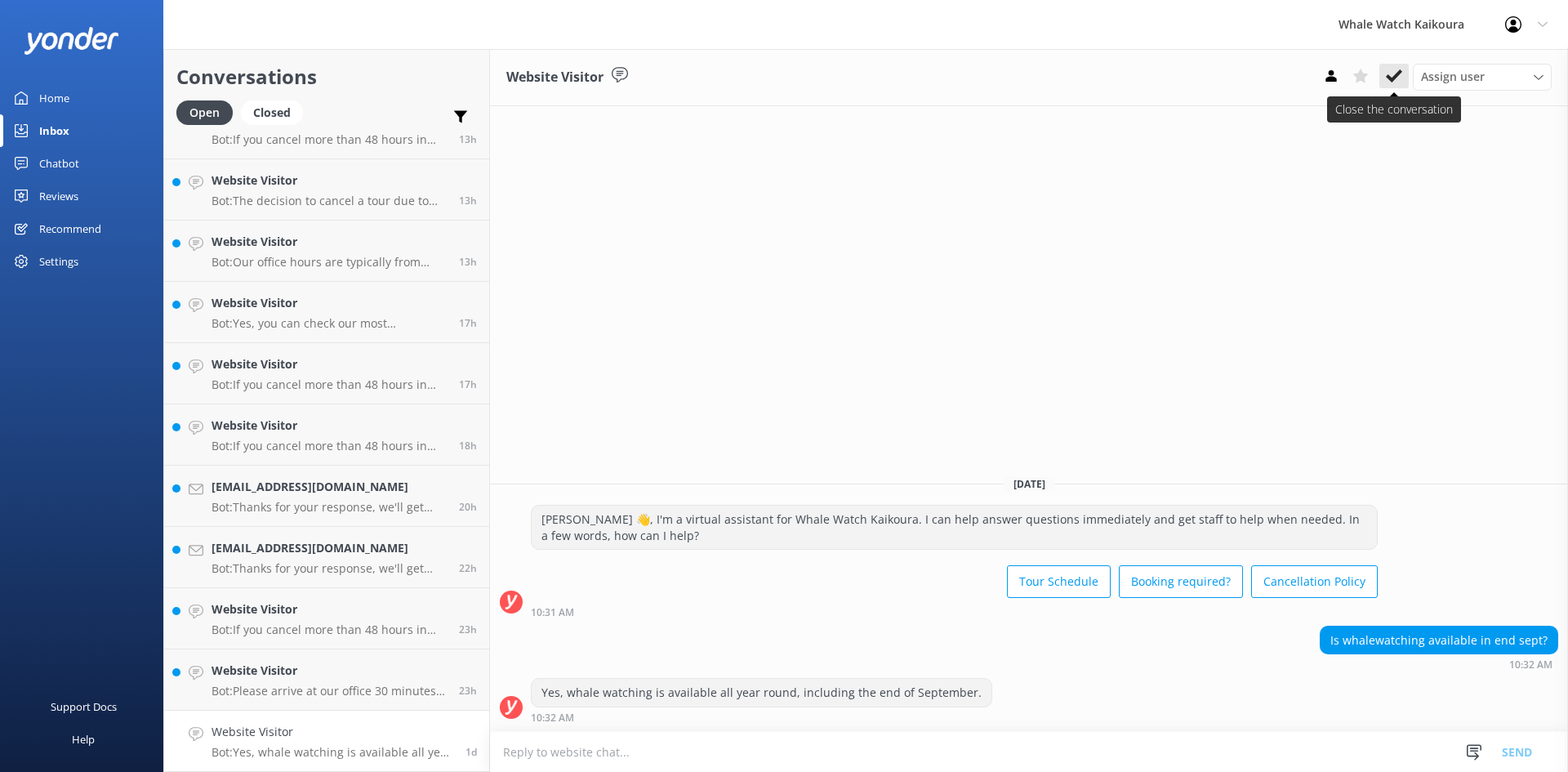
click at [1388, 75] on use at bounding box center [1394, 75] width 17 height 13
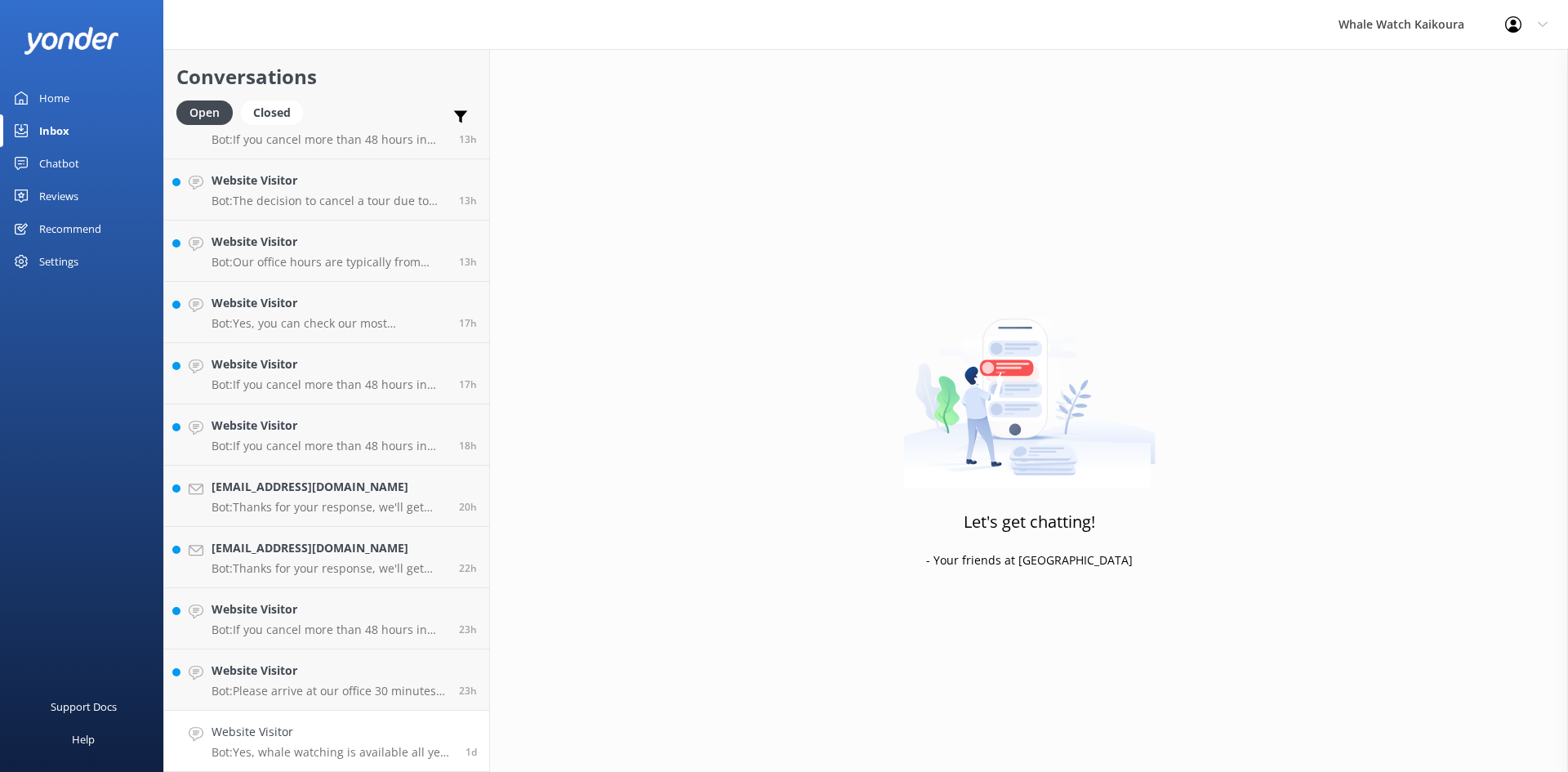
click at [295, 719] on link "Website Visitor Bot: Yes, whale watching is available all year round, including…" at bounding box center [327, 741] width 325 height 61
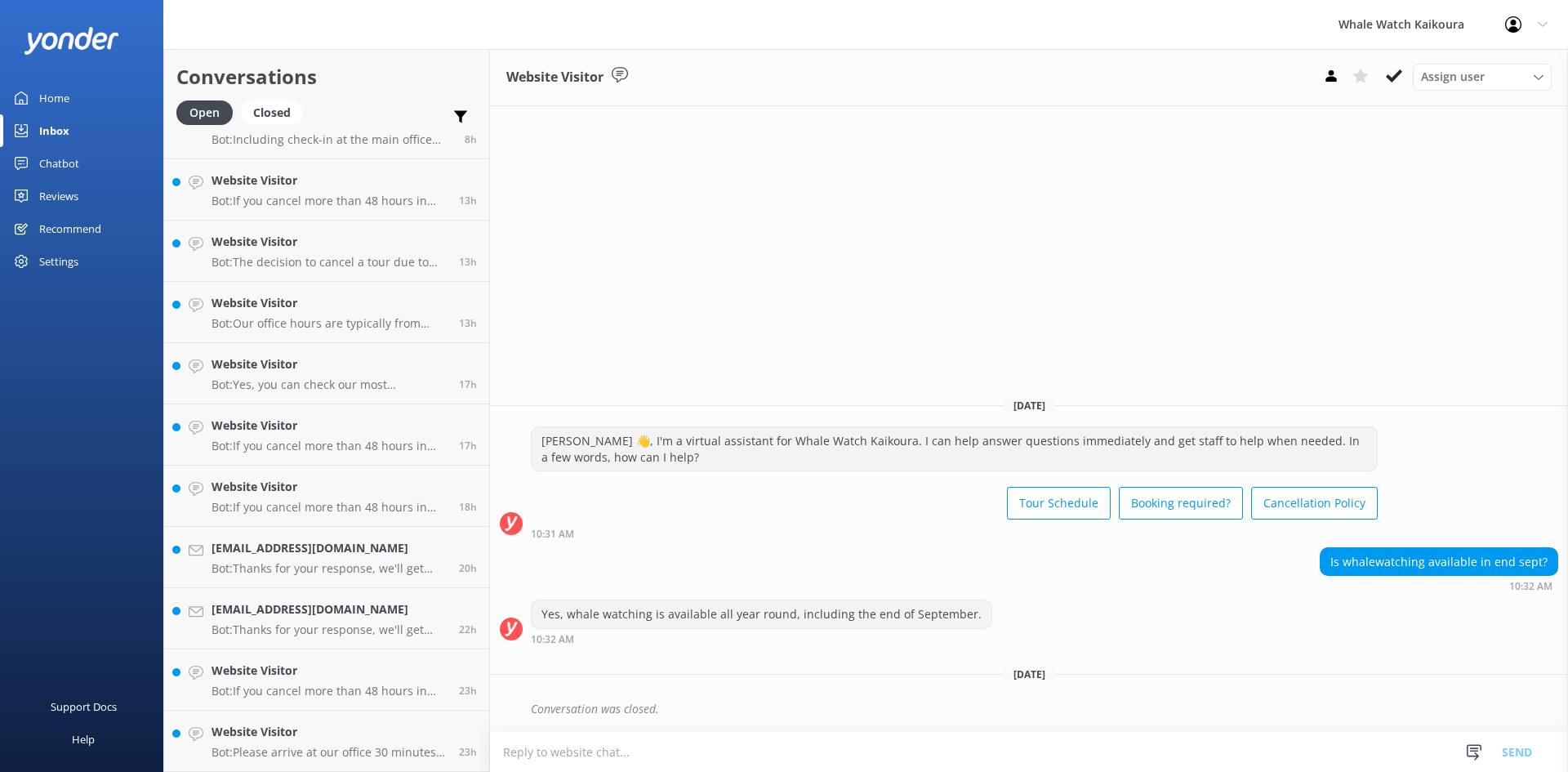
scroll to position [343, 0]
click at [271, 734] on h4 "Website Visitor" at bounding box center [329, 732] width 235 height 18
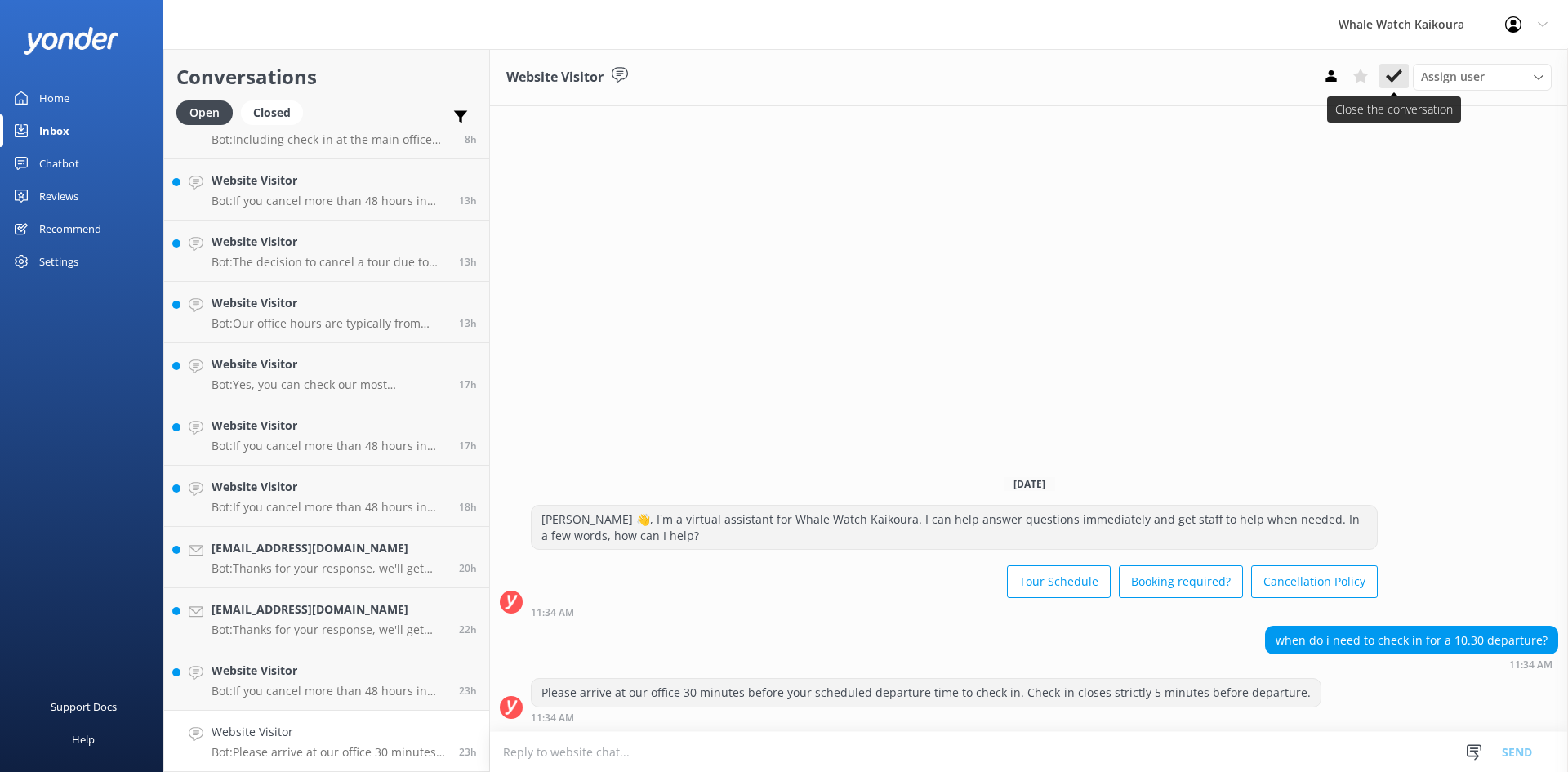
click at [1390, 71] on icon at bounding box center [1394, 76] width 17 height 17
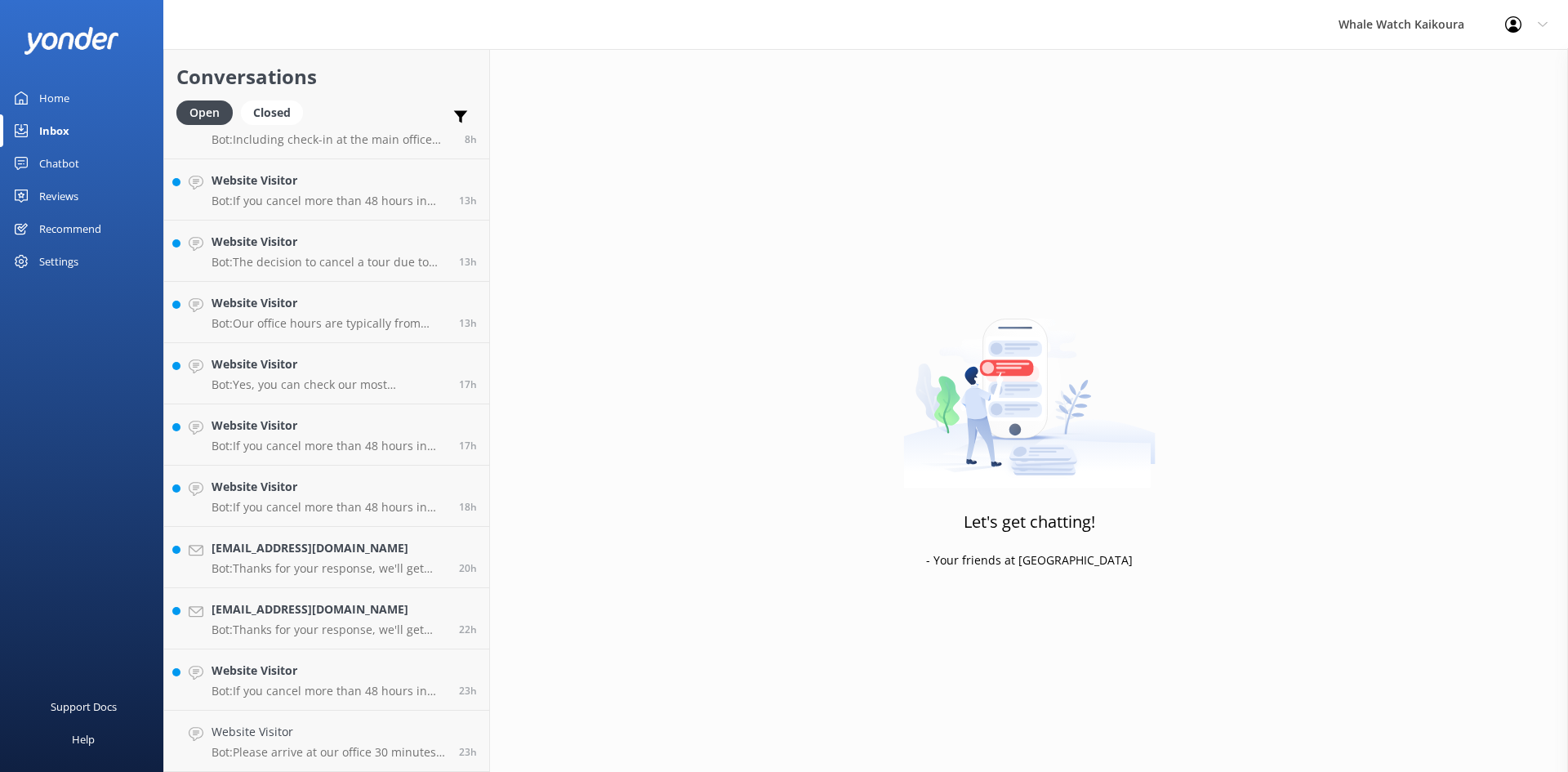
scroll to position [282, 0]
click at [311, 712] on link "Website Visitor Bot: If you cancel more than 48 hours in advance of your tour d…" at bounding box center [327, 741] width 325 height 61
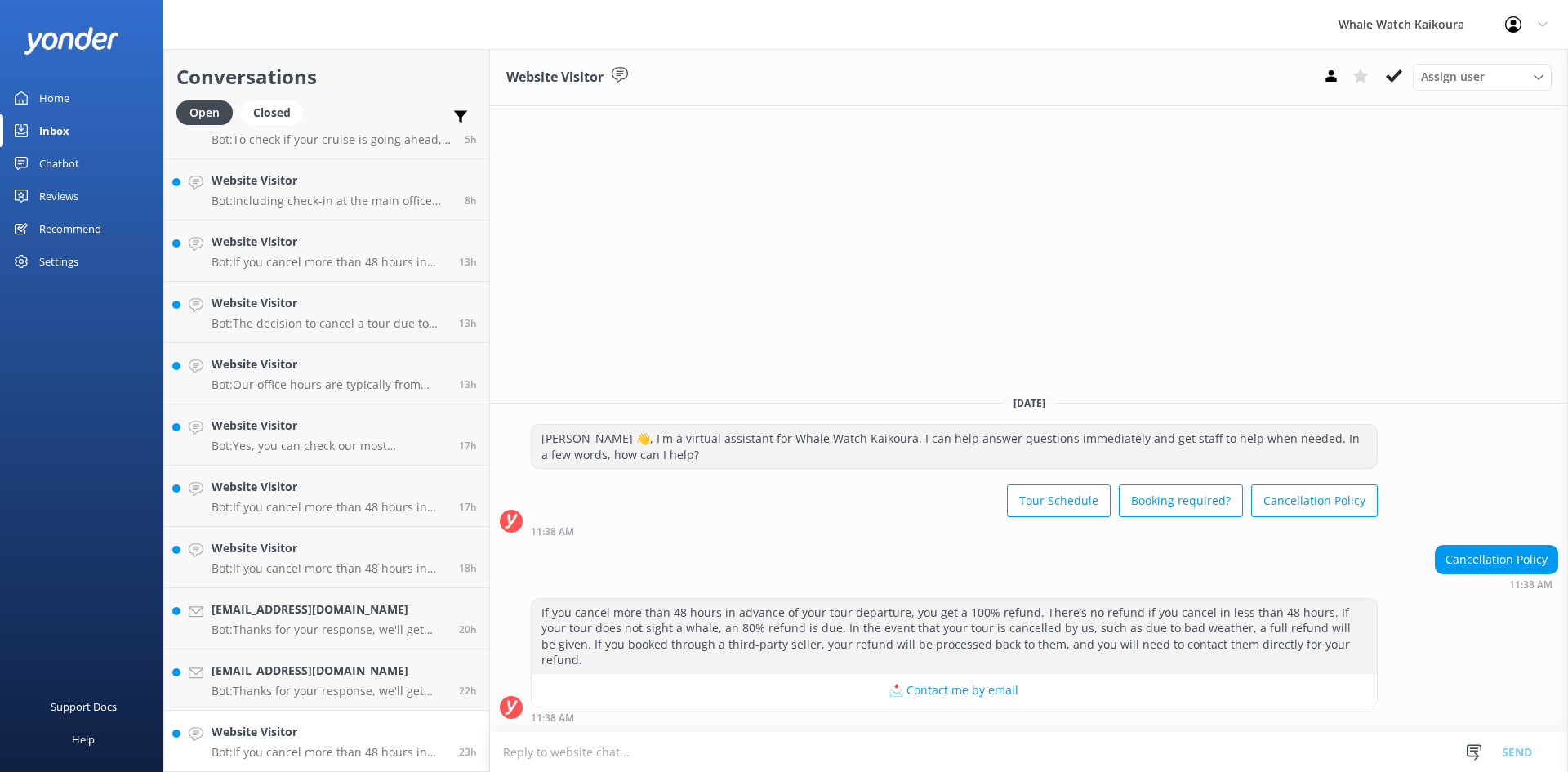
click at [310, 725] on h4 "Website Visitor" at bounding box center [329, 732] width 235 height 18
click at [1392, 79] on use at bounding box center [1394, 75] width 17 height 13
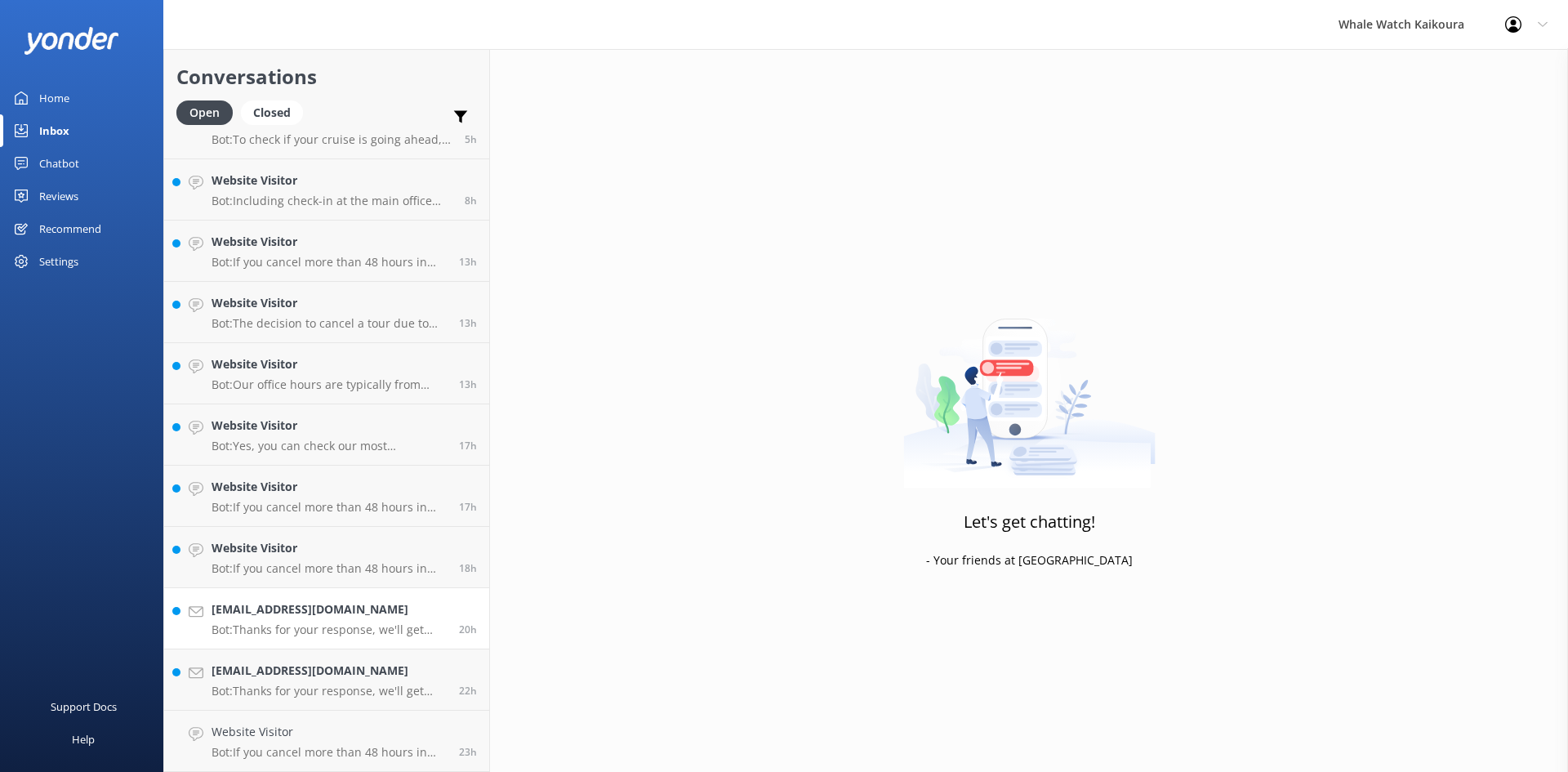
scroll to position [220, 0]
click at [301, 720] on link "[EMAIL_ADDRESS][DOMAIN_NAME] Bot: Thanks for your response, we'll get back to y…" at bounding box center [327, 741] width 325 height 61
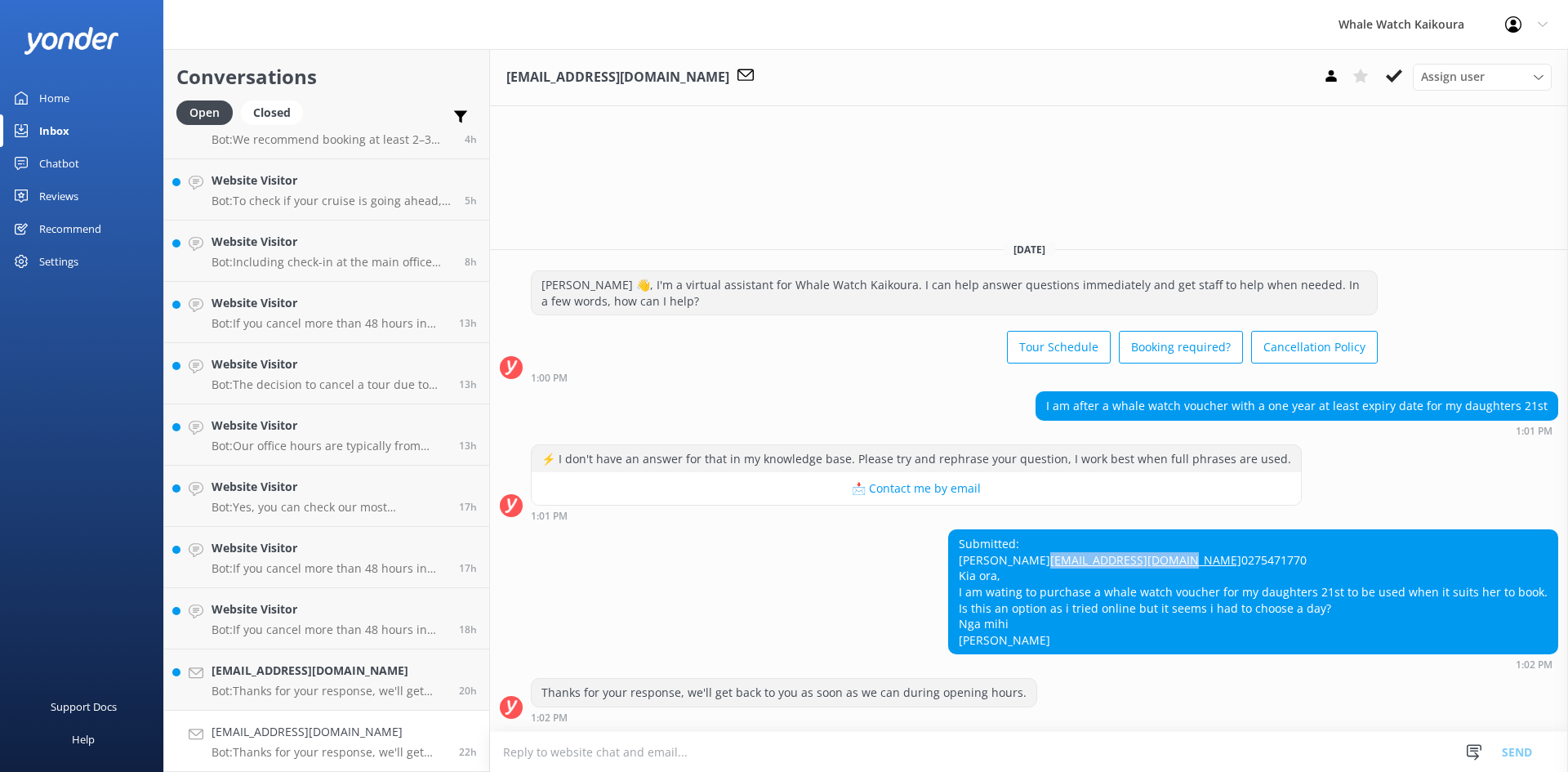
drag, startPoint x: 1117, startPoint y: 545, endPoint x: 973, endPoint y: 549, distance: 144.1
click at [973, 549] on div "Submitted: [PERSON_NAME] [EMAIL_ADDRESS][DOMAIN_NAME] 0275471770 [PERSON_NAME],…" at bounding box center [1253, 591] width 609 height 123
copy link "[EMAIL_ADDRESS][DOMAIN_NAME]"
click at [1152, 571] on div "Submitted: [PERSON_NAME] [EMAIL_ADDRESS][DOMAIN_NAME] 0275471770 [PERSON_NAME],…" at bounding box center [1253, 591] width 609 height 123
click at [805, 744] on textarea at bounding box center [1028, 752] width 1078 height 40
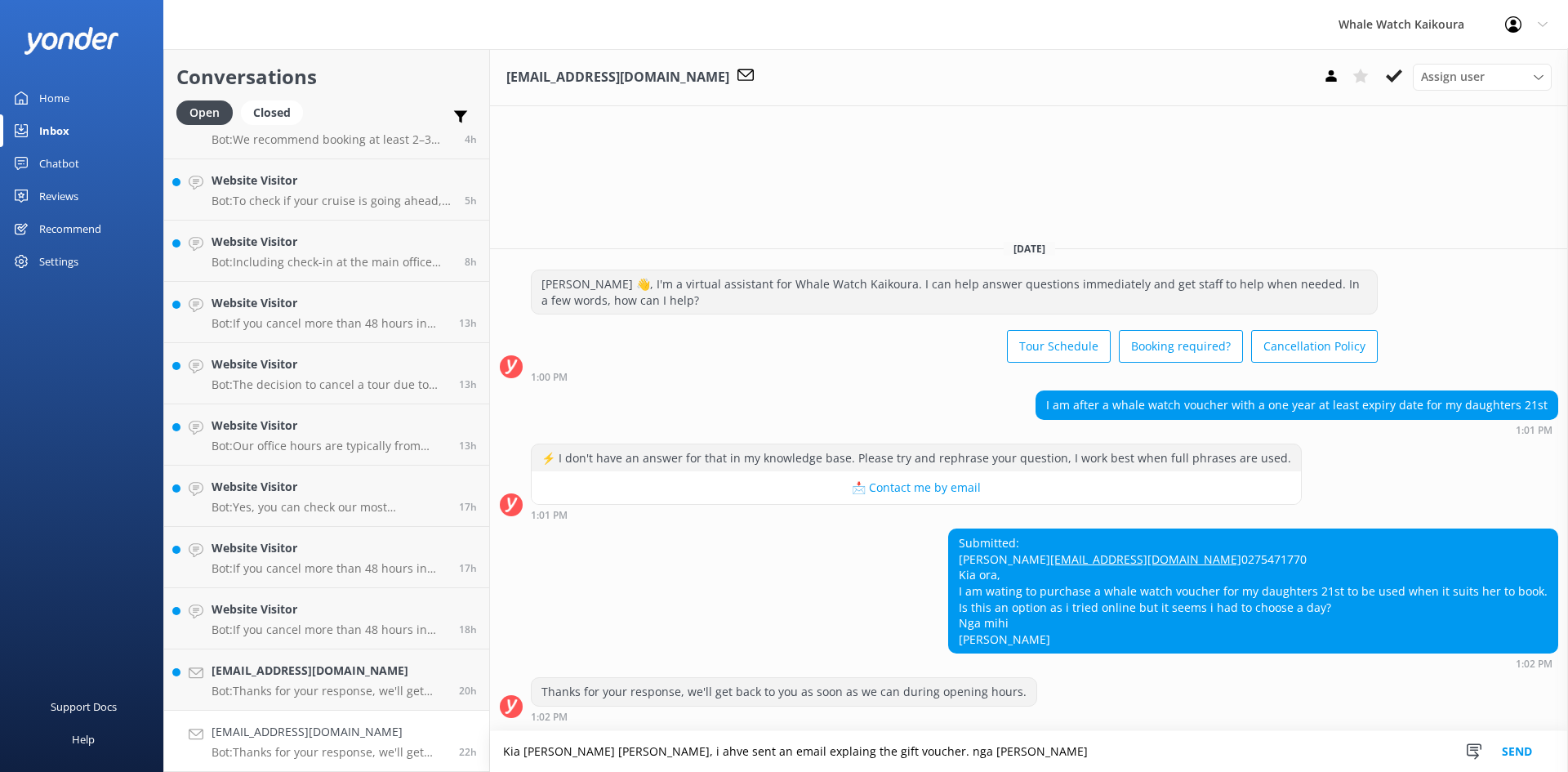
paste textarea "ora [PERSON_NAME], I’ve sent through an email explaining the details of the gif…"
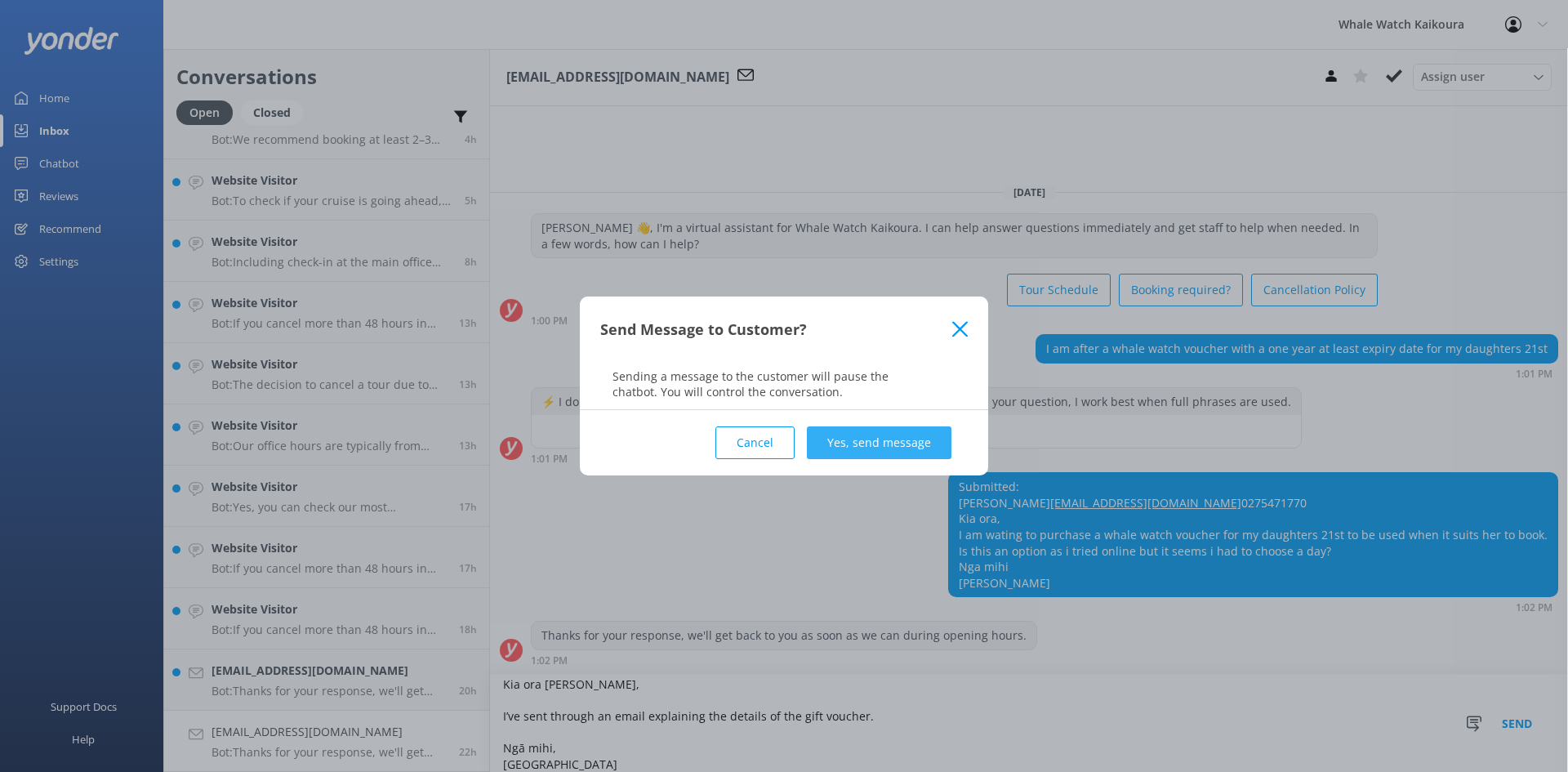
type textarea "Kia ora [PERSON_NAME], I’ve sent through an email explaining the details of the…"
click at [897, 447] on button "Yes, send message" at bounding box center [879, 442] width 144 height 32
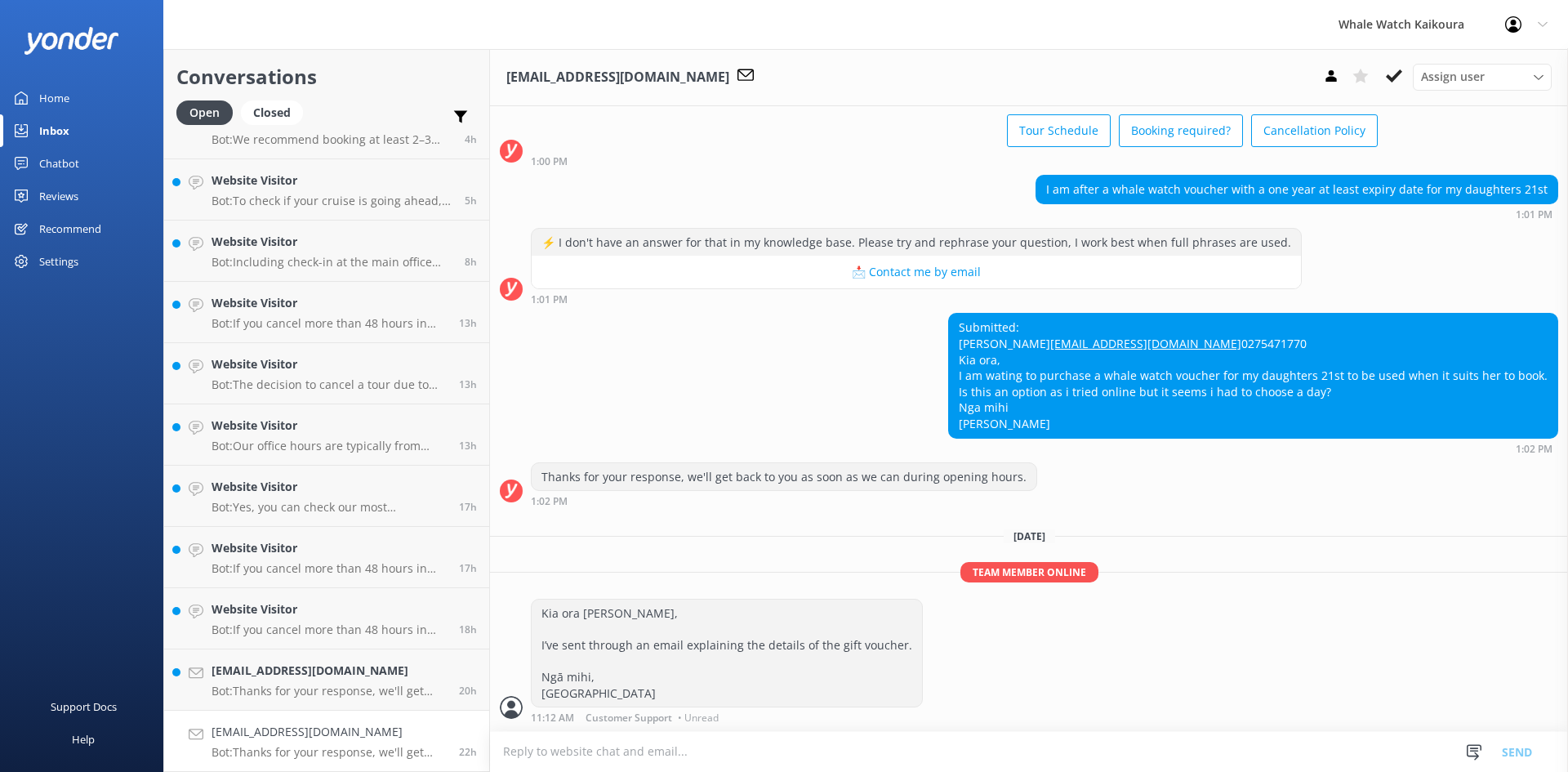
scroll to position [127, 0]
click at [1391, 73] on icon at bounding box center [1394, 76] width 17 height 17
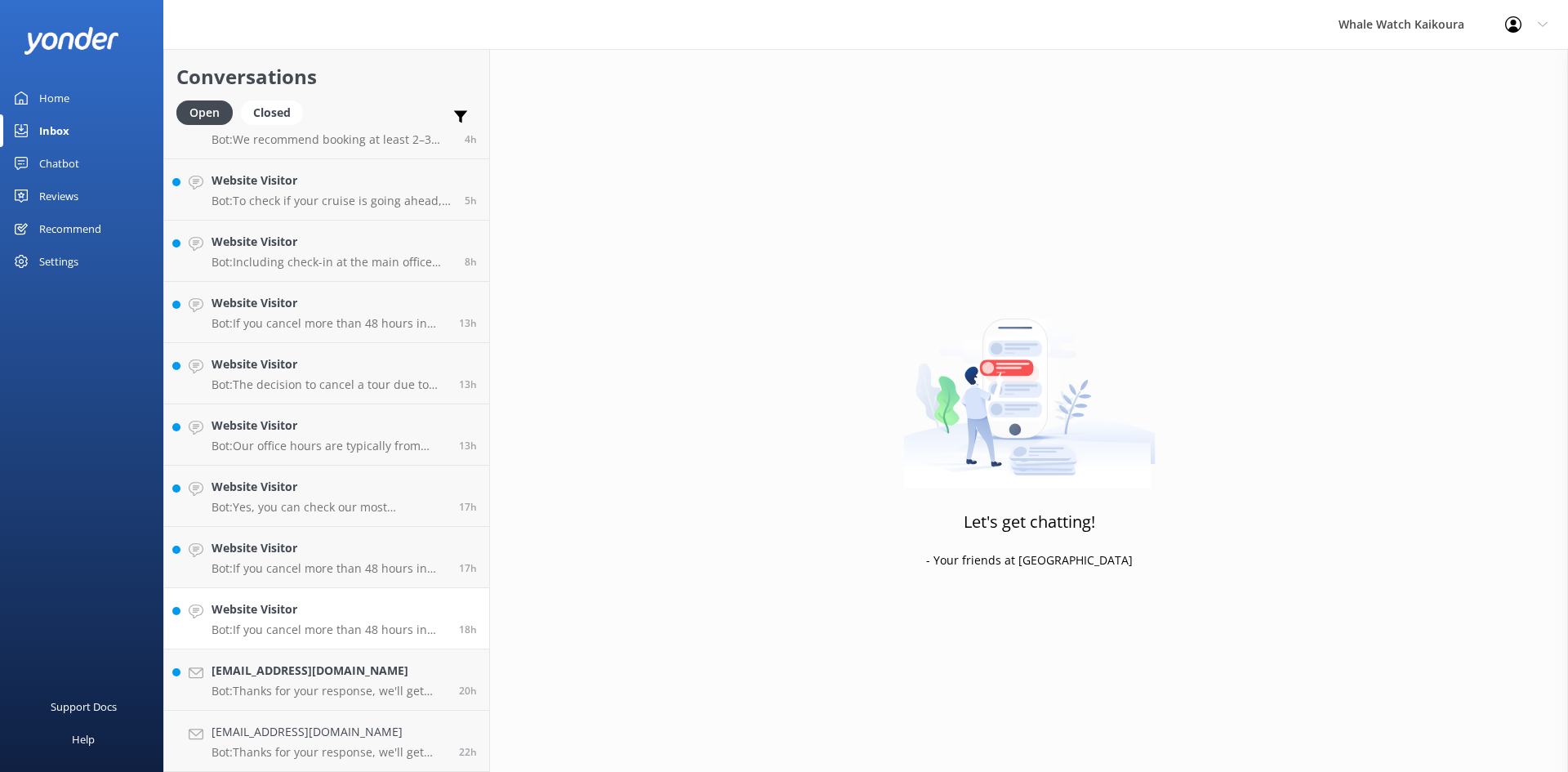
scroll to position [159, 0]
click at [254, 729] on h4 "[EMAIL_ADDRESS][DOMAIN_NAME]" at bounding box center [329, 732] width 235 height 18
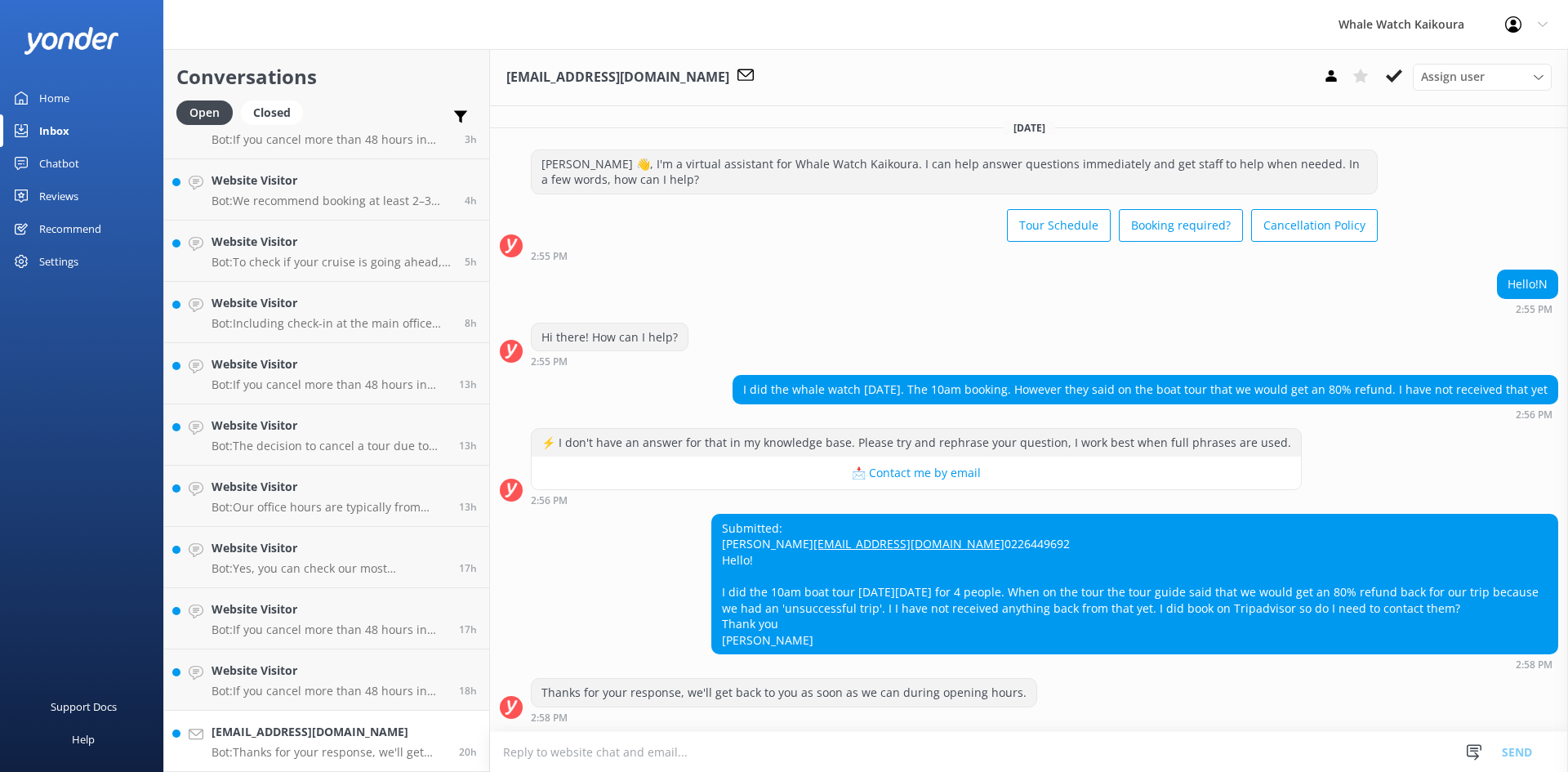
scroll to position [48, 0]
click at [954, 544] on div "Submitted: [PERSON_NAME] [EMAIL_ADDRESS][DOMAIN_NAME] 0226449692 Hello! I did t…" at bounding box center [1135, 584] width 846 height 140
drag, startPoint x: 826, startPoint y: 526, endPoint x: 717, endPoint y: 528, distance: 109.0
click at [717, 528] on div "Submitted: [PERSON_NAME] [EMAIL_ADDRESS][DOMAIN_NAME] 0226449692 Hello! I did t…" at bounding box center [1135, 584] width 846 height 140
copy link "[EMAIL_ADDRESS][DOMAIN_NAME]"
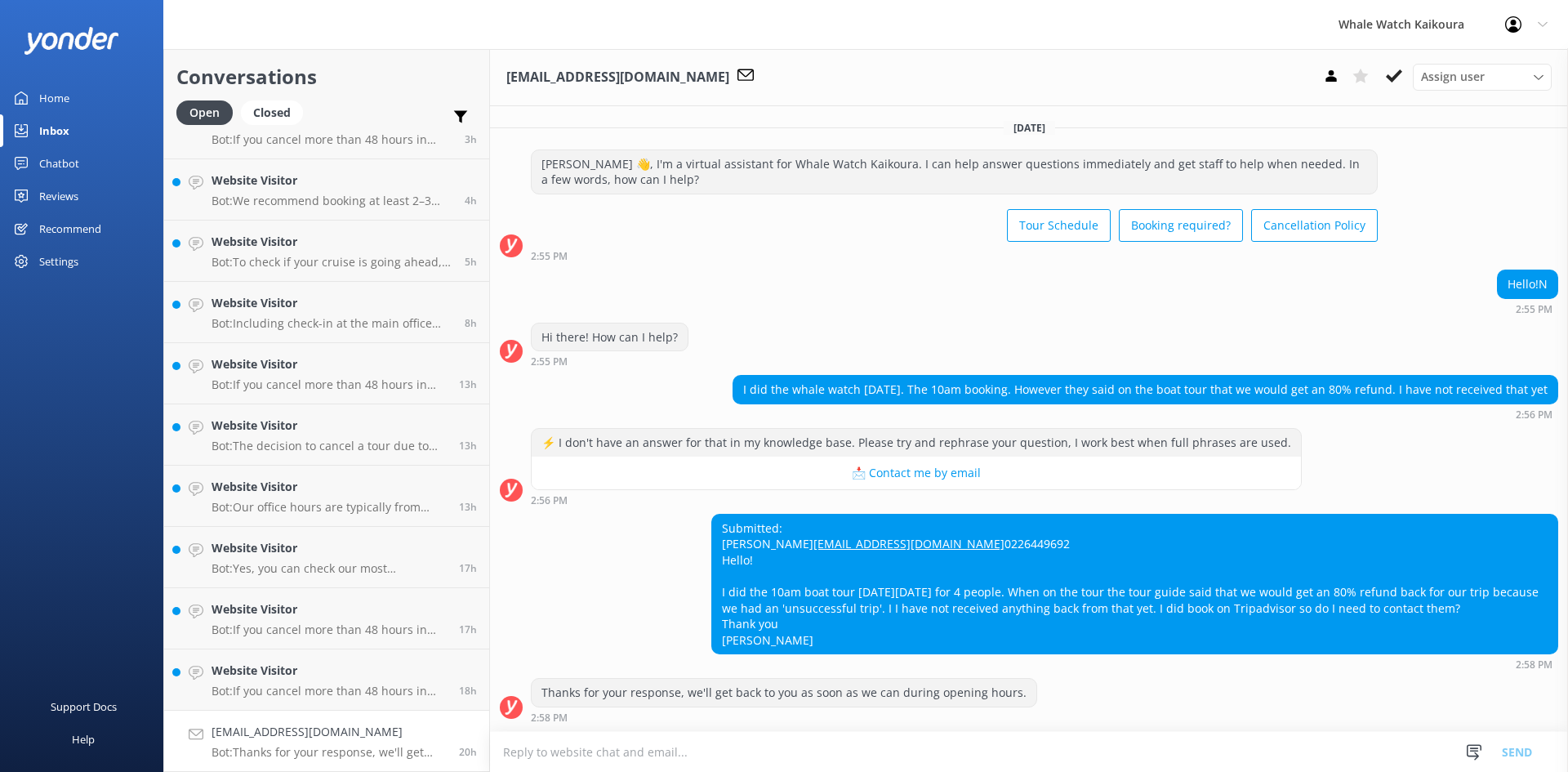
click at [678, 747] on textarea at bounding box center [1028, 752] width 1078 height 40
paste textarea "Kia ora Ava, I’ve responded to your enquiry by email."
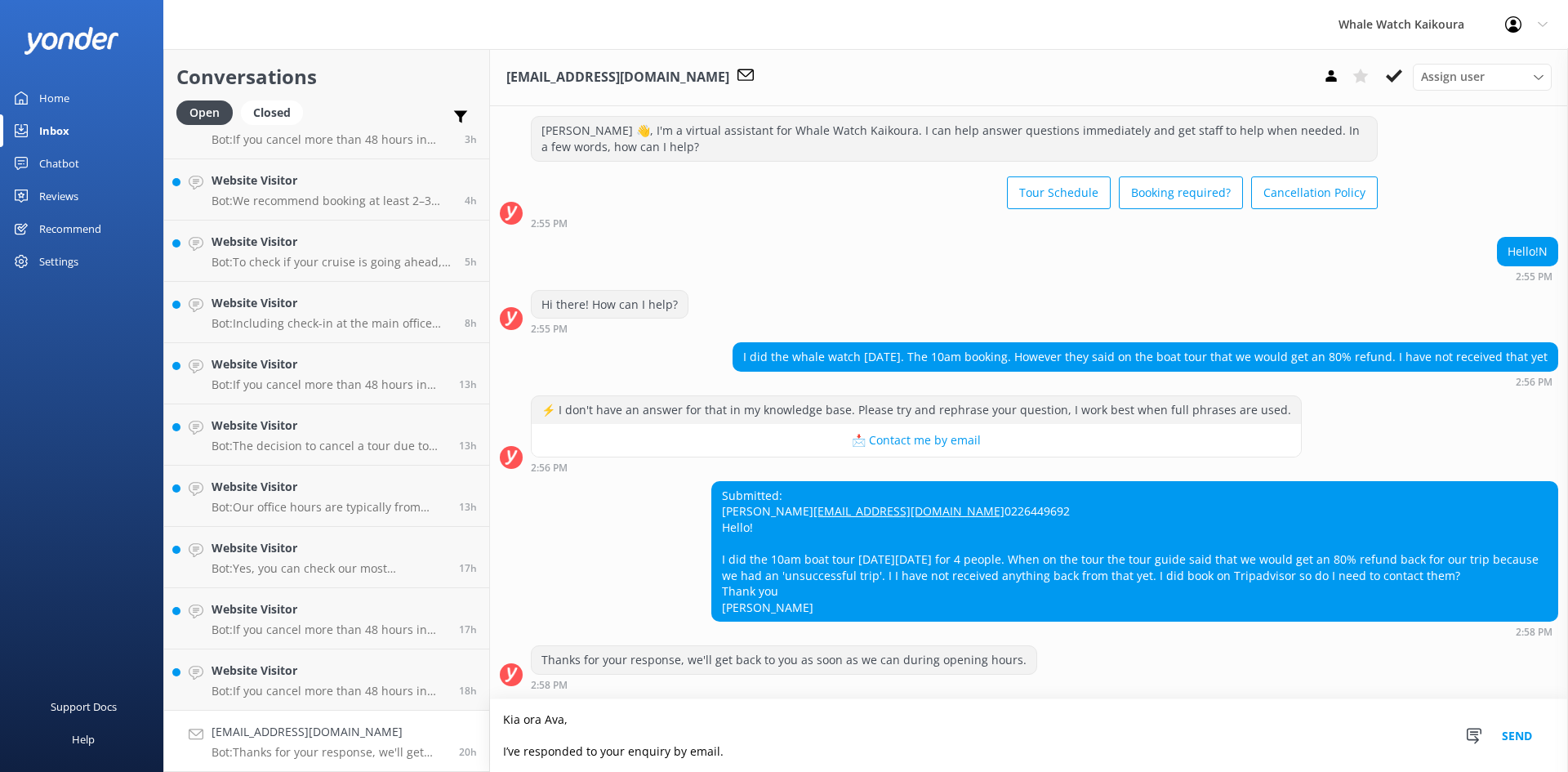
scroll to position [80, 0]
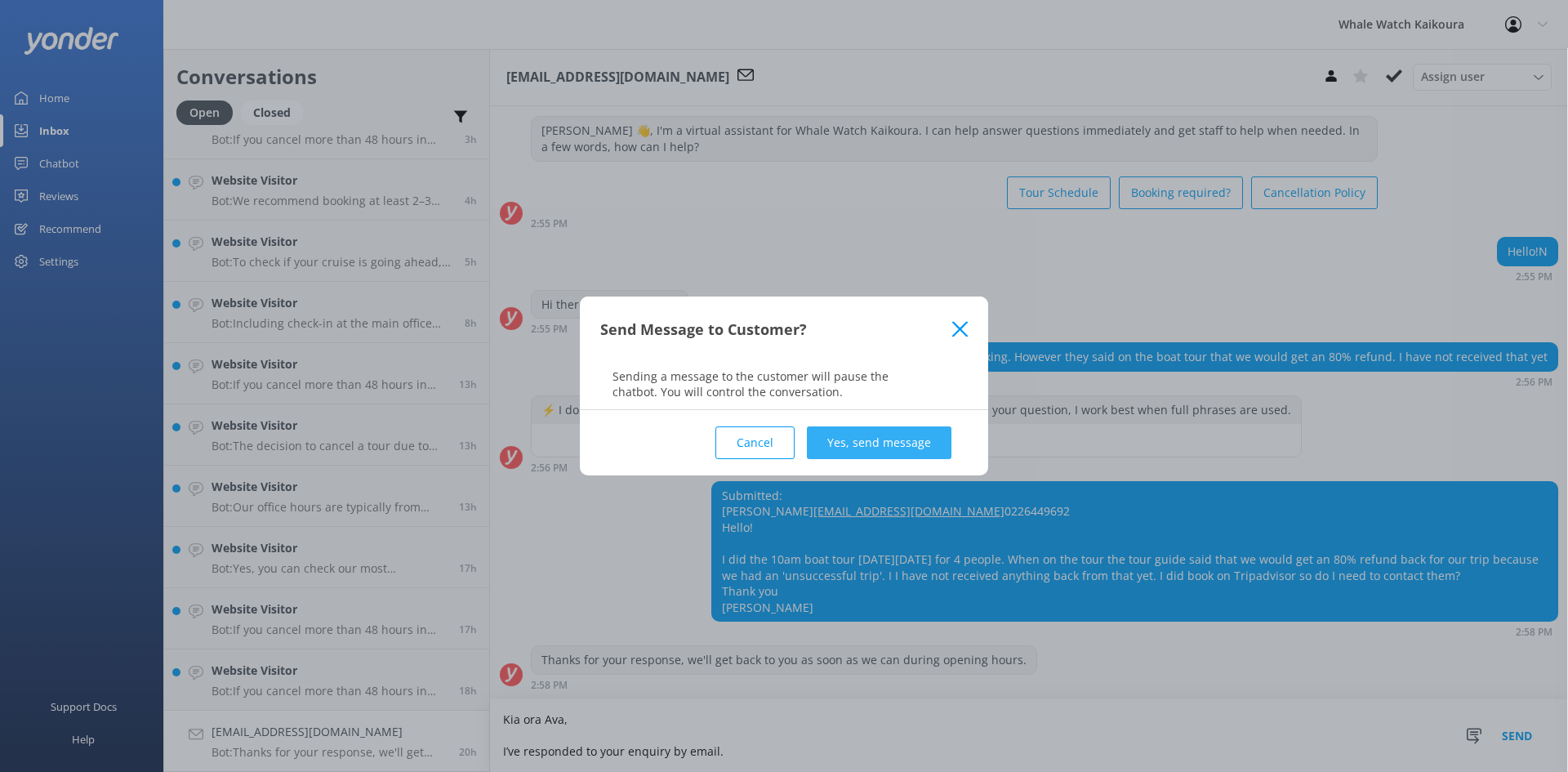
type textarea "Kia ora Ava, I’ve responded to your enquiry by email."
click at [910, 441] on button "Yes, send message" at bounding box center [879, 442] width 144 height 32
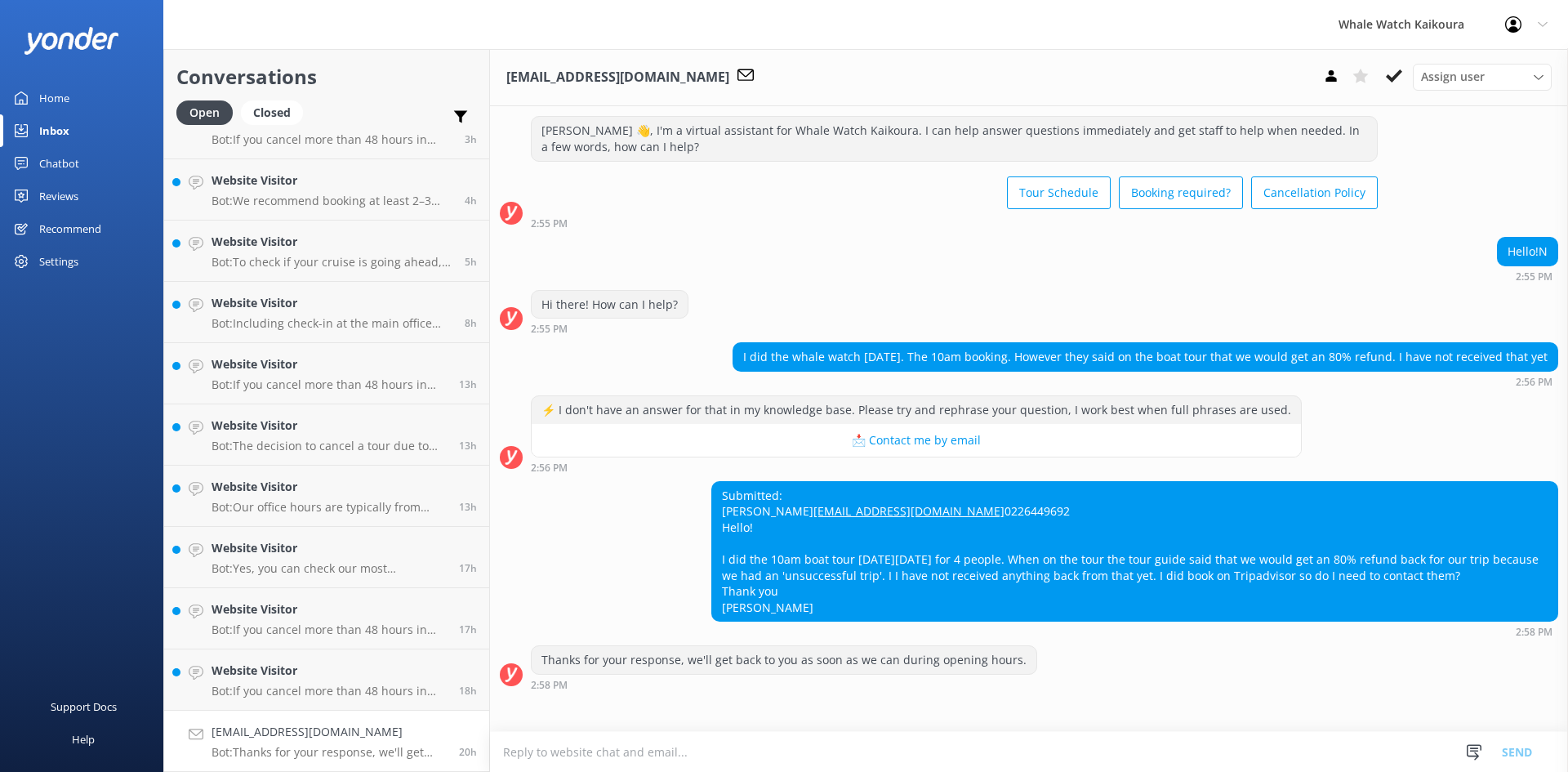
scroll to position [48, 0]
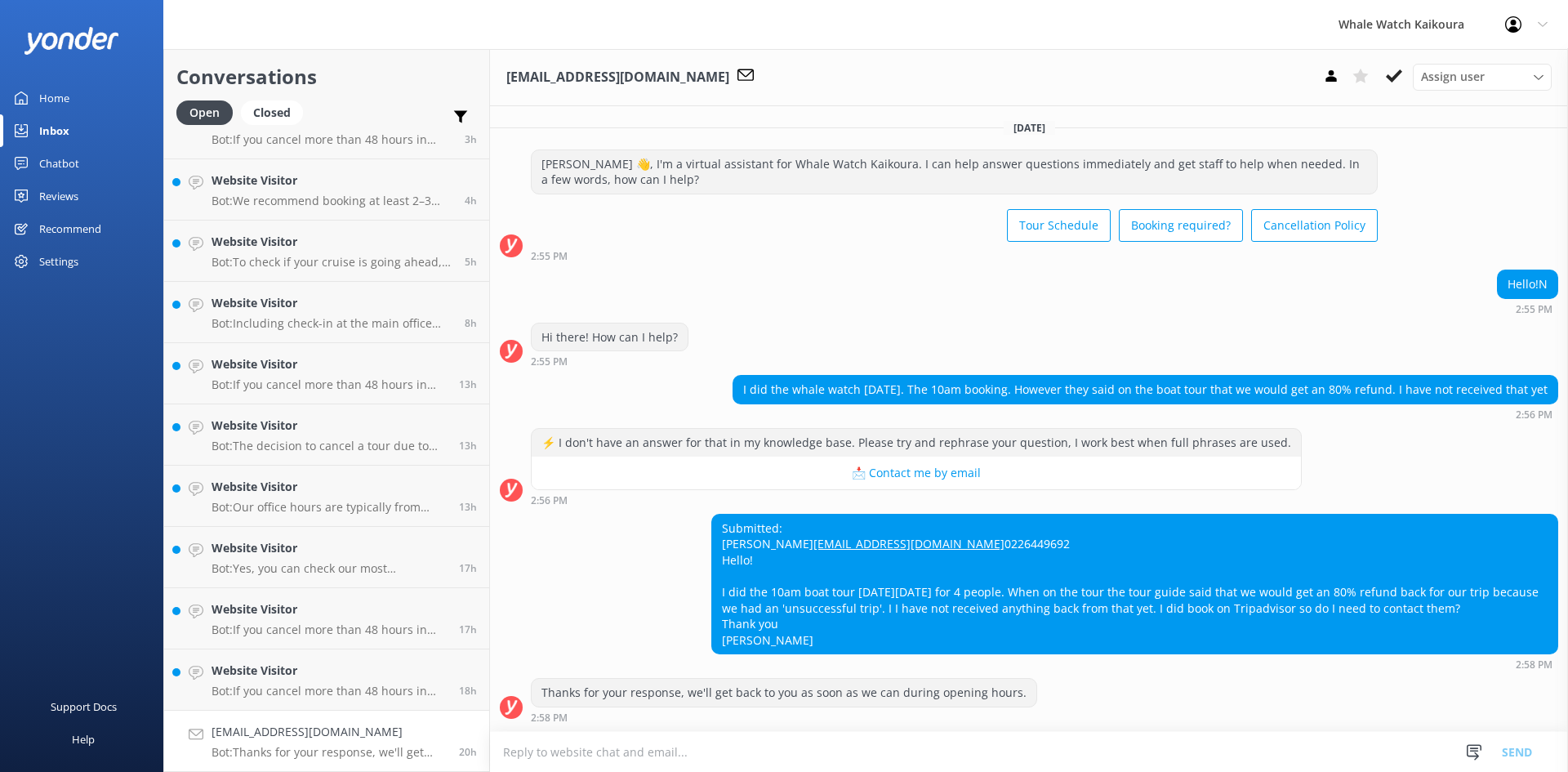
click at [813, 536] on link "[EMAIL_ADDRESS][DOMAIN_NAME]" at bounding box center [909, 544] width 192 height 16
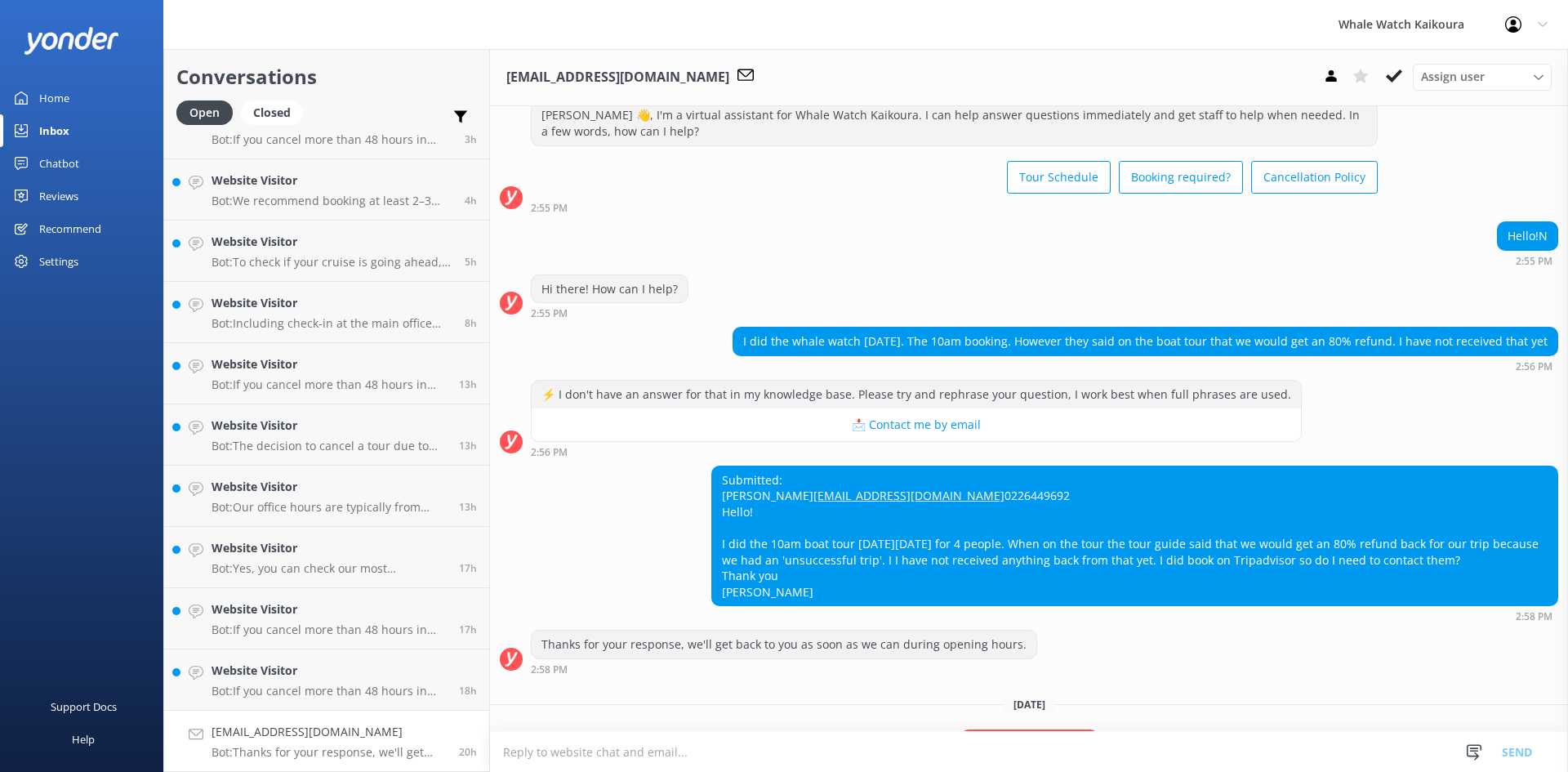
scroll to position [217, 0]
